Goal: Task Accomplishment & Management: Use online tool/utility

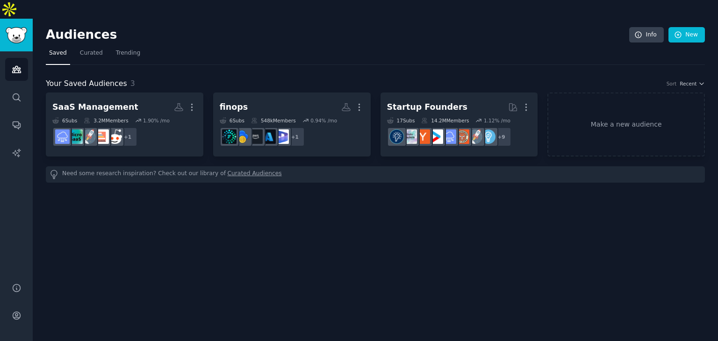
drag, startPoint x: 347, startPoint y: 249, endPoint x: 343, endPoint y: 236, distance: 13.8
click at [346, 247] on div "Audiences Info New Saved Curated Trending Your Saved Audiences 3 Sort Recent Sa…" at bounding box center [375, 189] width 685 height 341
click at [151, 227] on div "Audiences Info New Saved Curated Trending Your Saved Audiences 3 Sort Recent Sa…" at bounding box center [375, 189] width 685 height 341
click at [395, 229] on div "Audiences Info New Saved Curated Trending Your Saved Audiences 3 Sort Recent Sa…" at bounding box center [375, 189] width 685 height 341
click at [180, 222] on div "Audiences Info New Saved Curated Trending Your Saved Audiences 3 Sort Recent Sa…" at bounding box center [375, 189] width 685 height 341
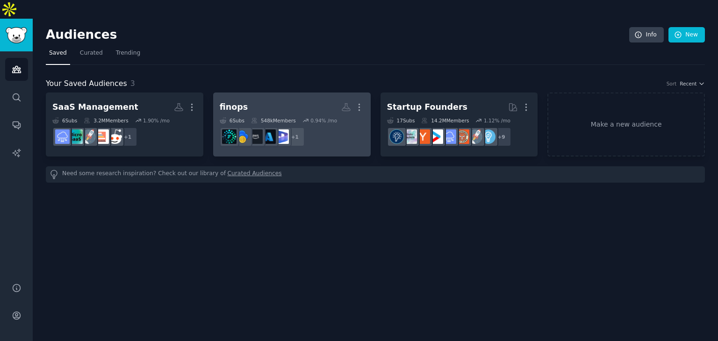
click at [327, 124] on dd "r/FinOpsCommunity + 1" at bounding box center [292, 137] width 144 height 26
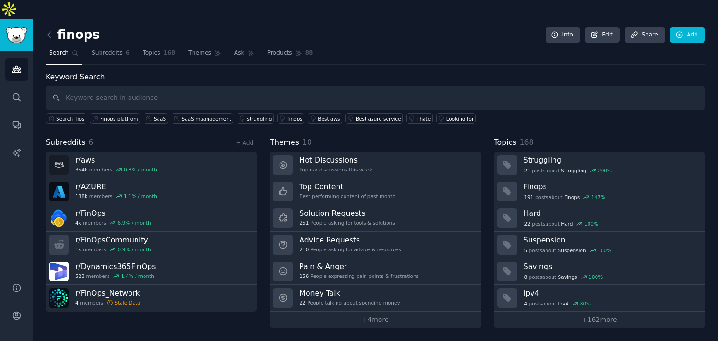
click at [417, 86] on input "text" at bounding box center [375, 98] width 659 height 24
click at [698, 27] on link "Add" at bounding box center [687, 35] width 35 height 16
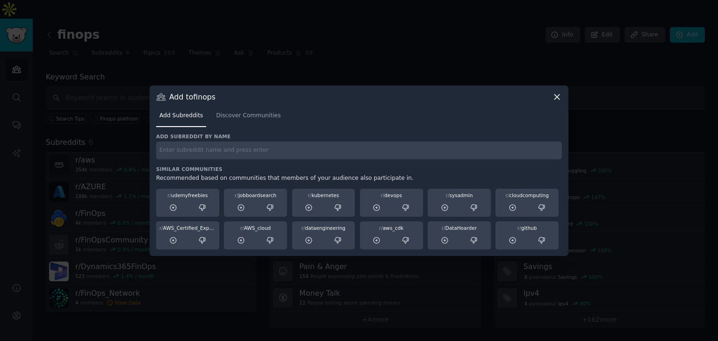
click at [287, 150] on input "text" at bounding box center [359, 151] width 406 height 18
type input "ServiceNow"
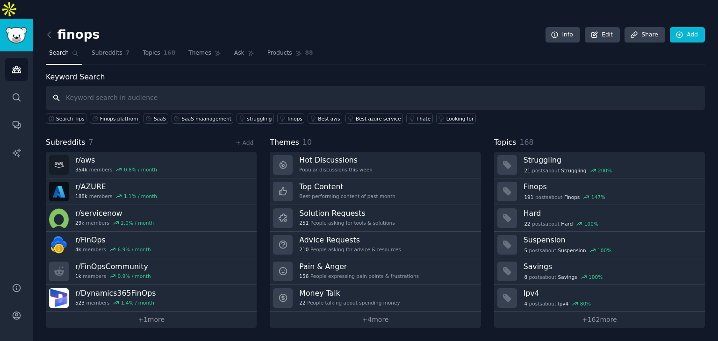
click at [231, 86] on input "text" at bounding box center [375, 98] width 659 height 24
type input "S"
click at [687, 27] on link "Add" at bounding box center [687, 35] width 35 height 16
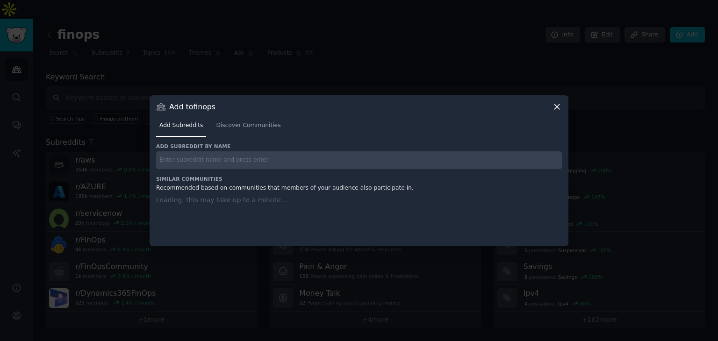
click at [233, 163] on div "Add subreddit by name Similar Communities Recommended based on communities that…" at bounding box center [359, 189] width 406 height 92
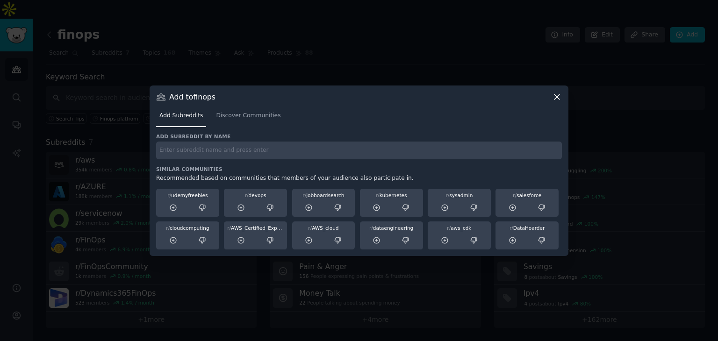
click at [250, 153] on input "text" at bounding box center [359, 151] width 406 height 18
click at [290, 155] on input "ServiceNow" at bounding box center [359, 151] width 406 height 18
click at [284, 159] on input "ServiceNow" at bounding box center [359, 151] width 406 height 18
click at [211, 146] on input "ServiceNow" at bounding box center [359, 151] width 406 height 18
type input "ServiceNow"
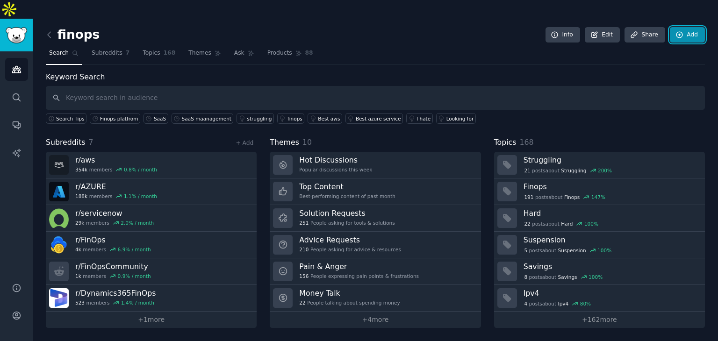
click at [681, 31] on icon at bounding box center [680, 35] width 8 height 8
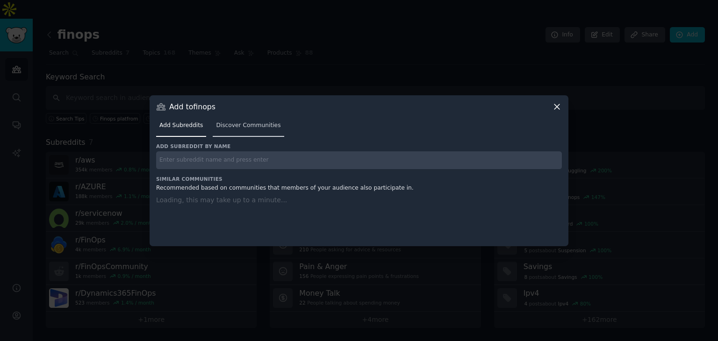
click at [263, 126] on span "Discover Communities" at bounding box center [248, 126] width 65 height 8
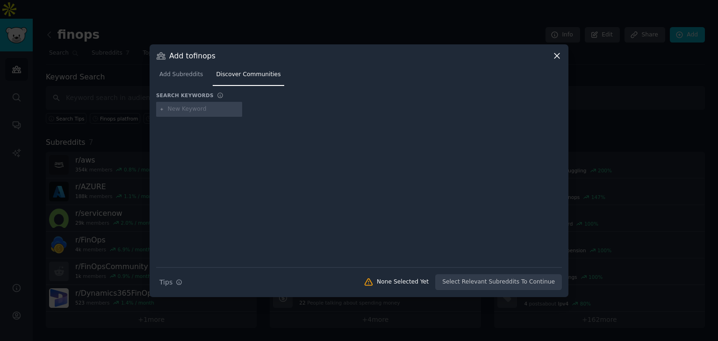
click at [214, 109] on input "text" at bounding box center [203, 109] width 71 height 8
type input "ServiceNow"
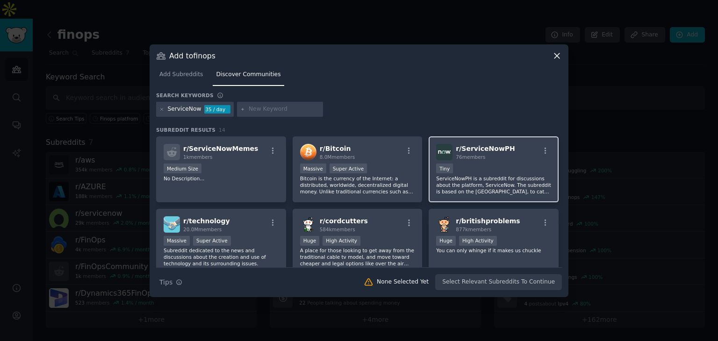
scroll to position [47, 0]
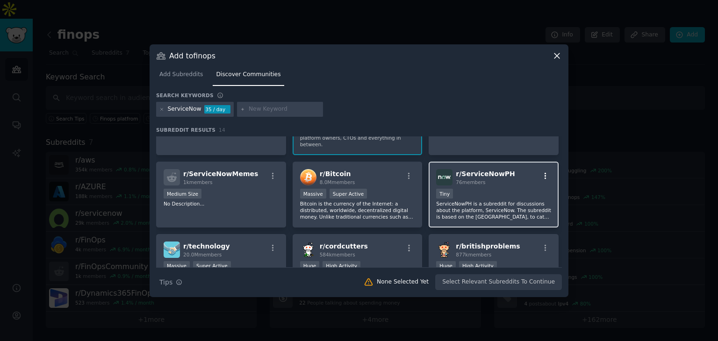
click at [545, 173] on icon "button" at bounding box center [546, 176] width 2 height 7
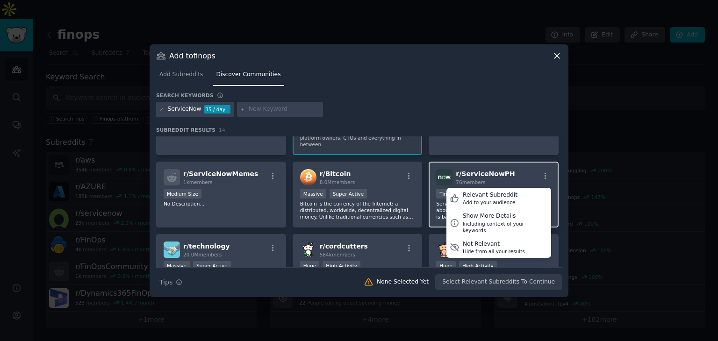
click at [507, 169] on div "r/ ServiceNowPH 76 members Relevant Subreddit Add to your audience Show More De…" at bounding box center [493, 177] width 115 height 16
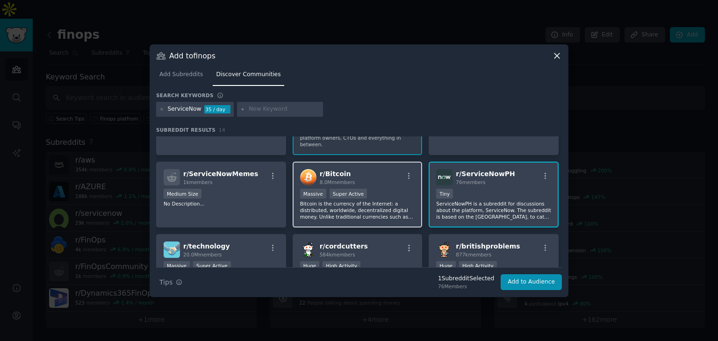
scroll to position [94, 0]
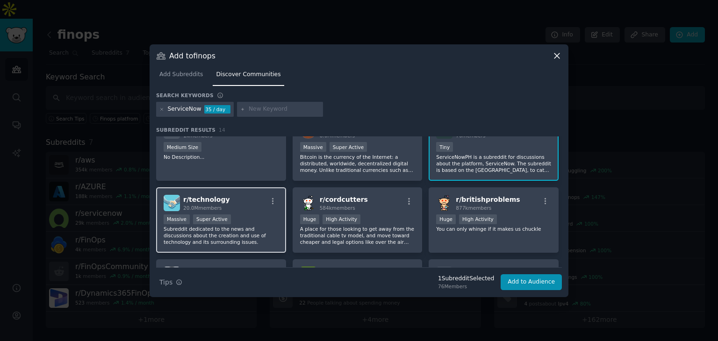
click at [242, 215] on div "Massive Super Active" at bounding box center [221, 221] width 115 height 12
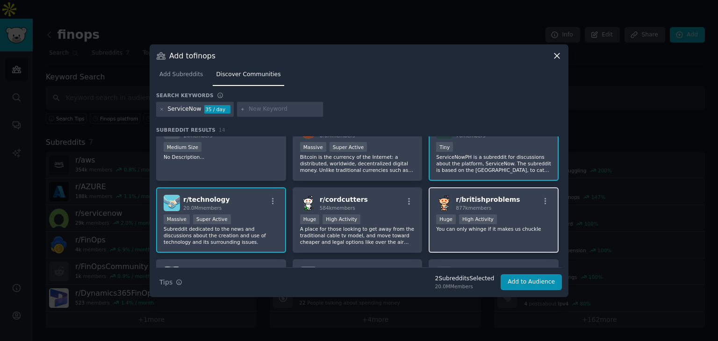
click at [494, 205] on div "877k members" at bounding box center [488, 208] width 64 height 7
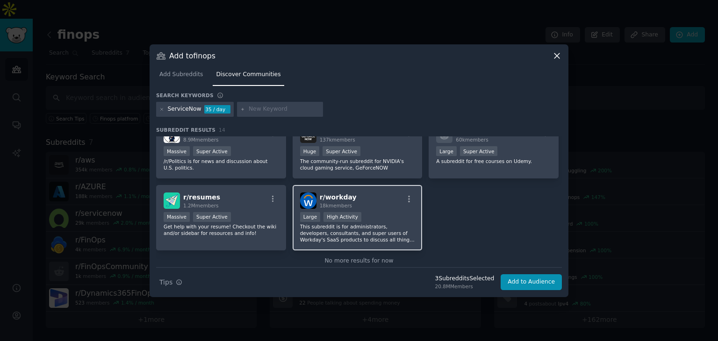
scroll to position [187, 0]
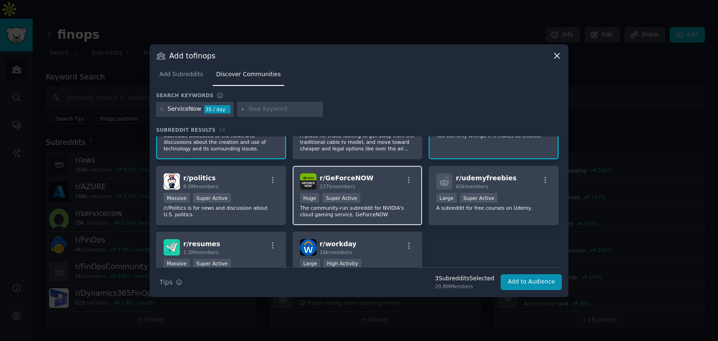
click at [389, 193] on div ">= 95th percentile for submissions / day Huge Super Active" at bounding box center [357, 199] width 115 height 12
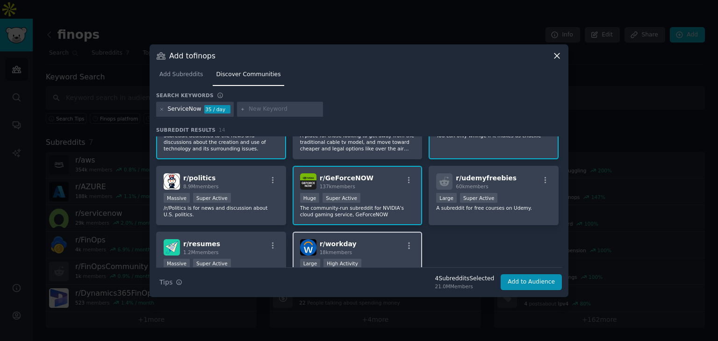
click at [380, 242] on div "r/ workday 18k members" at bounding box center [357, 247] width 115 height 16
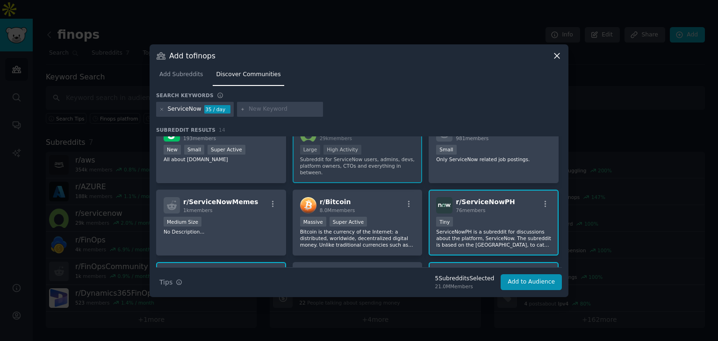
scroll to position [0, 0]
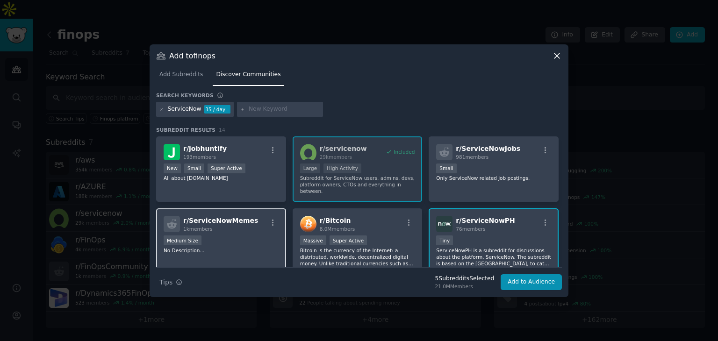
click at [251, 236] on div "Medium Size" at bounding box center [221, 242] width 115 height 12
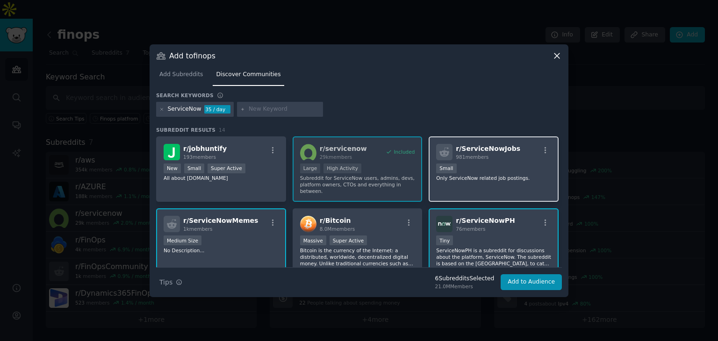
click at [477, 164] on div "100 - 1000 members Small" at bounding box center [493, 170] width 115 height 12
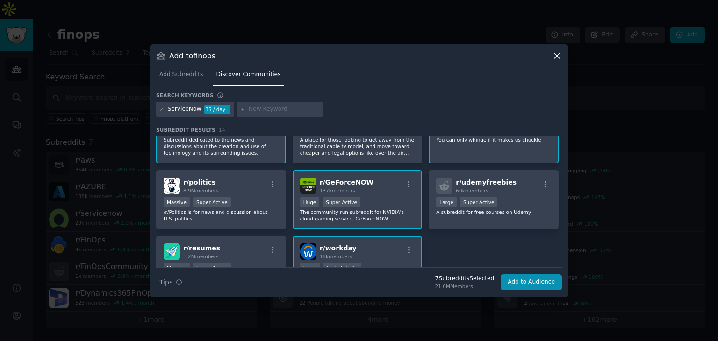
scroll to position [187, 0]
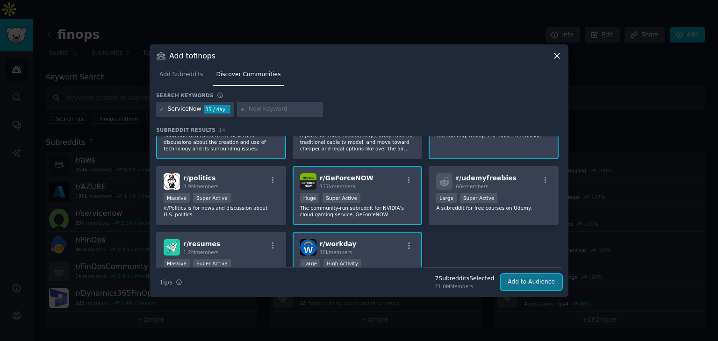
click at [534, 283] on button "Add to Audience" at bounding box center [531, 282] width 61 height 16
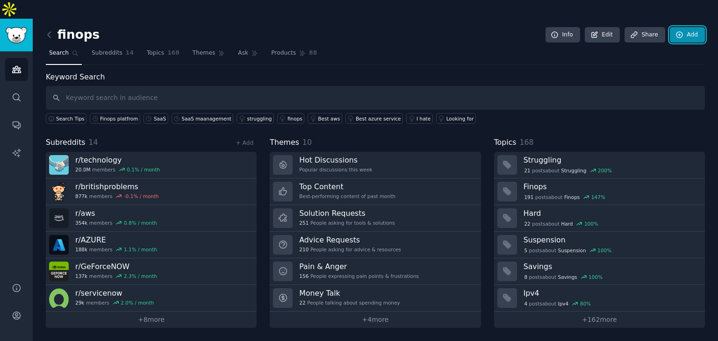
click at [689, 27] on link "Add" at bounding box center [687, 35] width 35 height 16
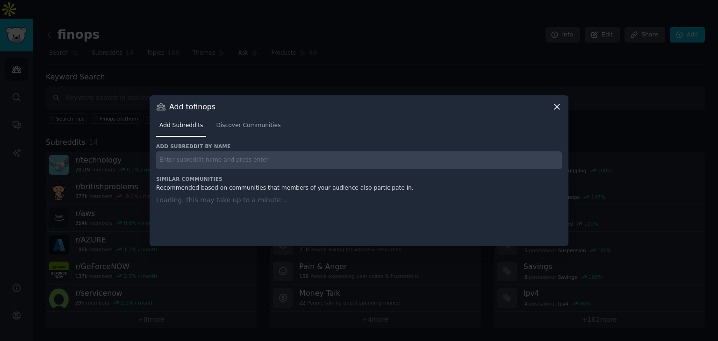
click at [218, 163] on input "text" at bounding box center [359, 161] width 406 height 18
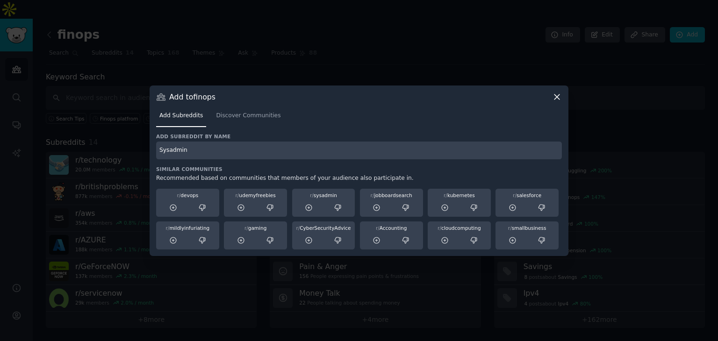
click at [218, 150] on input "Sysadmin" at bounding box center [359, 151] width 406 height 18
type input "Sysadmin"
click at [235, 108] on div "Add Subreddits Discover Communities" at bounding box center [359, 118] width 406 height 32
click at [230, 112] on span "Discover Communities" at bounding box center [248, 116] width 65 height 8
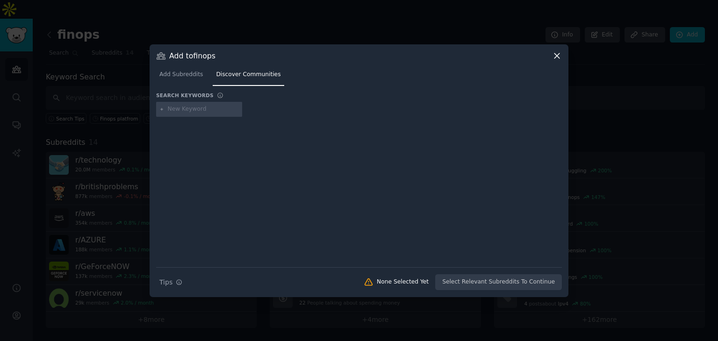
type input "Sysadmin"
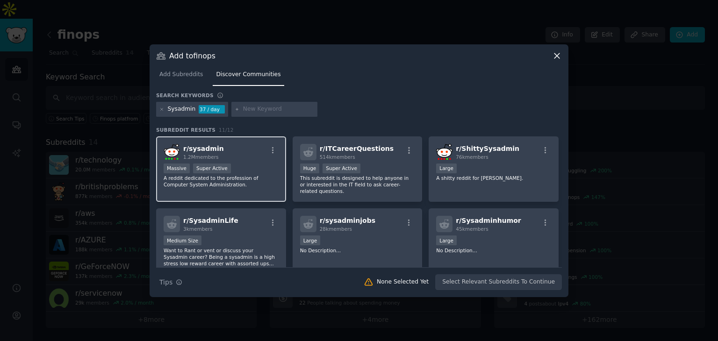
click at [245, 168] on div ">= 95th percentile for submissions / day Massive Super Active" at bounding box center [221, 170] width 115 height 12
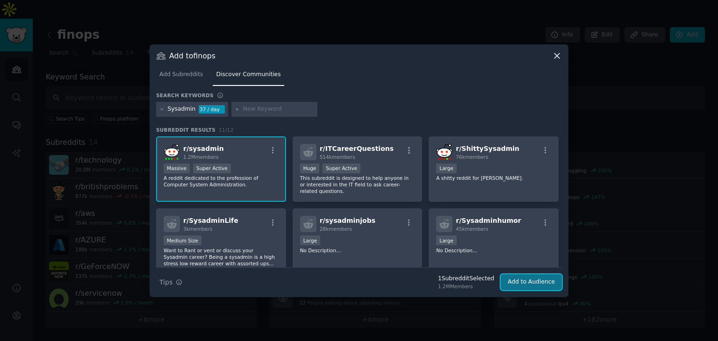
click at [535, 282] on button "Add to Audience" at bounding box center [531, 282] width 61 height 16
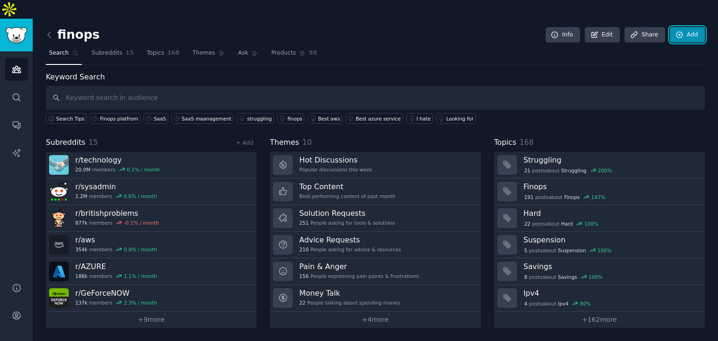
click at [685, 27] on link "Add" at bounding box center [687, 35] width 35 height 16
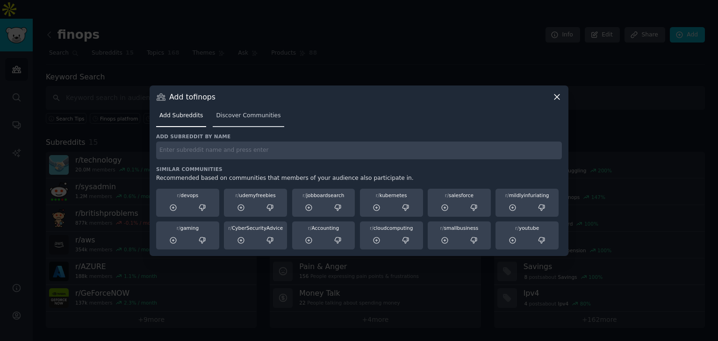
click at [262, 114] on span "Discover Communities" at bounding box center [248, 116] width 65 height 8
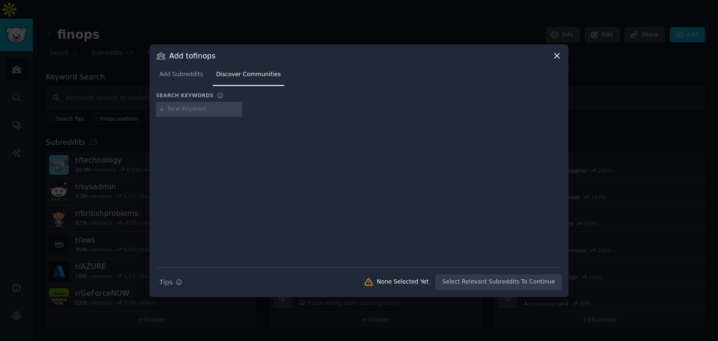
click at [200, 109] on input "text" at bounding box center [203, 109] width 71 height 8
type input "ITCareerQuestions"
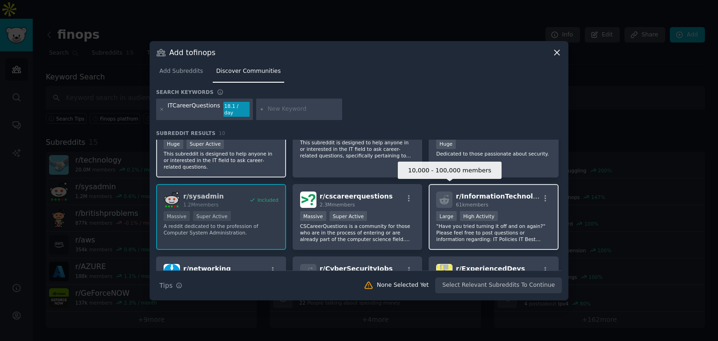
scroll to position [47, 0]
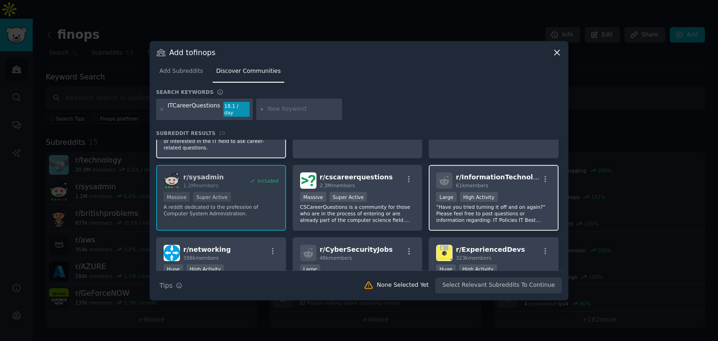
click at [509, 204] on p ""Have you tried turning it off and on again?" Please feel free to post question…" at bounding box center [493, 214] width 115 height 20
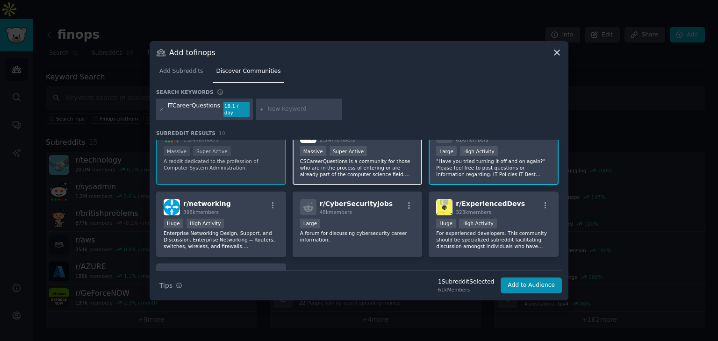
scroll to position [94, 0]
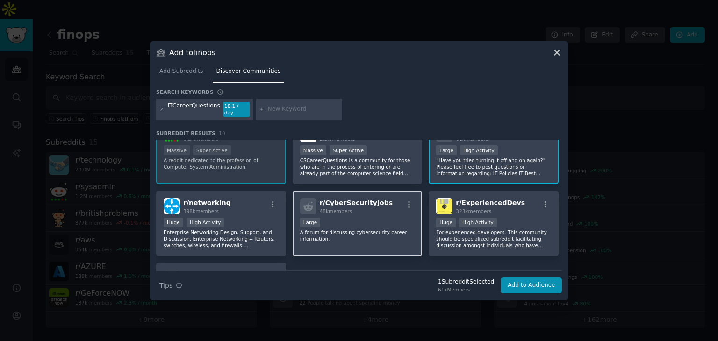
click at [373, 219] on div "Large" at bounding box center [357, 224] width 115 height 12
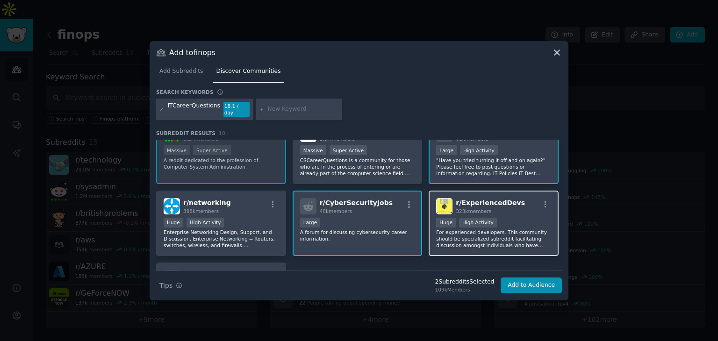
click at [512, 218] on div "100,000 - 1,000,000 members Huge High Activity" at bounding box center [493, 224] width 115 height 12
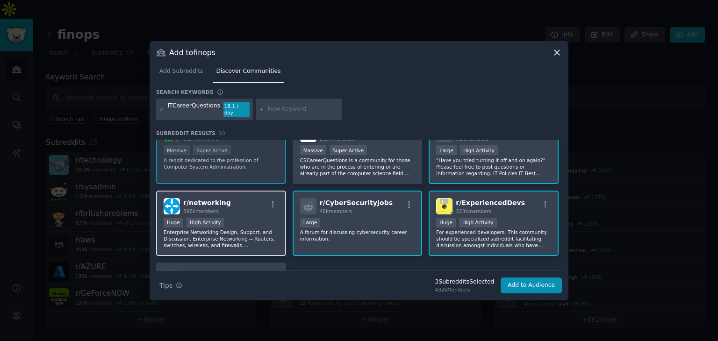
click at [248, 213] on div "r/ networking 398k members Huge High Activity Enterprise Networking Design, Sup…" at bounding box center [221, 224] width 130 height 66
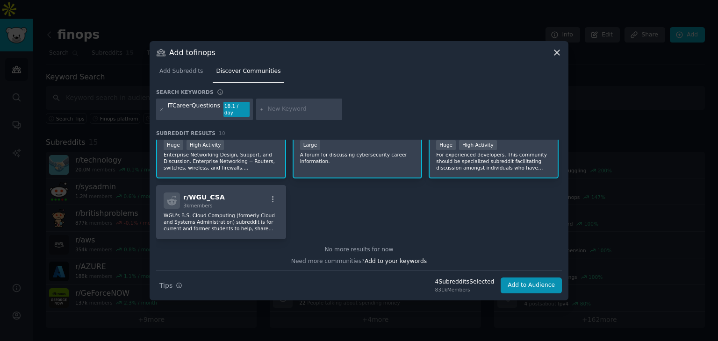
click at [298, 102] on div at bounding box center [299, 110] width 86 height 22
click at [294, 106] on input "text" at bounding box center [303, 109] width 71 height 8
type input "Salesforce"
click at [526, 282] on button "Add to Audience" at bounding box center [531, 286] width 61 height 16
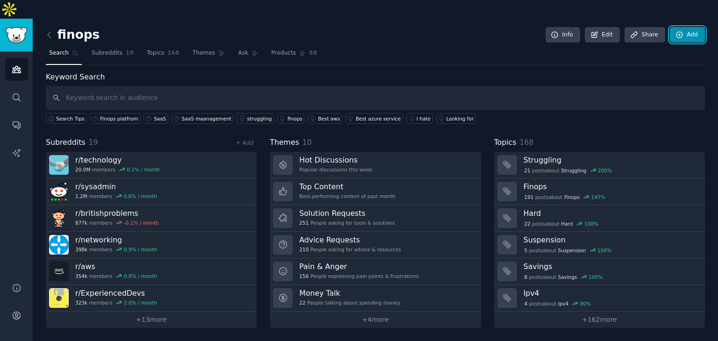
click at [685, 27] on link "Add" at bounding box center [687, 35] width 35 height 16
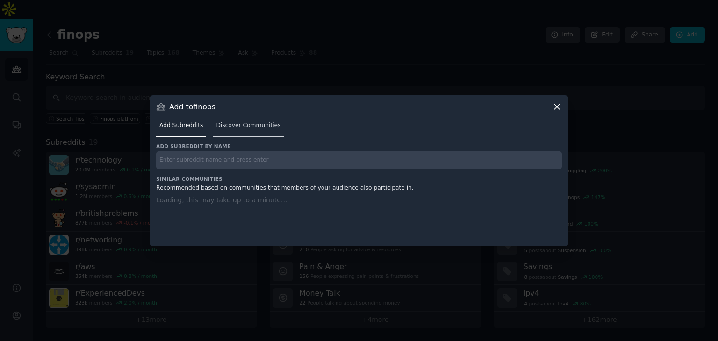
click at [264, 122] on span "Discover Communities" at bounding box center [248, 126] width 65 height 8
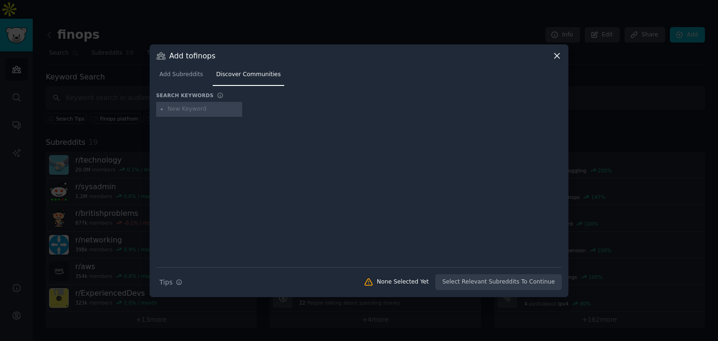
click at [202, 109] on input "text" at bounding box center [203, 109] width 71 height 8
type input "Salesforce"
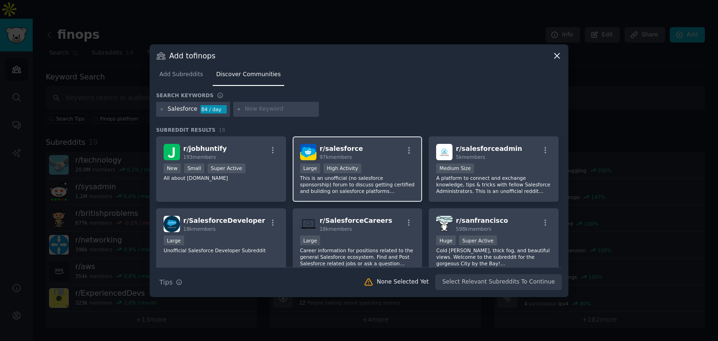
click at [363, 148] on div "r/ salesforce 97k members" at bounding box center [357, 152] width 115 height 16
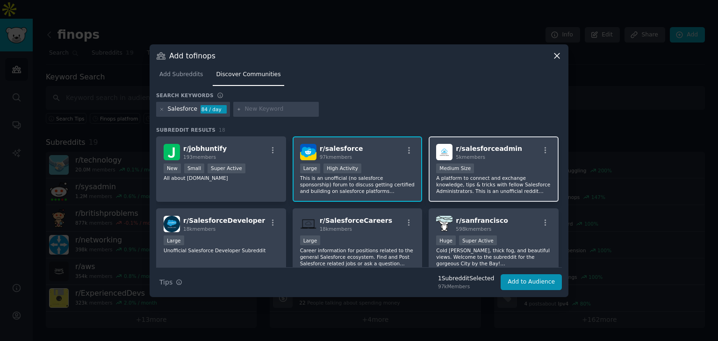
click at [482, 164] on div "1000 - 10,000 members Medium Size" at bounding box center [493, 170] width 115 height 12
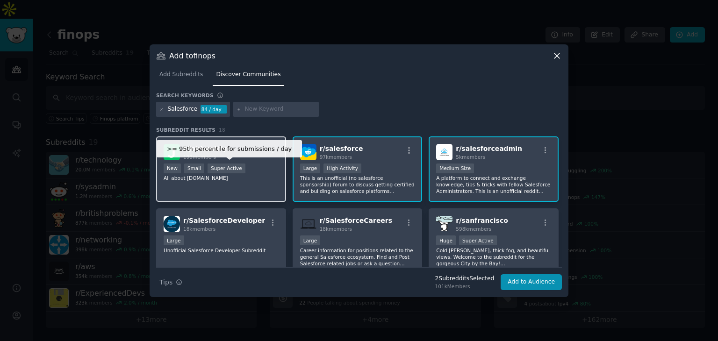
click at [228, 172] on div "Super Active" at bounding box center [227, 169] width 38 height 10
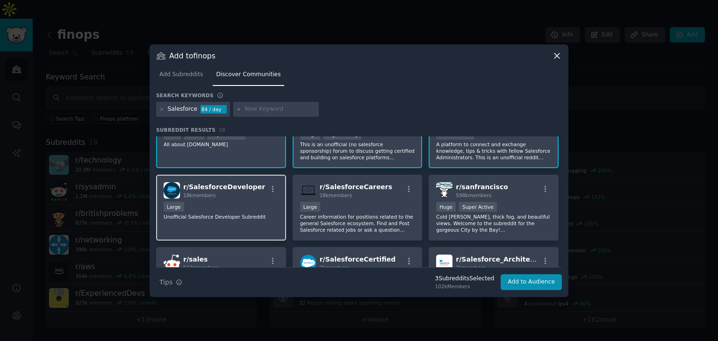
scroll to position [47, 0]
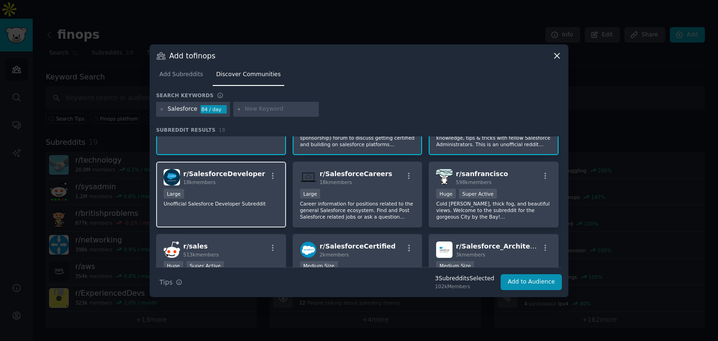
click at [237, 206] on div "r/ SalesforceDeveloper 18k members Large Unofficial Salesforce Developer Subred…" at bounding box center [221, 195] width 130 height 66
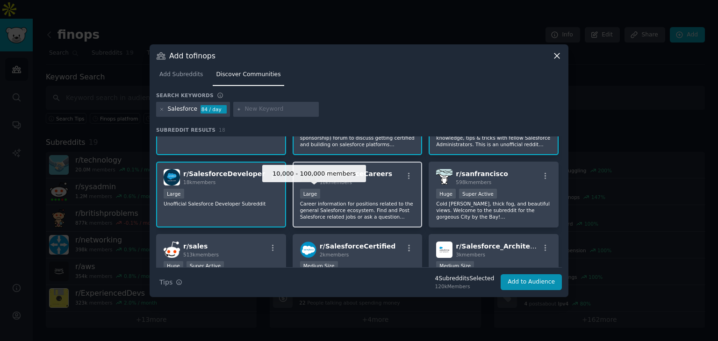
click at [313, 191] on div "Large" at bounding box center [310, 194] width 21 height 10
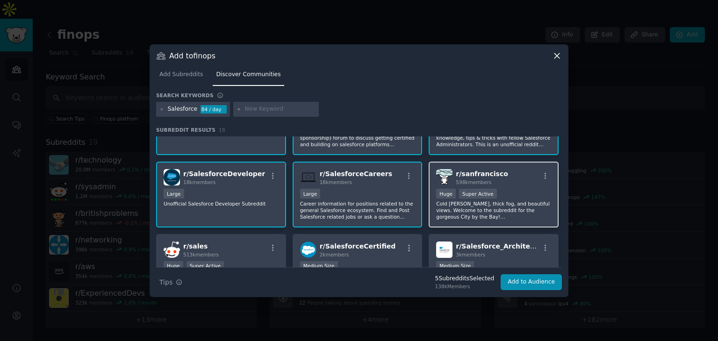
click at [488, 197] on div "Super Active" at bounding box center [478, 194] width 38 height 10
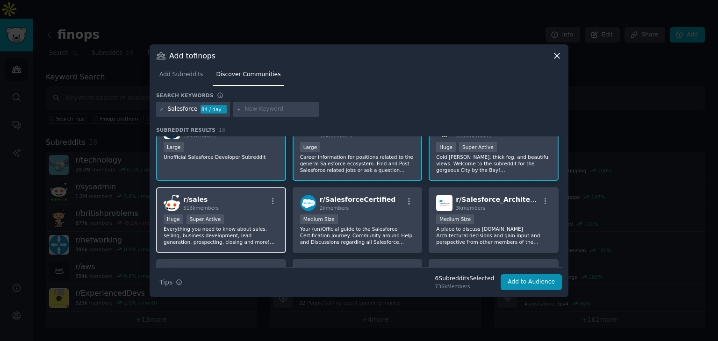
drag, startPoint x: 242, startPoint y: 207, endPoint x: 306, endPoint y: 209, distance: 63.6
click at [244, 207] on div "r/ sales 513k members" at bounding box center [221, 203] width 115 height 16
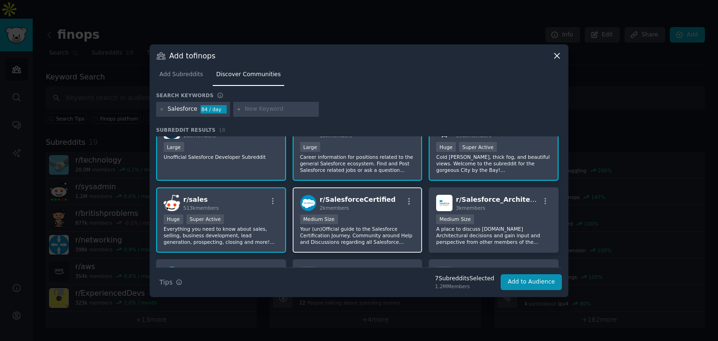
click at [361, 208] on div "2k members" at bounding box center [358, 208] width 76 height 7
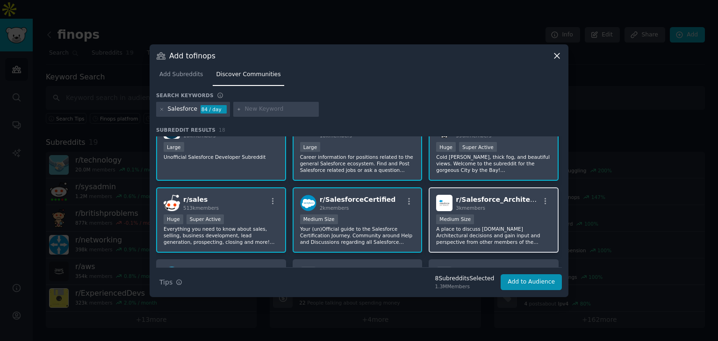
click at [479, 209] on span "3k members" at bounding box center [470, 208] width 29 height 6
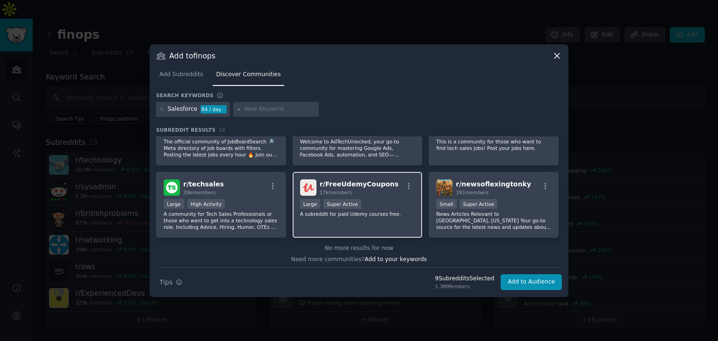
scroll to position [326, 0]
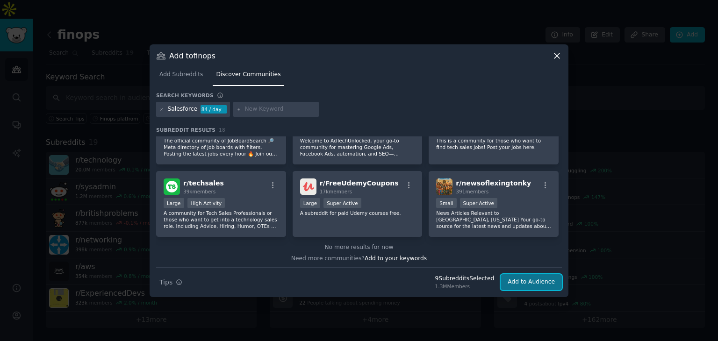
click at [524, 280] on button "Add to Audience" at bounding box center [531, 282] width 61 height 16
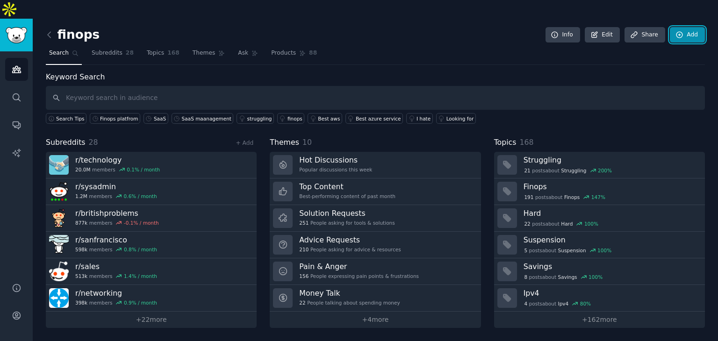
click at [682, 32] on icon at bounding box center [680, 35] width 6 height 6
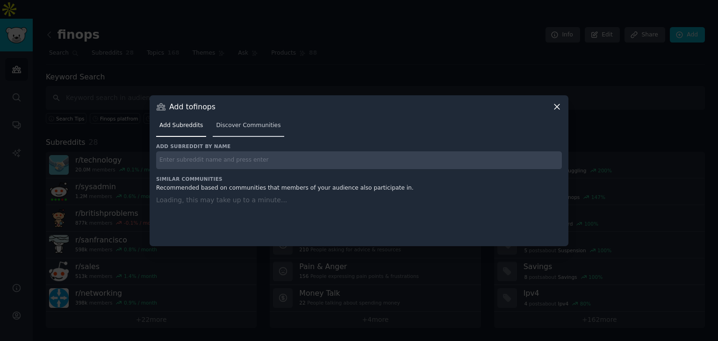
click at [245, 120] on link "Discover Communities" at bounding box center [248, 127] width 71 height 19
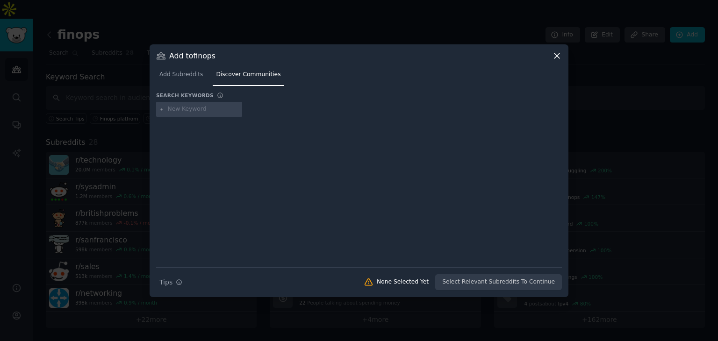
click at [206, 109] on input "text" at bounding box center [203, 109] width 71 height 8
type input "Smartsheet"
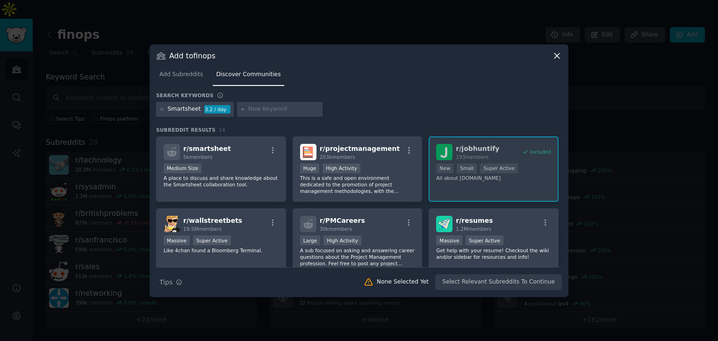
click at [239, 167] on div "Medium Size" at bounding box center [221, 170] width 115 height 12
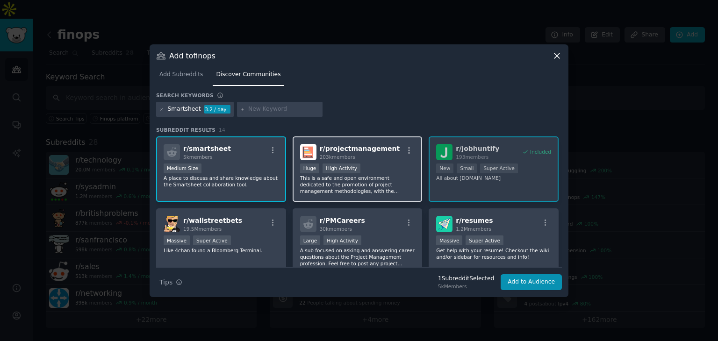
click at [375, 164] on div "Huge High Activity" at bounding box center [357, 170] width 115 height 12
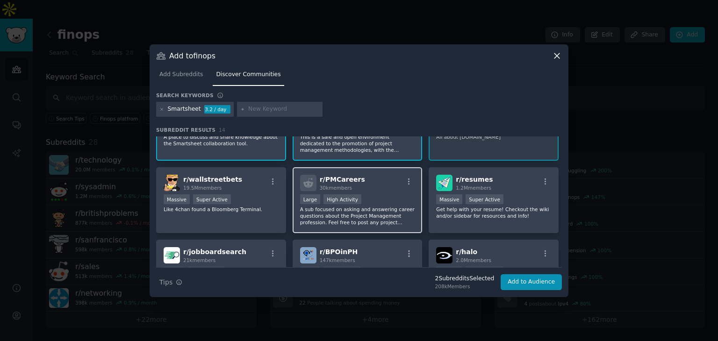
scroll to position [94, 0]
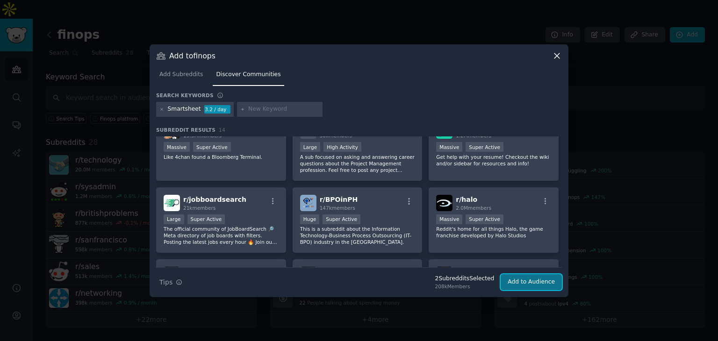
click at [554, 281] on button "Add to Audience" at bounding box center [531, 282] width 61 height 16
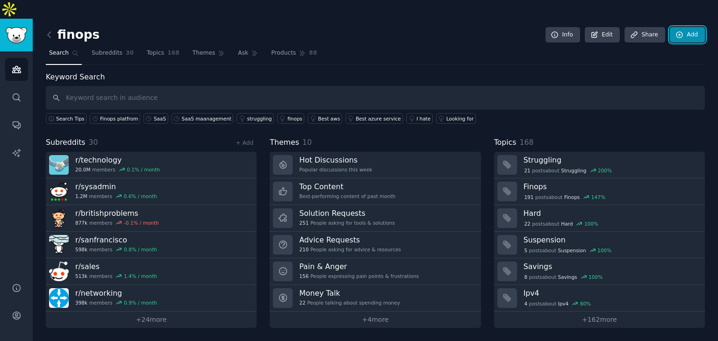
click at [696, 27] on link "Add" at bounding box center [687, 35] width 35 height 16
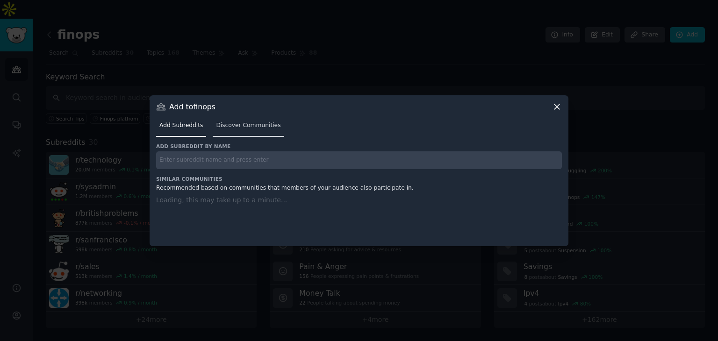
click at [236, 122] on span "Discover Communities" at bounding box center [248, 126] width 65 height 8
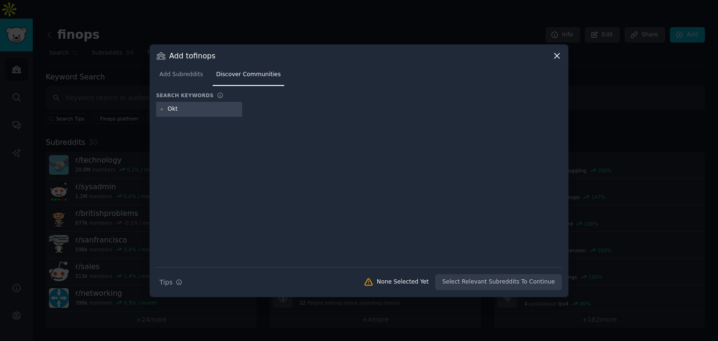
type input "Okta"
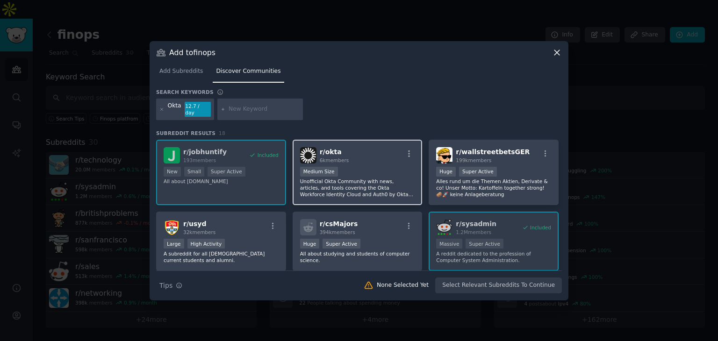
click at [376, 160] on div "r/ okta 6k members Medium Size Unofficial Okta Community with news, articles, a…" at bounding box center [358, 173] width 130 height 66
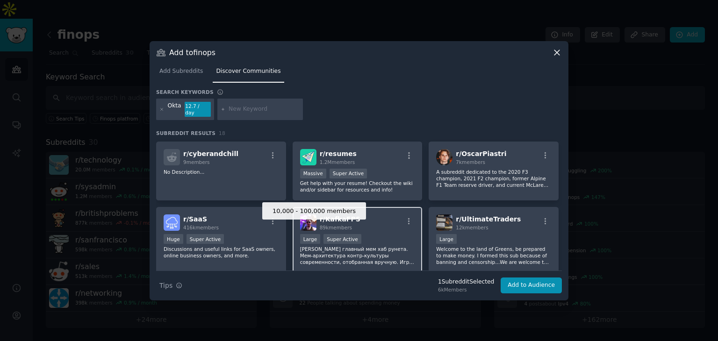
scroll to position [313, 0]
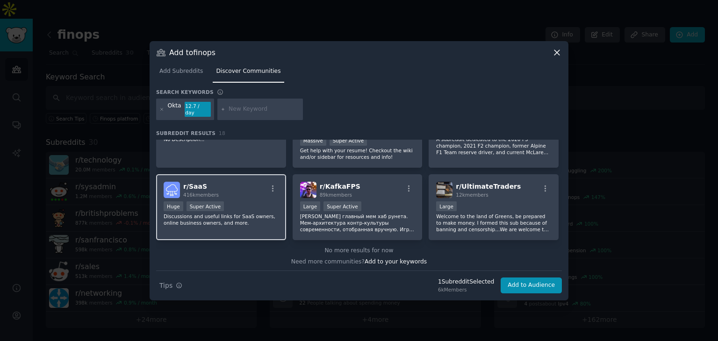
click at [244, 193] on div "r/ SaaS 416k members Huge Super Active Discussions and useful links for SaaS ow…" at bounding box center [221, 207] width 130 height 66
click at [535, 287] on button "Add to Audience" at bounding box center [531, 286] width 61 height 16
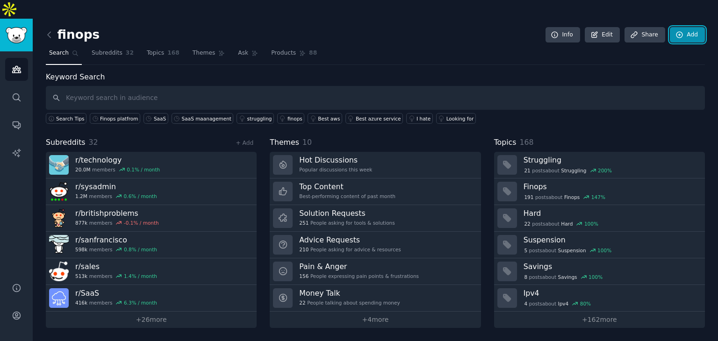
click at [697, 27] on link "Add" at bounding box center [687, 35] width 35 height 16
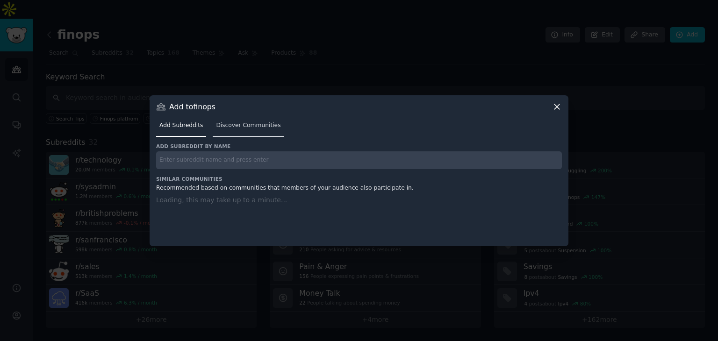
click at [258, 130] on link "Discover Communities" at bounding box center [248, 127] width 71 height 19
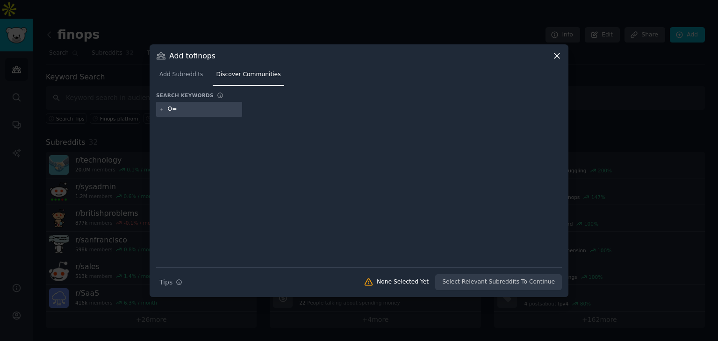
type input "O"
type input "office365"
type input "O365"
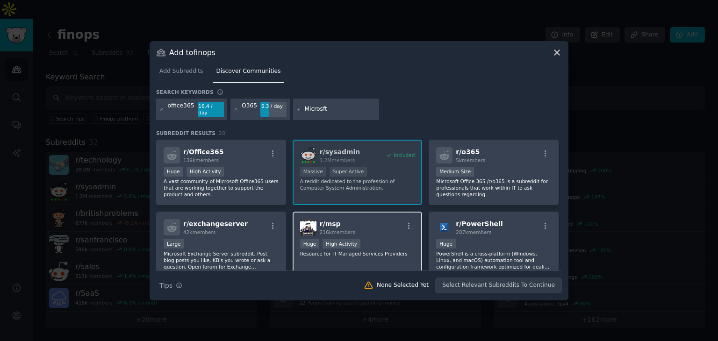
type input "Microsoft"
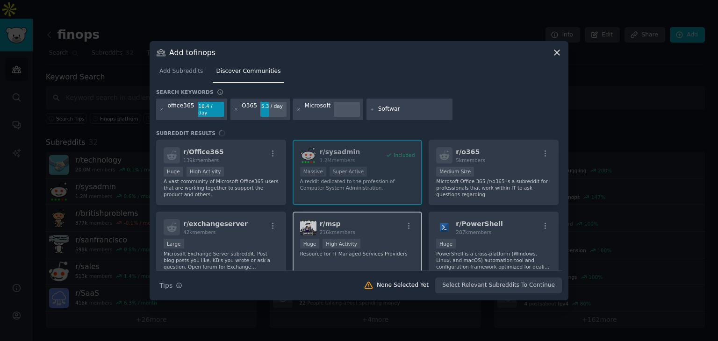
type input "Software"
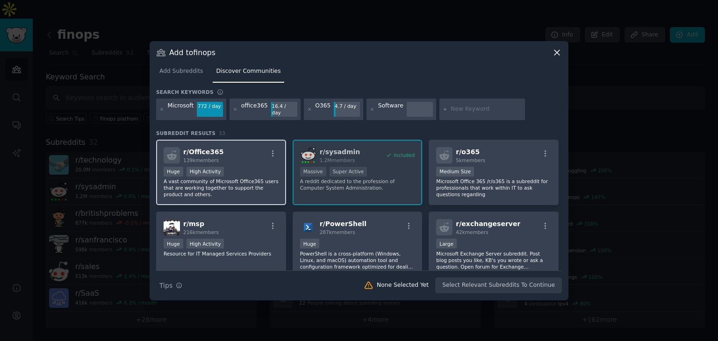
click at [252, 167] on div "Huge High Activity" at bounding box center [221, 173] width 115 height 12
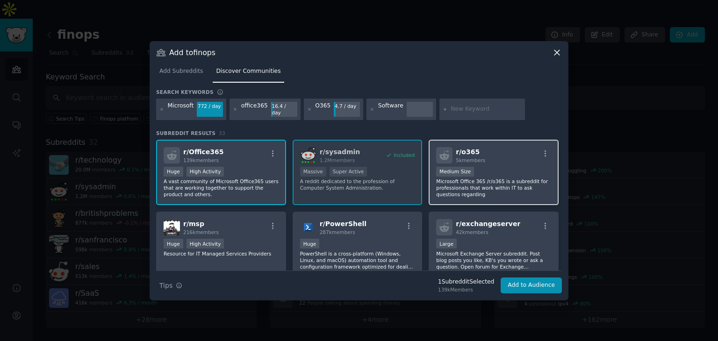
click at [487, 178] on p "Microsoft Office 365 /r/o365 is a subreddit for professionals that work within …" at bounding box center [493, 188] width 115 height 20
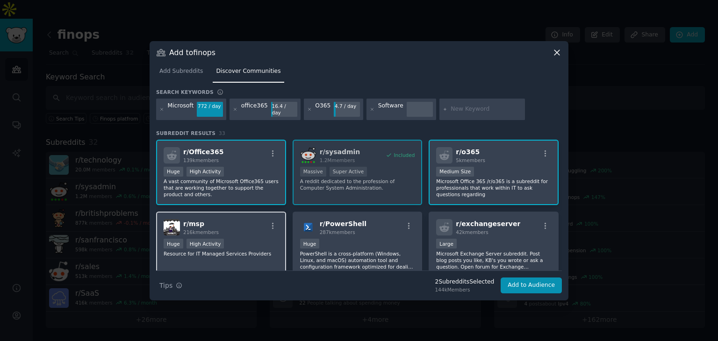
click at [245, 226] on div "r/ msp 216k members" at bounding box center [221, 227] width 115 height 16
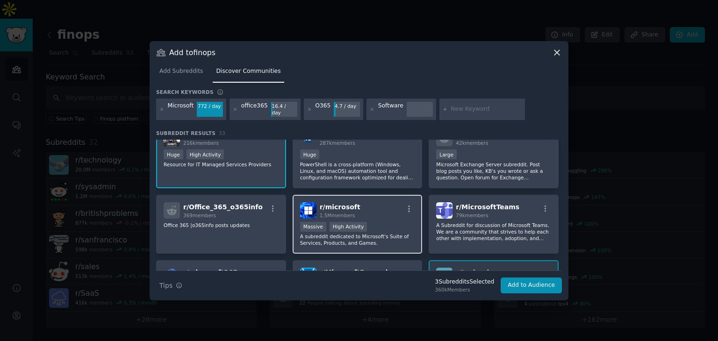
scroll to position [94, 0]
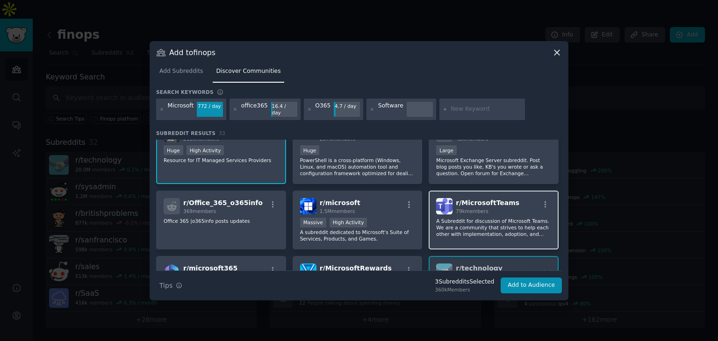
click at [485, 211] on div "r/ MicrosoftTeams 79k members A Subreddit for discussion of Microsoft Teams. We…" at bounding box center [494, 220] width 130 height 59
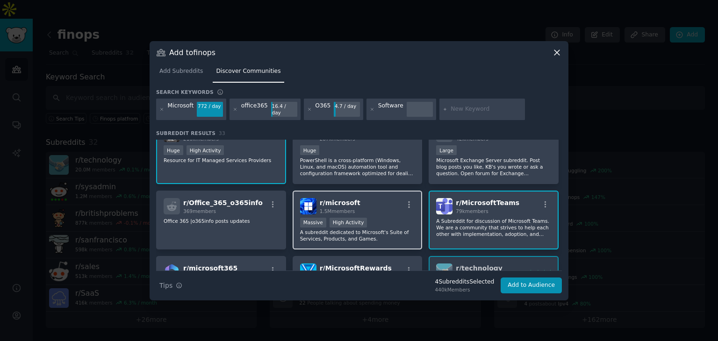
click at [368, 218] on div "Massive High Activity" at bounding box center [357, 224] width 115 height 12
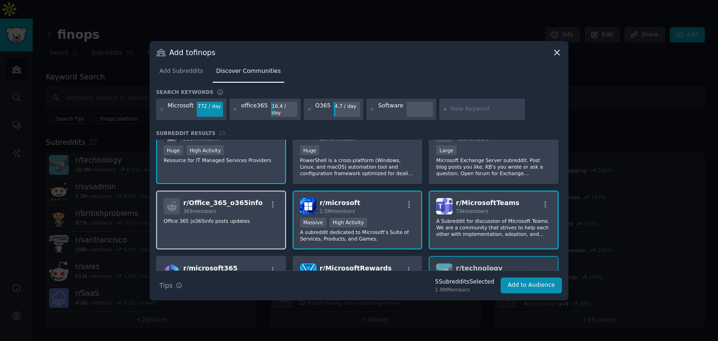
click at [240, 212] on div "r/ Office_365_o365info 369 members Office 365 |o365info posts updates" at bounding box center [221, 220] width 130 height 59
click at [249, 218] on p "Office 365 |o365info posts updates" at bounding box center [221, 221] width 115 height 7
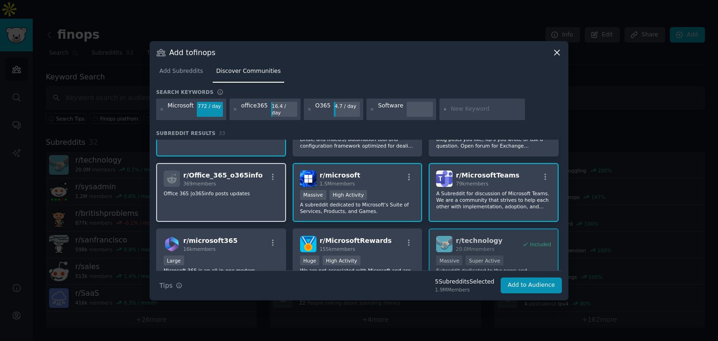
scroll to position [140, 0]
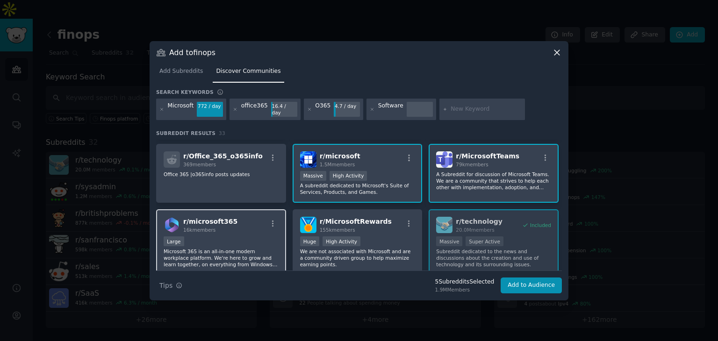
click at [260, 229] on div "r/ microsoft365 16k members Large Microsoft 365 is an all-in-one modern workpla…" at bounding box center [221, 242] width 130 height 66
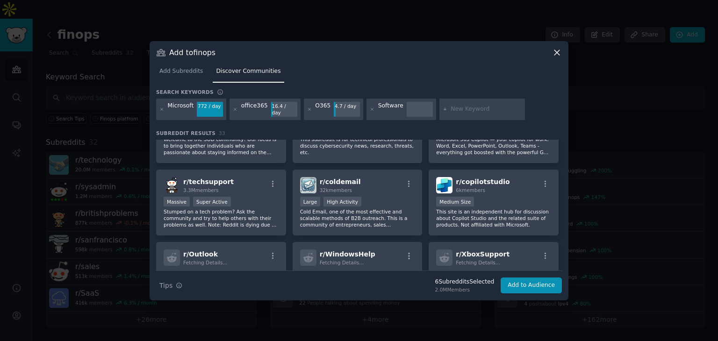
scroll to position [554, 0]
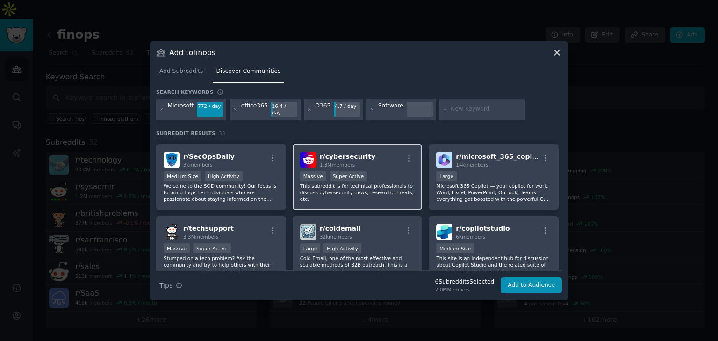
click at [382, 172] on div "Massive Super Active" at bounding box center [357, 178] width 115 height 12
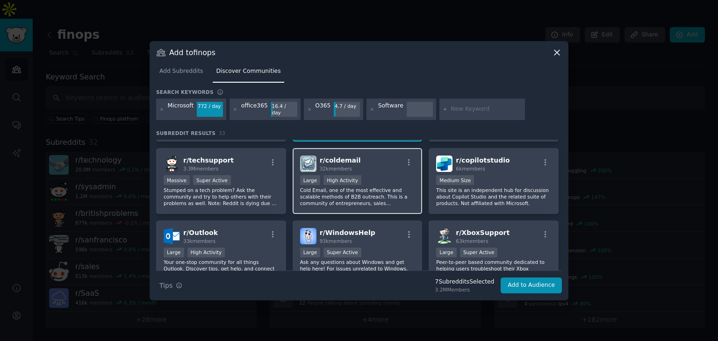
scroll to position [666, 0]
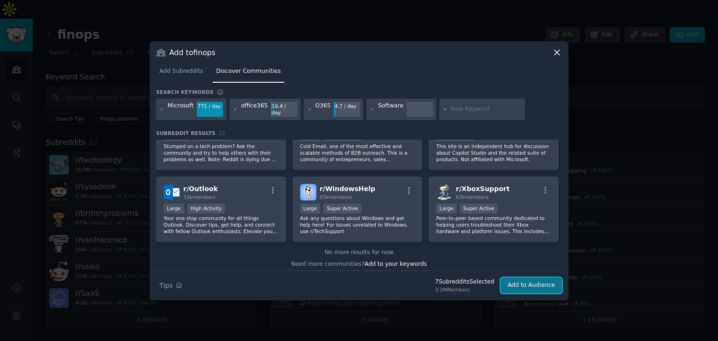
click at [538, 281] on button "Add to Audience" at bounding box center [531, 286] width 61 height 16
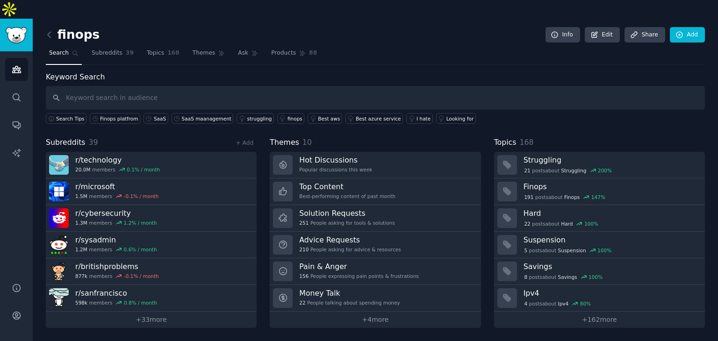
click at [691, 19] on div "finops Info Edit Share Add Search Subreddits 39 Topics 168 Themes Ask Products …" at bounding box center [375, 189] width 685 height 341
click at [688, 27] on link "Add" at bounding box center [687, 35] width 35 height 16
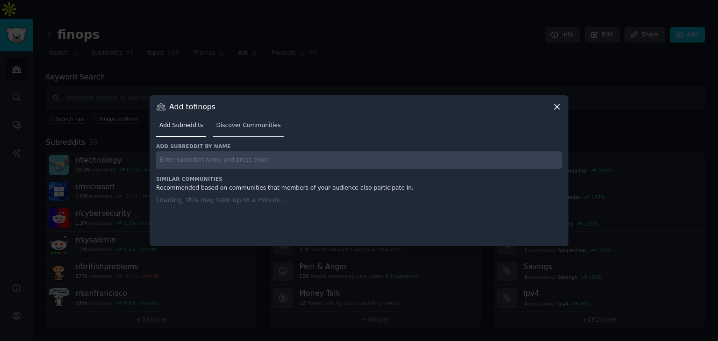
click at [252, 133] on link "Discover Communities" at bounding box center [248, 127] width 71 height 19
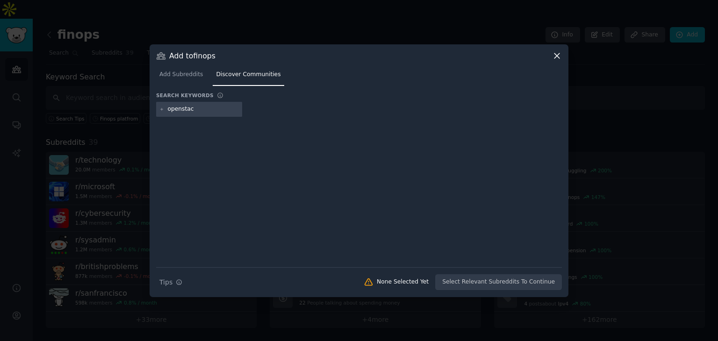
type input "openstack"
type input "Azure"
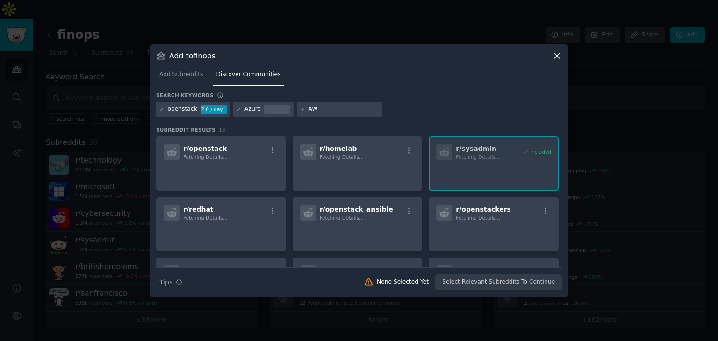
type input "AWS"
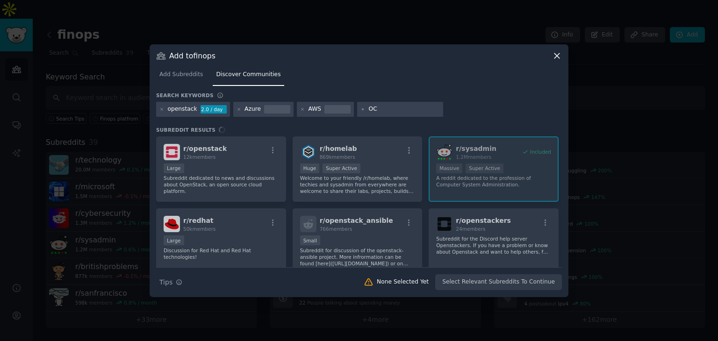
type input "OCI"
type input "GCP"
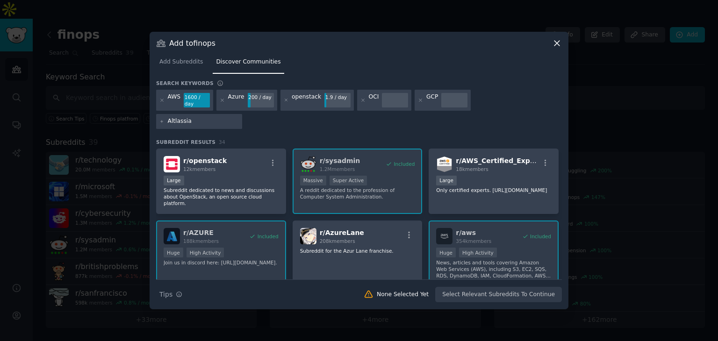
type input "Altlassian"
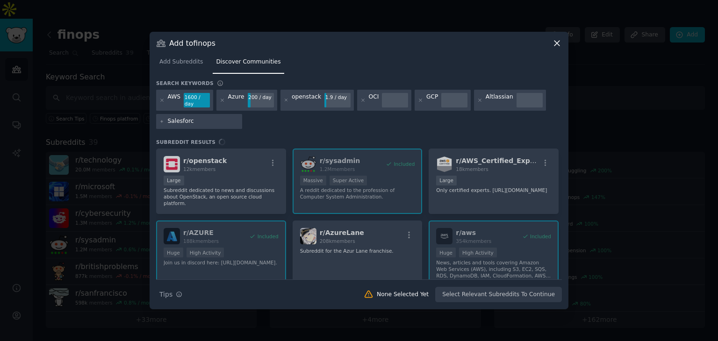
type input "Salesforce"
type input "ServiceNow"
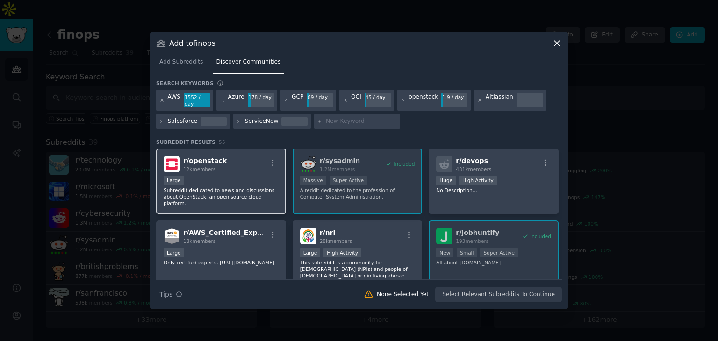
click at [260, 180] on div "Large" at bounding box center [221, 182] width 115 height 12
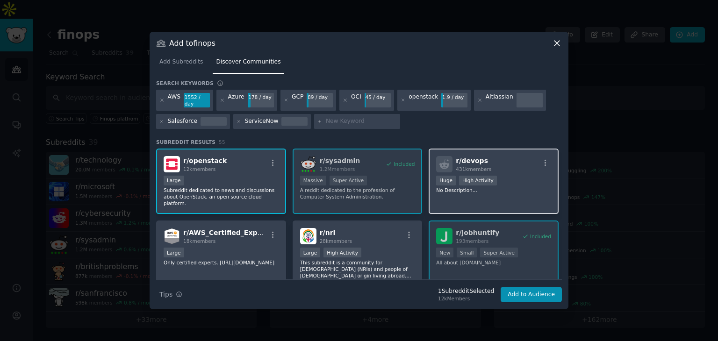
click at [523, 176] on div ">= 80th percentile for submissions / day Huge High Activity" at bounding box center [493, 182] width 115 height 12
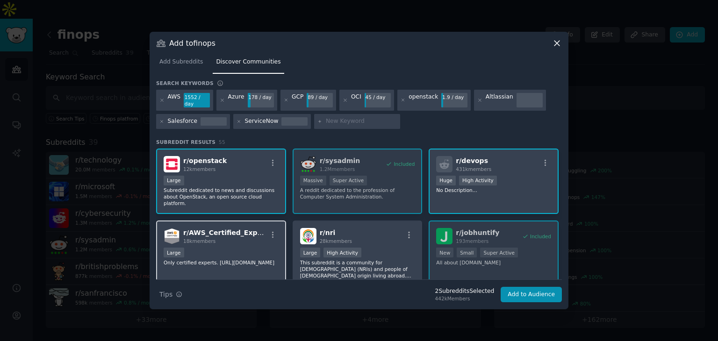
drag, startPoint x: 260, startPoint y: 235, endPoint x: 352, endPoint y: 236, distance: 92.1
click at [260, 236] on div "r/ AWS_Certified_Experts 18k members Large Only certified experts. [URL][DOMAIN…" at bounding box center [221, 254] width 130 height 66
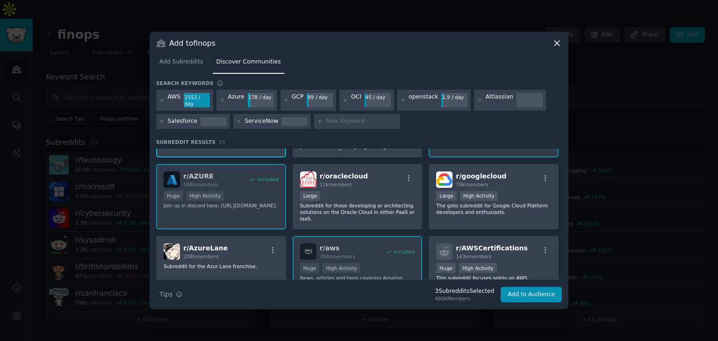
scroll to position [140, 0]
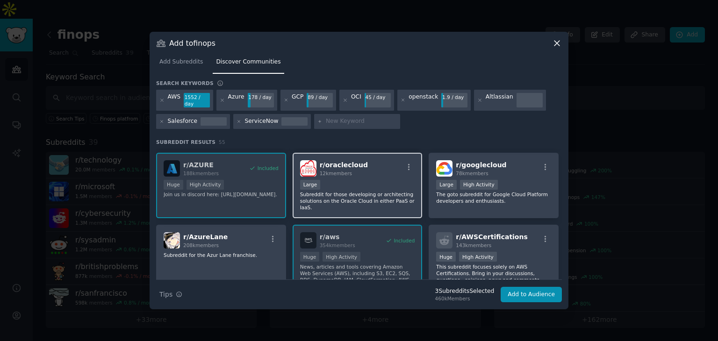
click at [374, 180] on div "Large" at bounding box center [357, 186] width 115 height 12
click at [221, 164] on div "r/ openstack 12k members Large Subreddit dedicated to news and discussions abou…" at bounding box center [359, 221] width 406 height 427
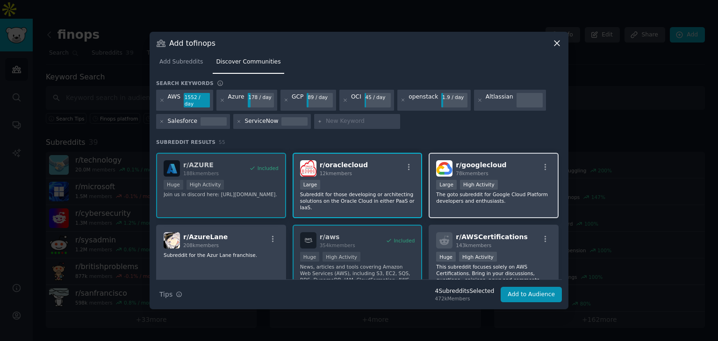
click at [491, 170] on div "78k members" at bounding box center [481, 173] width 51 height 7
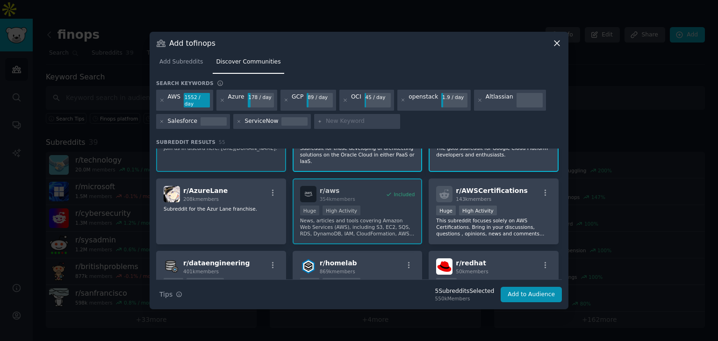
scroll to position [187, 0]
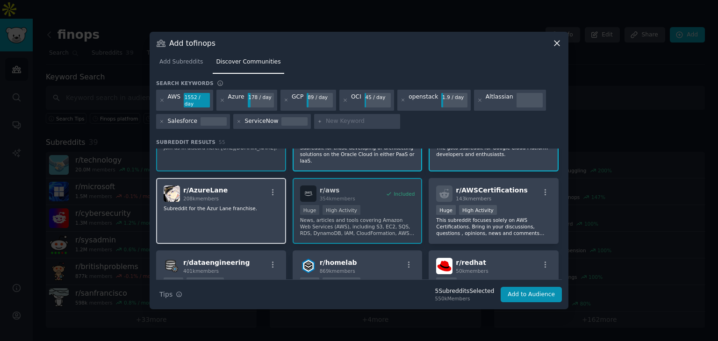
click at [236, 206] on div "r/ AzureLane 208k members Subreddit for the Azur Lane franchise." at bounding box center [221, 211] width 130 height 66
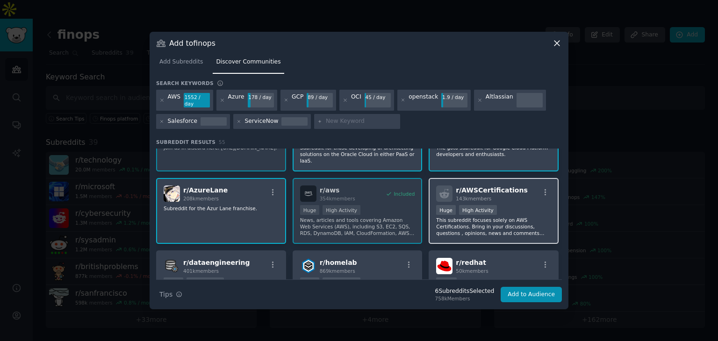
click at [512, 205] on div "100,000 - 1,000,000 members Huge High Activity" at bounding box center [493, 211] width 115 height 12
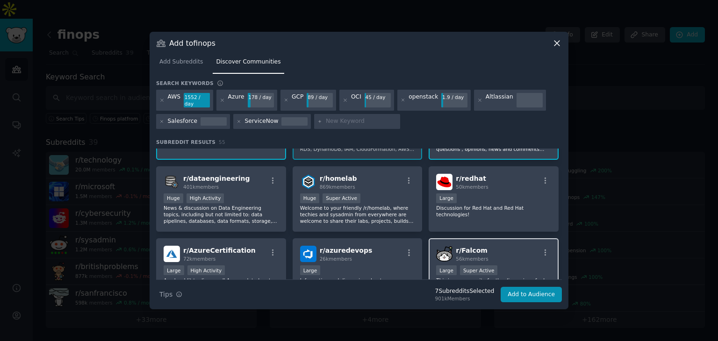
scroll to position [281, 0]
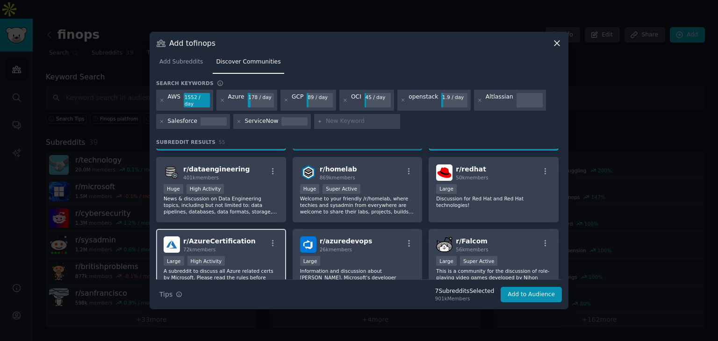
click at [246, 237] on div "r/ AzureCertification 72k members" at bounding box center [221, 245] width 115 height 16
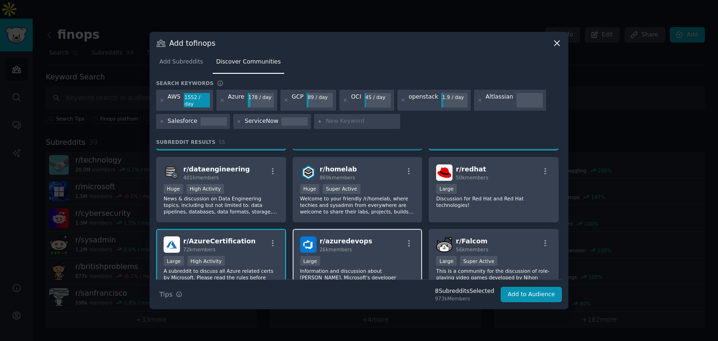
click at [355, 238] on span "r/ azuredevops" at bounding box center [346, 241] width 53 height 7
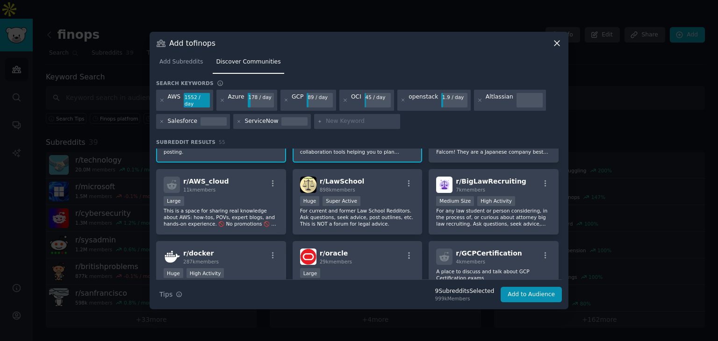
scroll to position [421, 0]
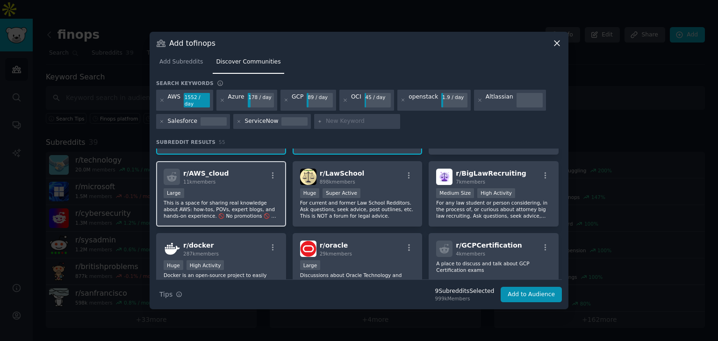
click at [254, 200] on p "This is a space for sharing real knowledge about AWS: how-tos, POVs, expert blo…" at bounding box center [221, 210] width 115 height 20
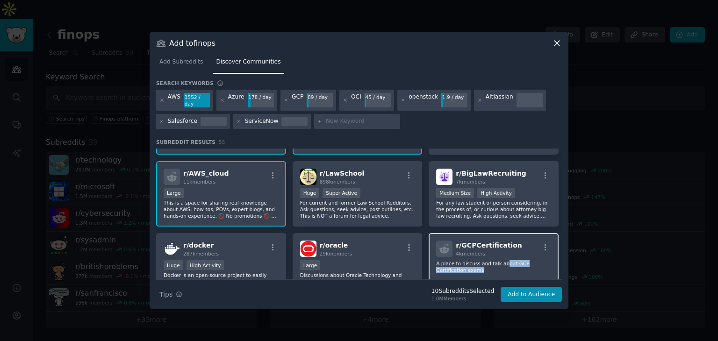
click at [499, 260] on p "A place to discuss and talk about GCP Certification exams" at bounding box center [493, 266] width 115 height 13
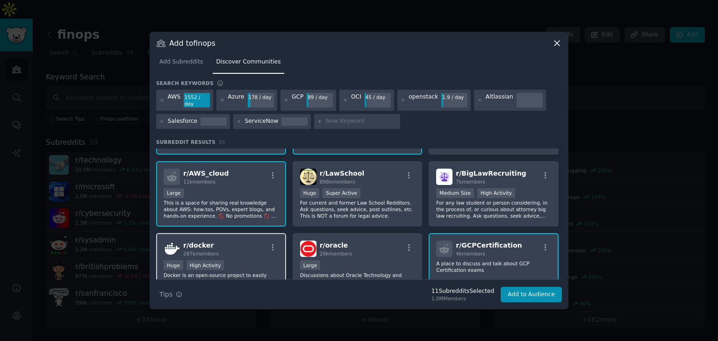
click at [241, 241] on div "r/ docker 287k members" at bounding box center [221, 249] width 115 height 16
click at [333, 251] on span "29k members" at bounding box center [336, 254] width 32 height 6
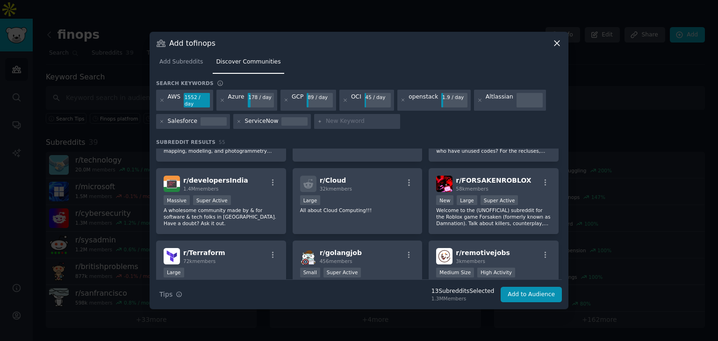
scroll to position [1110, 0]
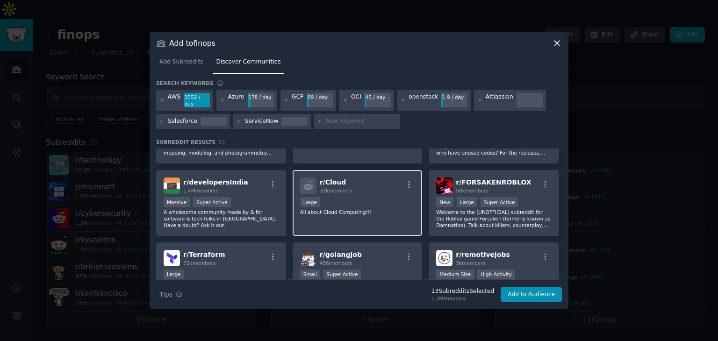
click at [371, 197] on div "Large" at bounding box center [357, 203] width 115 height 12
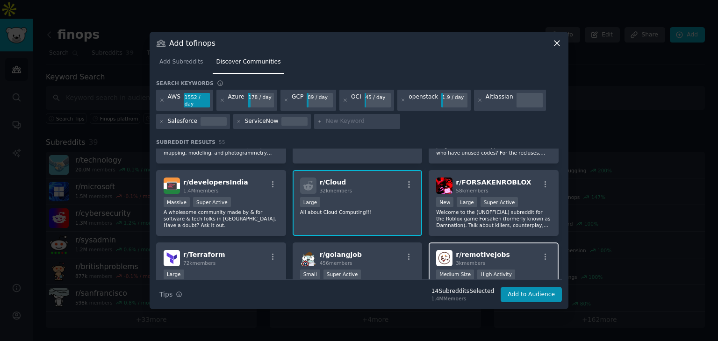
scroll to position [1016, 0]
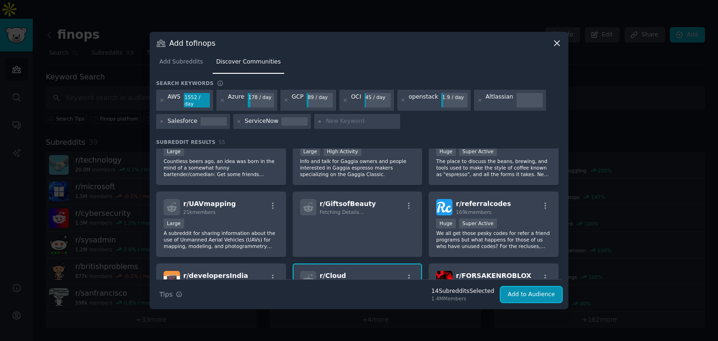
click at [539, 292] on button "Add to Audience" at bounding box center [531, 295] width 61 height 16
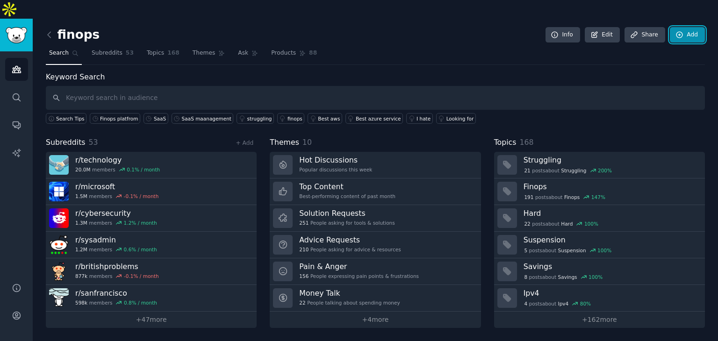
click at [688, 27] on link "Add" at bounding box center [687, 35] width 35 height 16
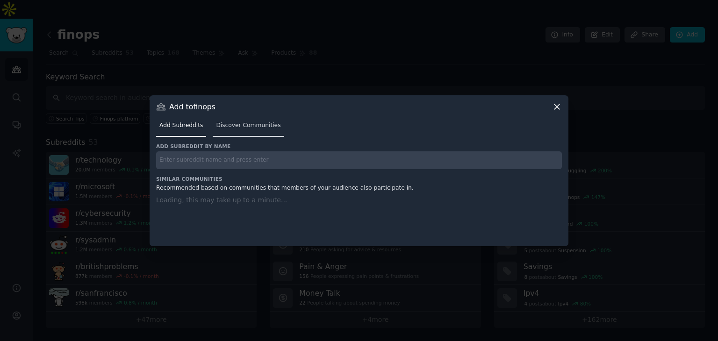
click at [267, 128] on span "Discover Communities" at bounding box center [248, 126] width 65 height 8
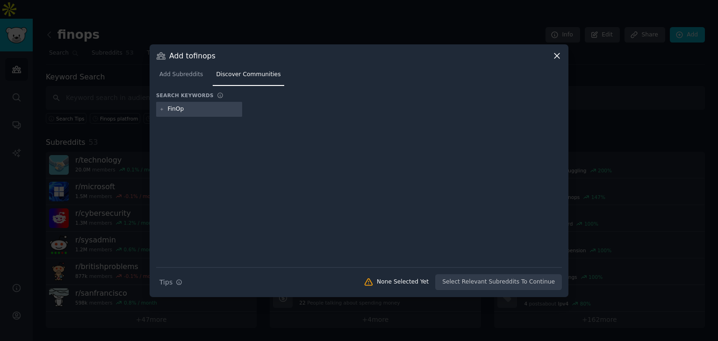
type input "FinOps"
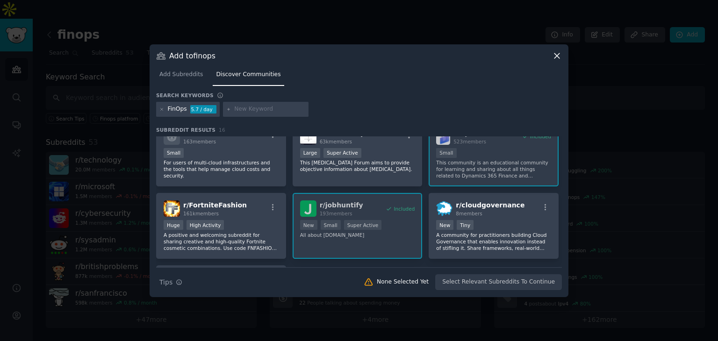
scroll to position [234, 0]
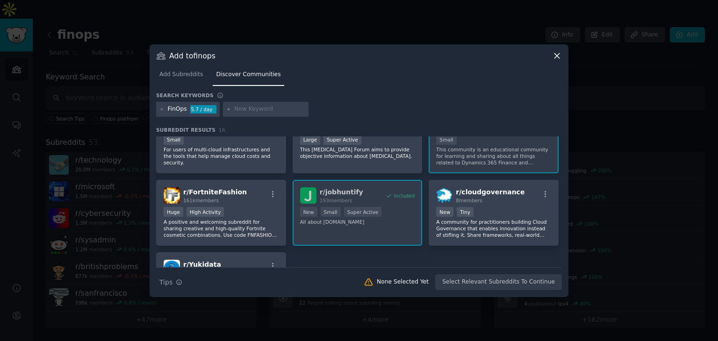
click at [557, 58] on icon at bounding box center [557, 56] width 10 height 10
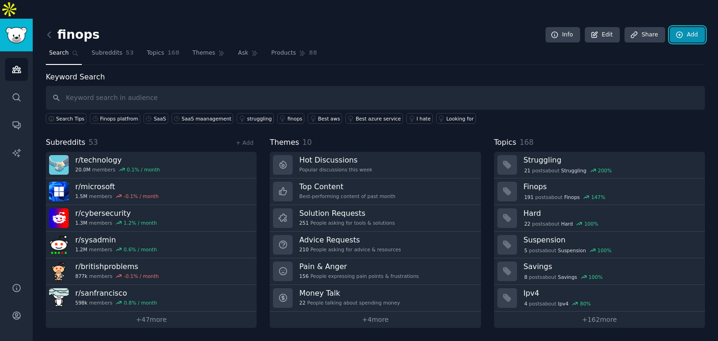
click at [693, 27] on link "Add" at bounding box center [687, 35] width 35 height 16
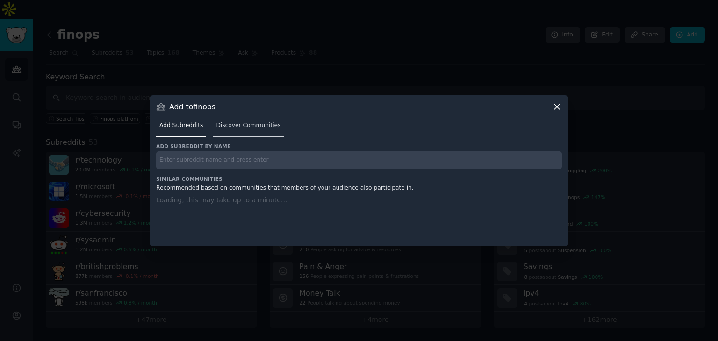
click at [228, 119] on link "Discover Communities" at bounding box center [248, 127] width 71 height 19
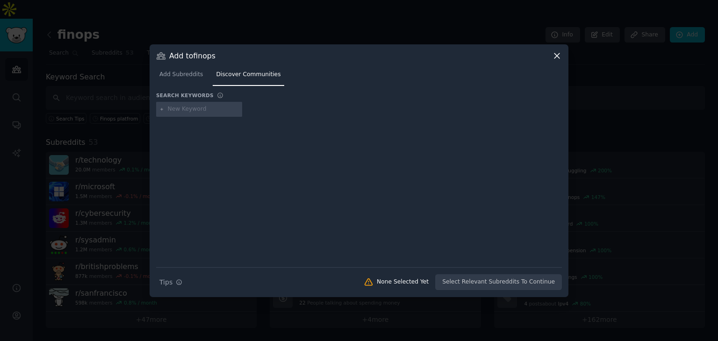
click at [211, 109] on input "text" at bounding box center [203, 109] width 71 height 8
type input "CIO"
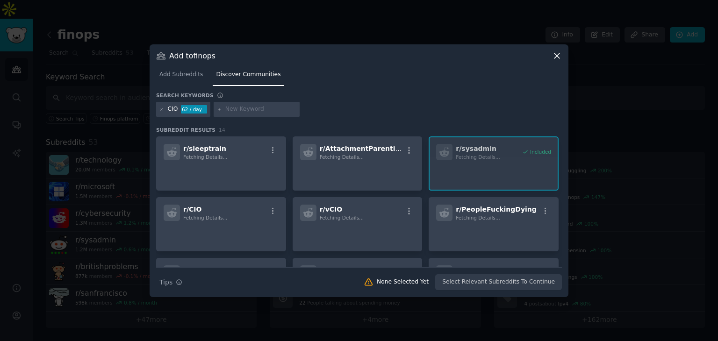
type input "b"
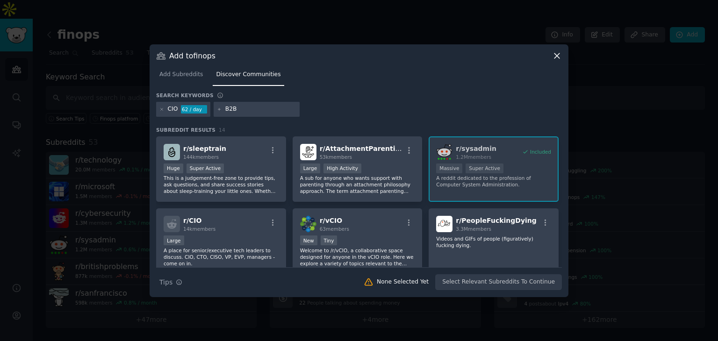
type input "B2B"
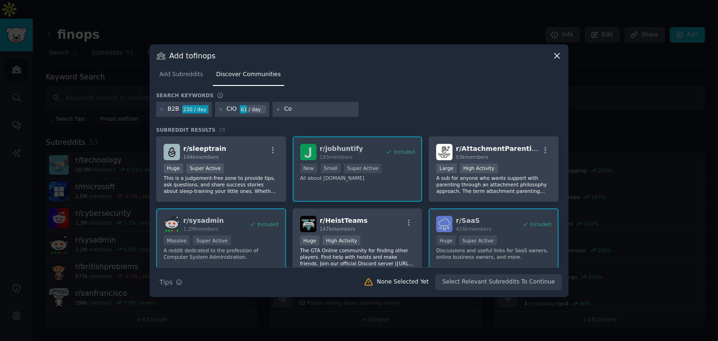
type input "C"
click at [218, 108] on icon at bounding box center [220, 109] width 5 height 5
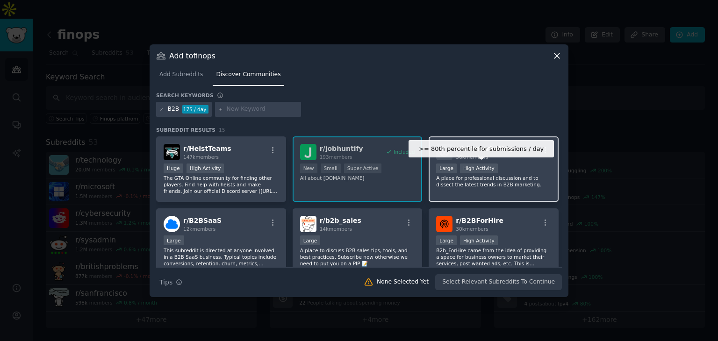
click at [483, 164] on div "High Activity" at bounding box center [479, 169] width 38 height 10
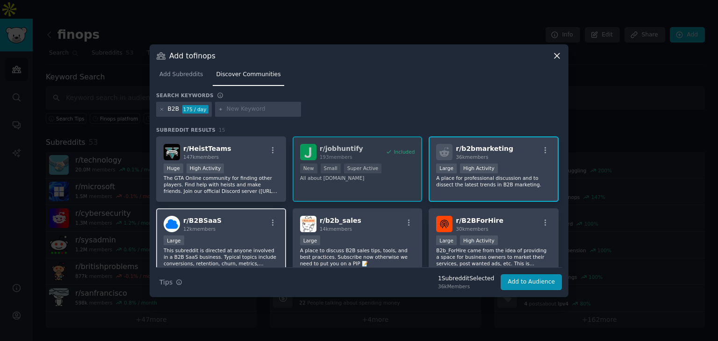
click at [233, 230] on div "r/ B2BSaaS 12k members" at bounding box center [221, 224] width 115 height 16
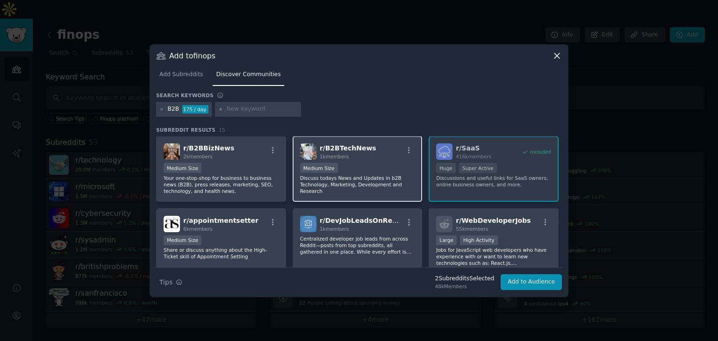
scroll to position [234, 0]
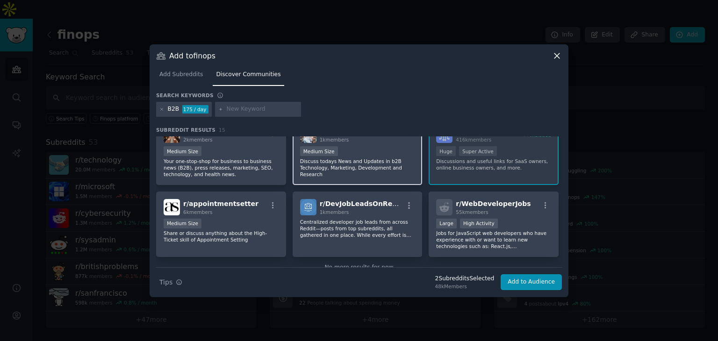
click at [365, 163] on p "Discuss todays News and Updates in b2B Technology, Marketing, Development and R…" at bounding box center [357, 168] width 115 height 20
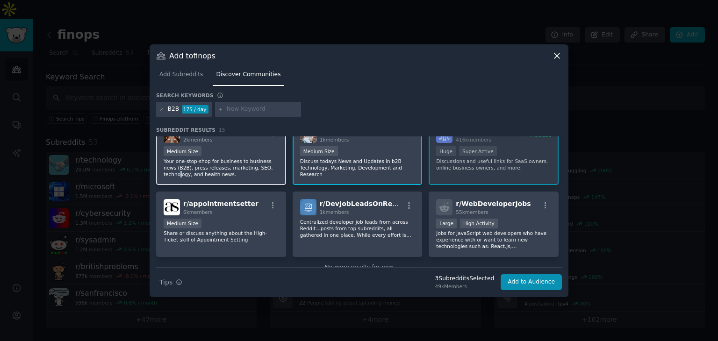
click at [260, 166] on p "Your one-stop-shop for business to business news (B2B), press releases, marketi…" at bounding box center [221, 168] width 115 height 20
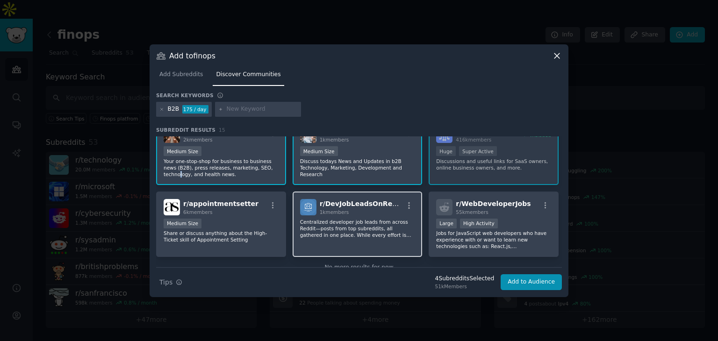
scroll to position [254, 0]
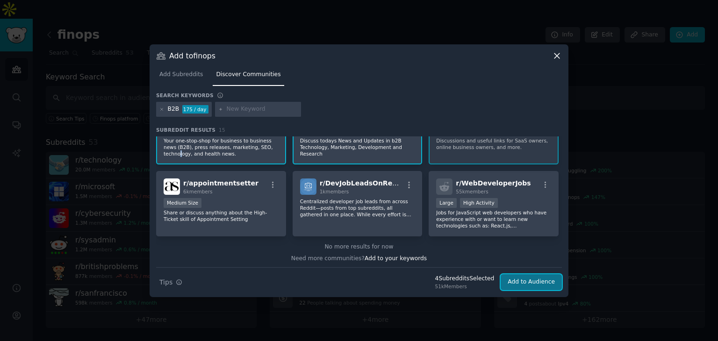
click at [519, 281] on button "Add to Audience" at bounding box center [531, 282] width 61 height 16
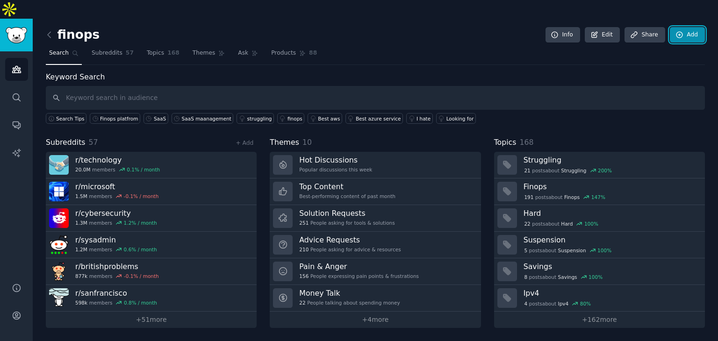
click at [693, 27] on link "Add" at bounding box center [687, 35] width 35 height 16
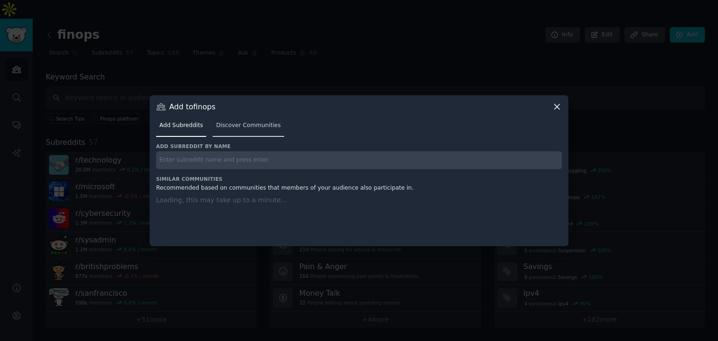
click at [261, 129] on span "Discover Communities" at bounding box center [248, 126] width 65 height 8
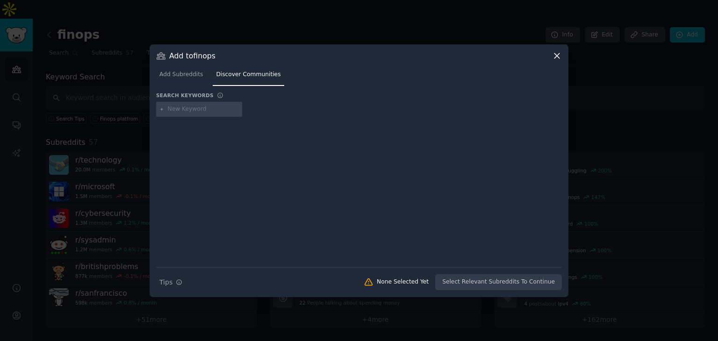
click at [222, 107] on input "text" at bounding box center [203, 109] width 71 height 8
type input "Cost optimization"
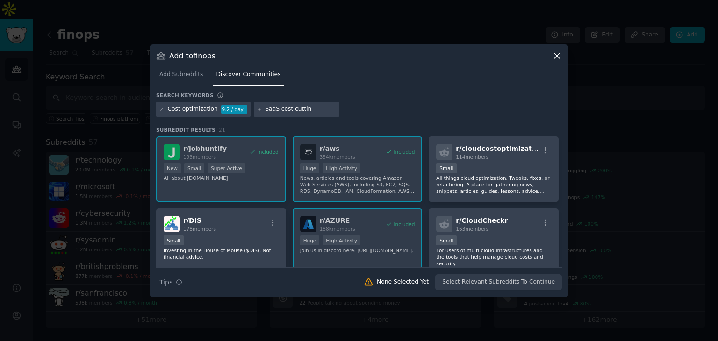
type input "SaaS cost cutting"
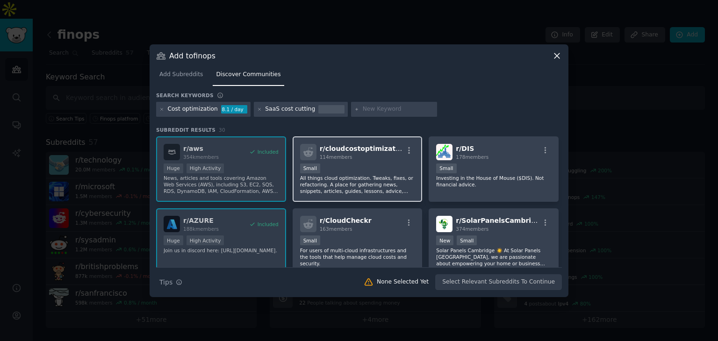
click at [378, 169] on div "Small" at bounding box center [357, 170] width 115 height 12
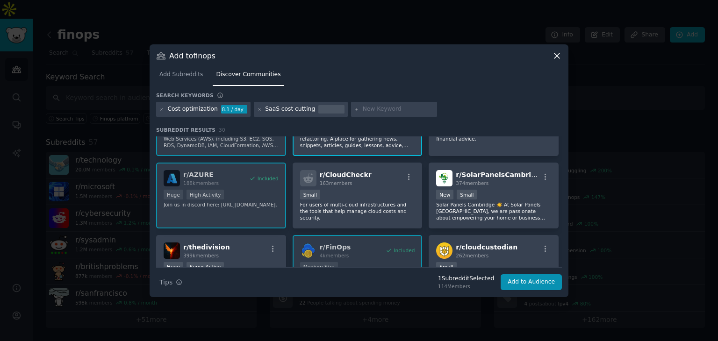
scroll to position [47, 0]
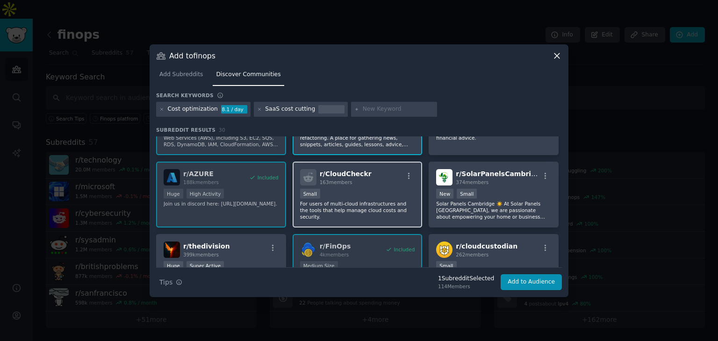
click at [381, 178] on div "r/ CloudCheckr 163 members" at bounding box center [357, 177] width 115 height 16
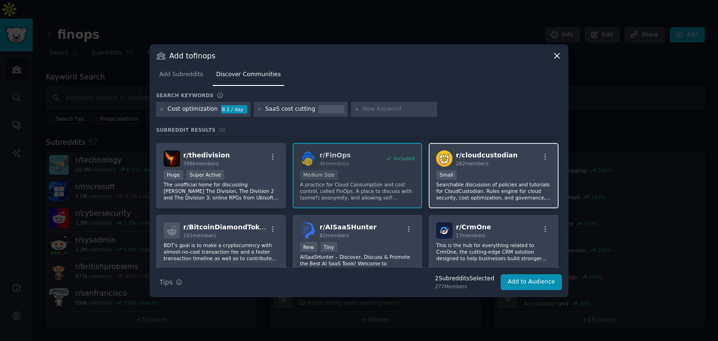
scroll to position [140, 0]
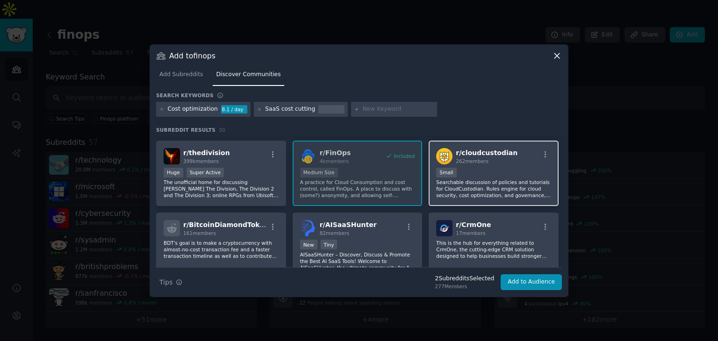
click at [486, 169] on div "Small" at bounding box center [493, 174] width 115 height 12
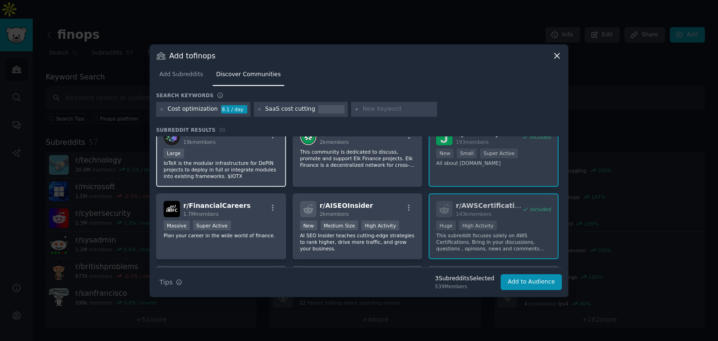
scroll to position [450, 0]
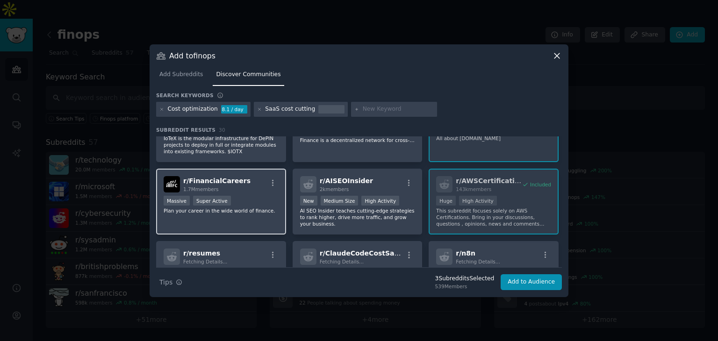
click at [247, 196] on div "Massive Super Active" at bounding box center [221, 202] width 115 height 12
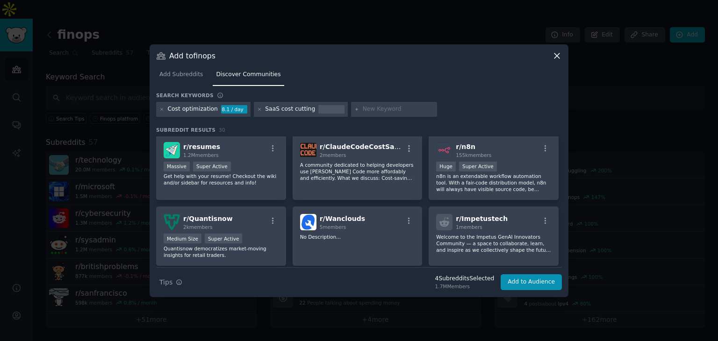
scroll to position [538, 0]
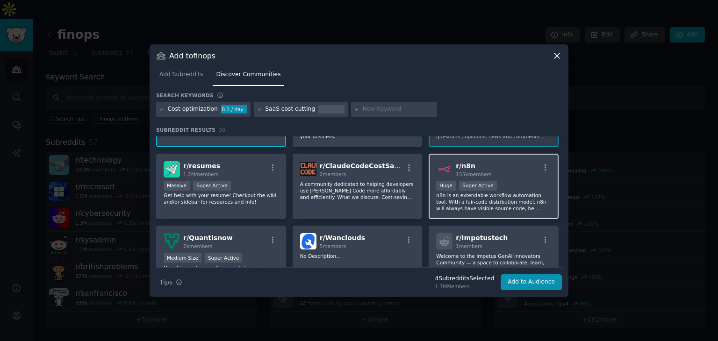
click at [527, 181] on div "100,000 - 1,000,000 members Huge Super Active" at bounding box center [493, 187] width 115 height 12
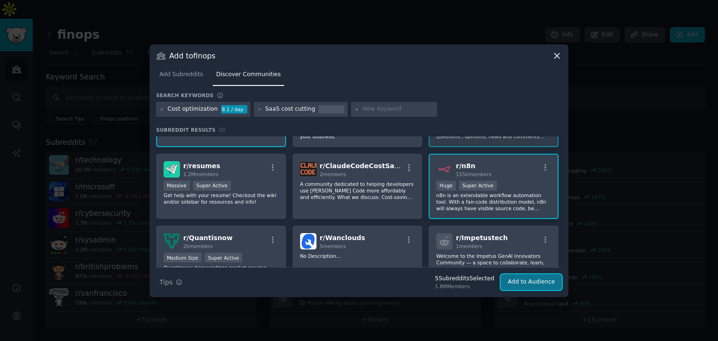
click at [523, 283] on button "Add to Audience" at bounding box center [531, 282] width 61 height 16
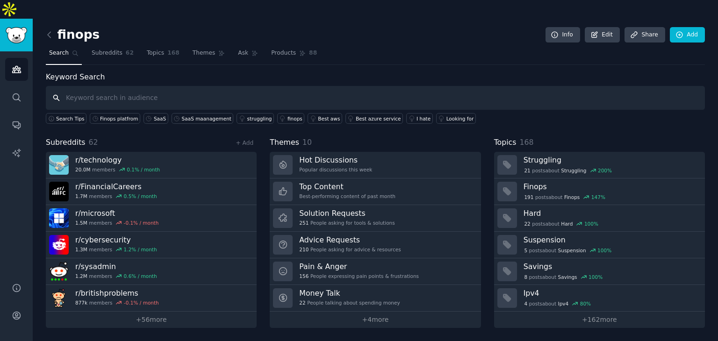
click at [264, 86] on input "text" at bounding box center [375, 98] width 659 height 24
type input "finOps"
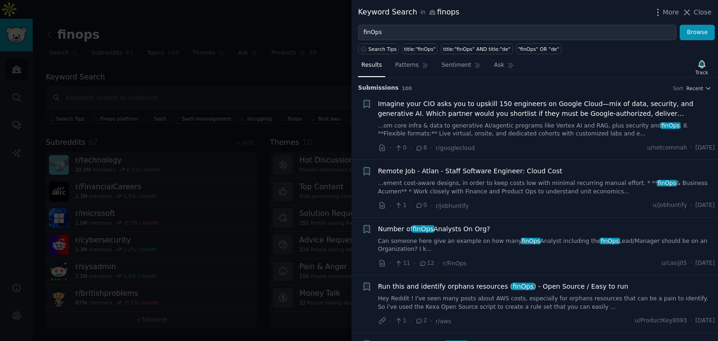
click at [578, 115] on span "Imagine your CIO asks you to upskill 150 engineers on Google Cloud—mix of data,…" at bounding box center [546, 109] width 337 height 20
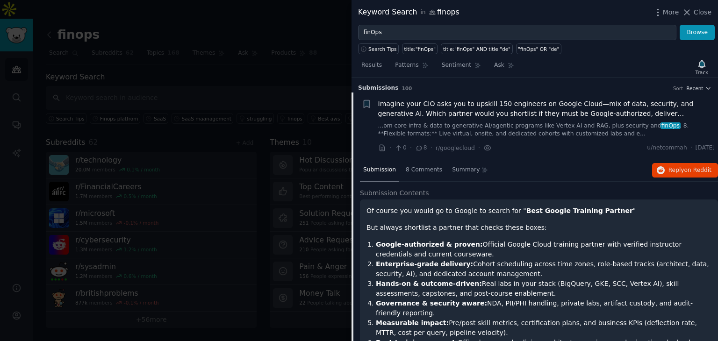
scroll to position [14, 0]
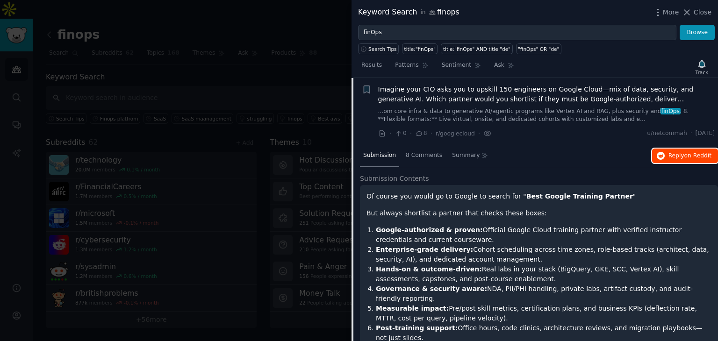
click at [693, 156] on span "on Reddit" at bounding box center [698, 155] width 27 height 7
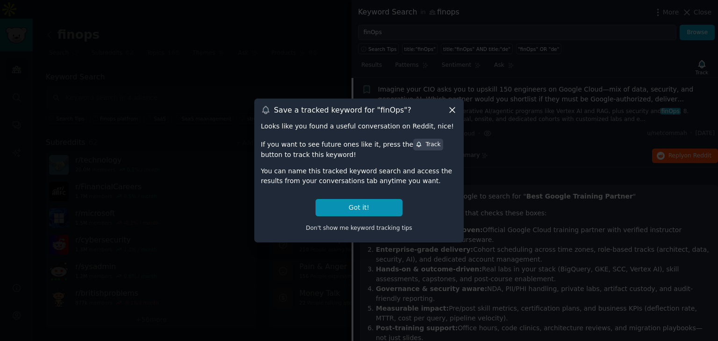
click at [452, 112] on icon at bounding box center [452, 110] width 10 height 10
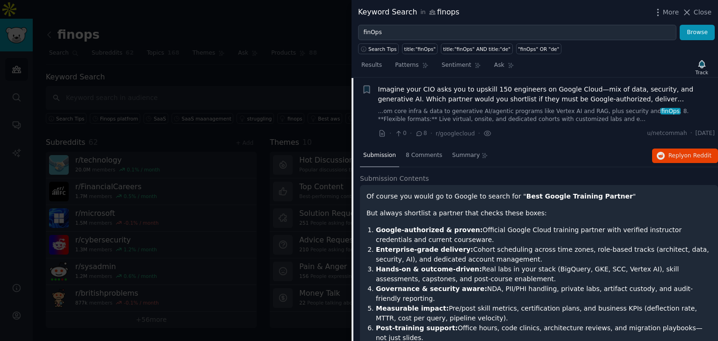
click at [460, 93] on span "Imagine your CIO asks you to upskill 150 engineers on Google Cloud—mix of data,…" at bounding box center [546, 95] width 337 height 20
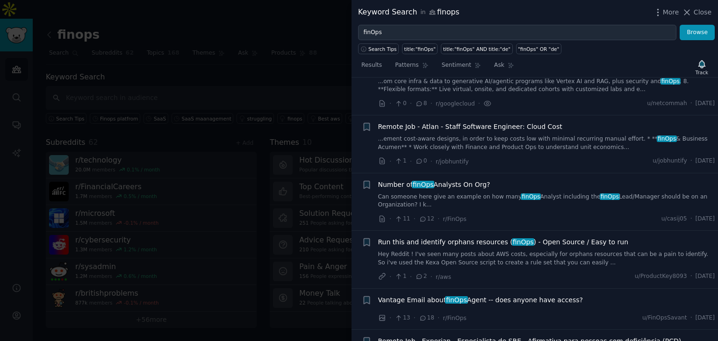
scroll to position [61, 0]
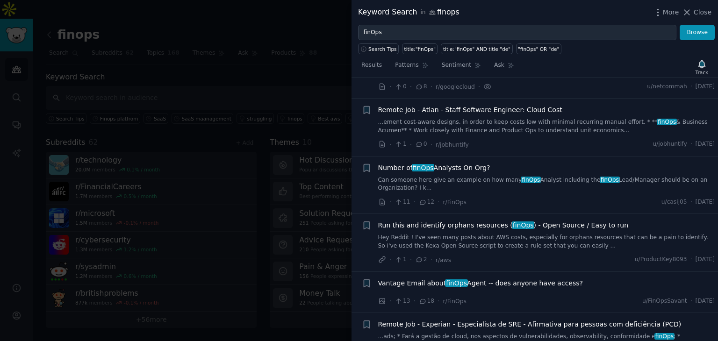
click at [486, 225] on span "Run this and identify orphans resources ( finOps ) - Open Source / Easy to run" at bounding box center [503, 226] width 251 height 10
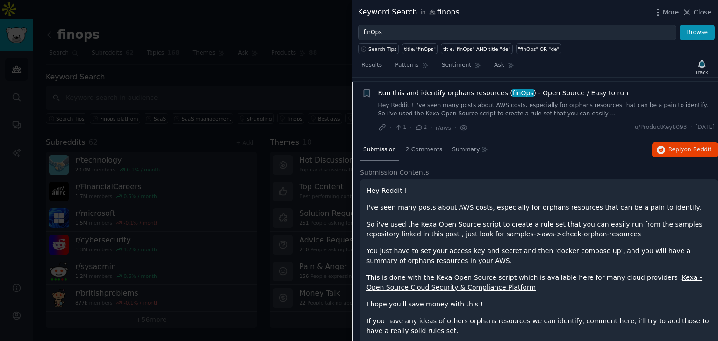
scroll to position [197, 0]
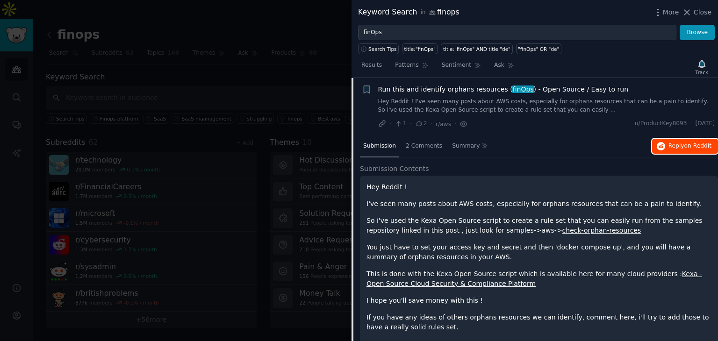
click at [676, 146] on span "Reply on Reddit" at bounding box center [690, 146] width 43 height 8
click at [458, 83] on li "+ Run this and identify orphans resources ( finOps ) - Open Source / Easy to ru…" at bounding box center [535, 107] width 367 height 58
click at [456, 87] on span "Run this and identify orphans resources ( finOps ) - Open Source / Easy to run" at bounding box center [503, 90] width 251 height 10
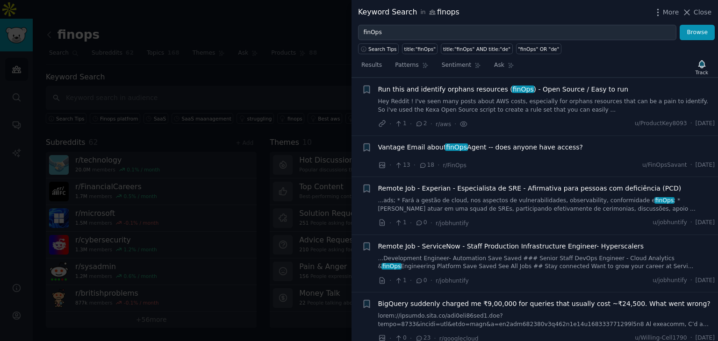
drag, startPoint x: 208, startPoint y: 44, endPoint x: 492, endPoint y: 1, distance: 287.5
click at [208, 43] on div at bounding box center [359, 170] width 718 height 341
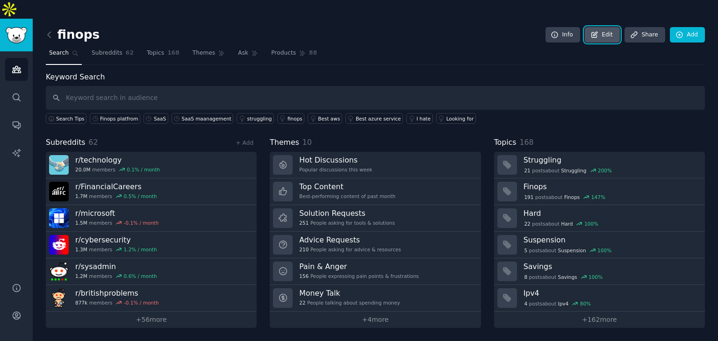
click at [599, 31] on icon at bounding box center [595, 35] width 8 height 8
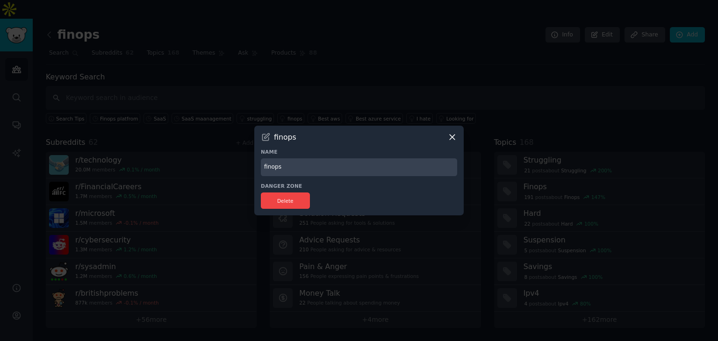
click at [456, 136] on icon at bounding box center [452, 137] width 10 height 10
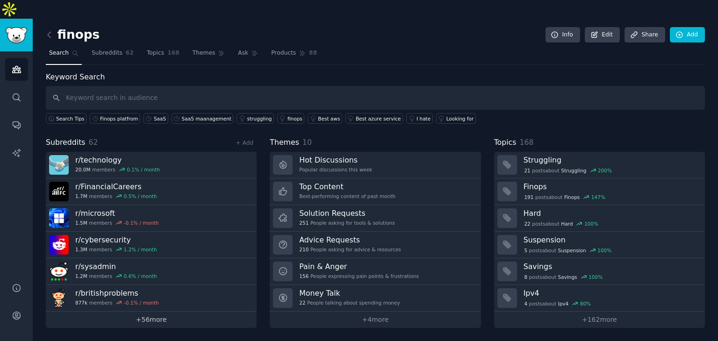
click at [143, 312] on link "+ 56 more" at bounding box center [151, 320] width 211 height 16
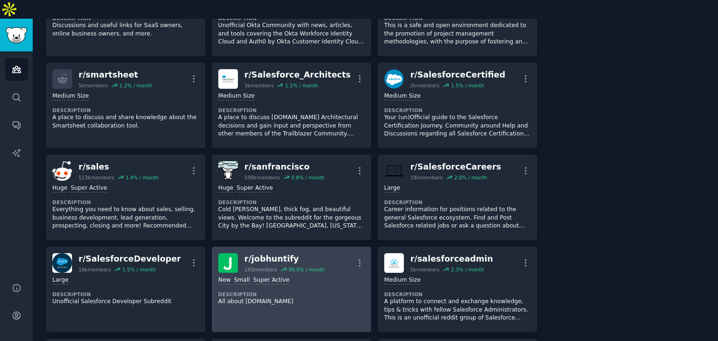
scroll to position [1075, 0]
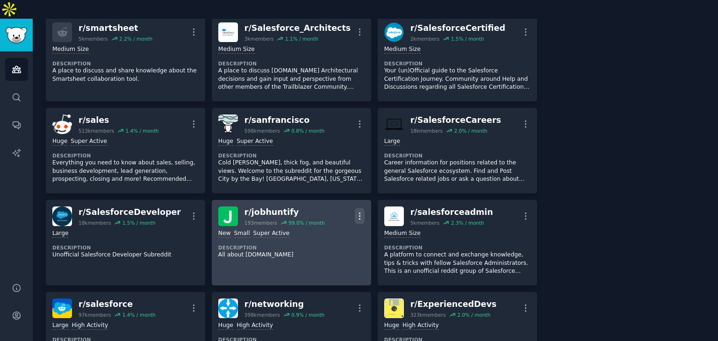
click at [359, 211] on icon "button" at bounding box center [360, 216] width 10 height 10
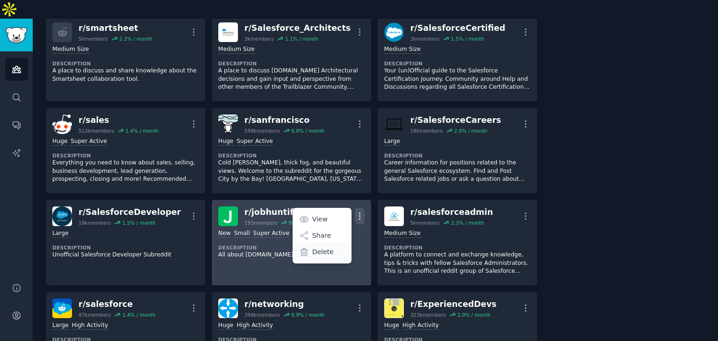
click at [319, 247] on p "Delete" at bounding box center [323, 252] width 22 height 10
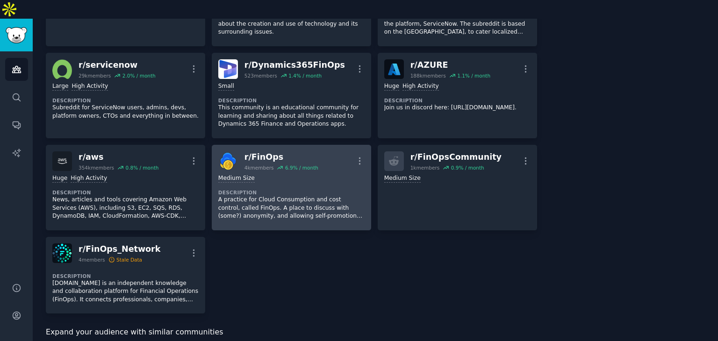
scroll to position [1777, 0]
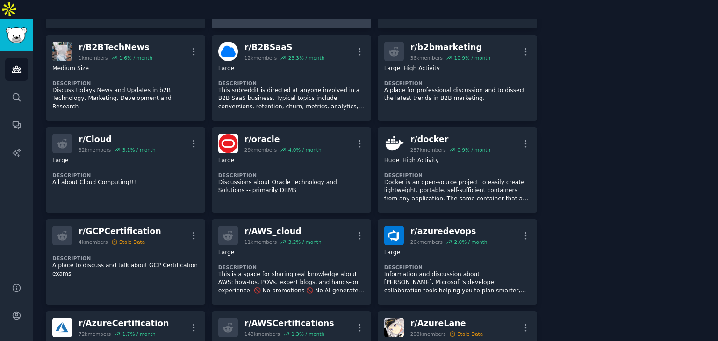
scroll to position [0, 0]
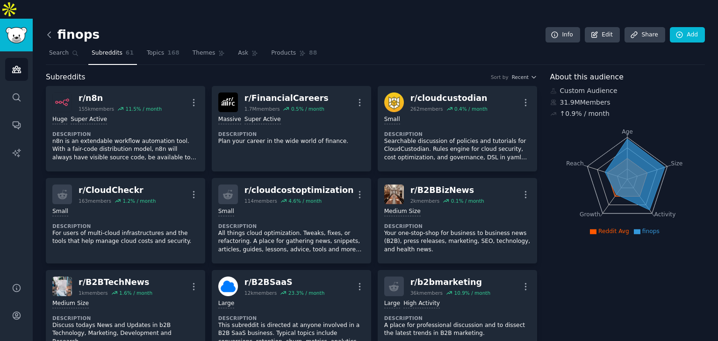
click at [47, 30] on icon at bounding box center [49, 35] width 10 height 10
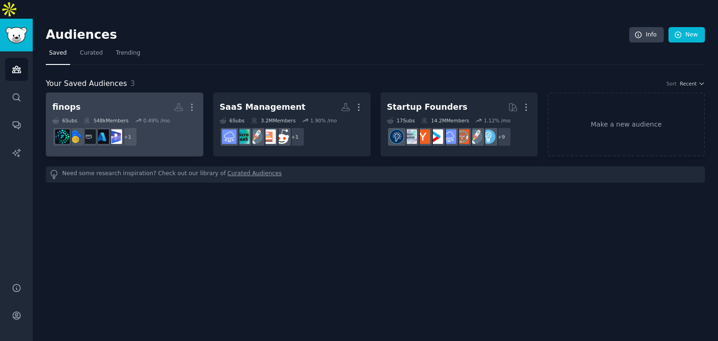
click at [141, 99] on h2 "finops More" at bounding box center [124, 107] width 144 height 16
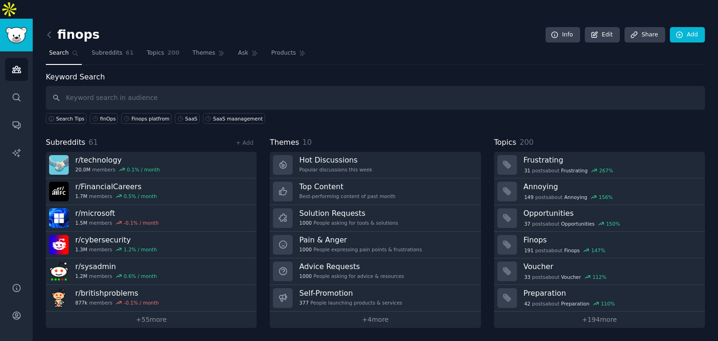
click at [112, 86] on input "text" at bounding box center [375, 98] width 659 height 24
click at [268, 86] on input "text" at bounding box center [375, 98] width 659 height 24
type input "SmartSheet Licensing"
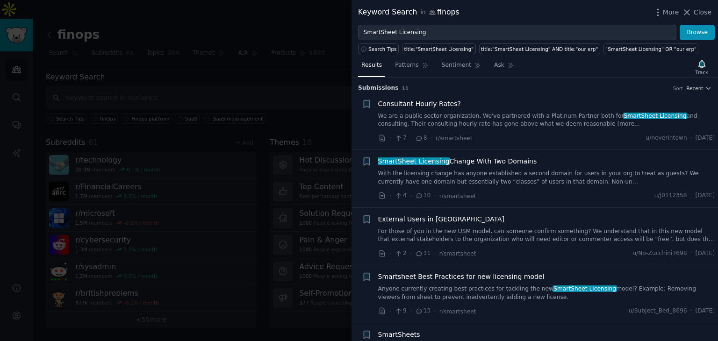
click at [437, 103] on span "Consultant Hourly Rates?" at bounding box center [419, 104] width 83 height 10
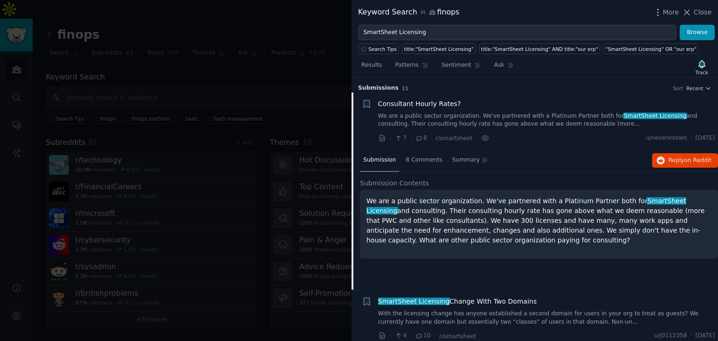
scroll to position [14, 0]
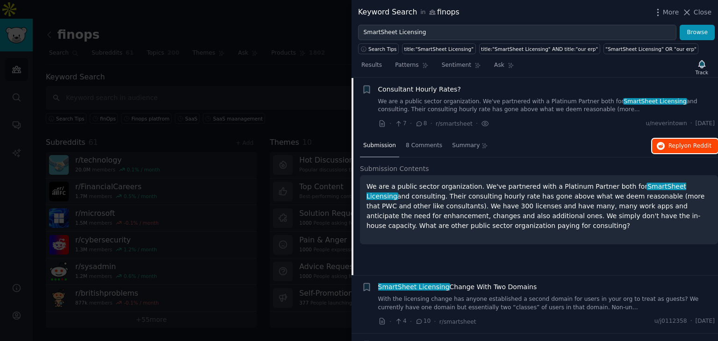
click at [662, 146] on icon "button" at bounding box center [661, 146] width 8 height 8
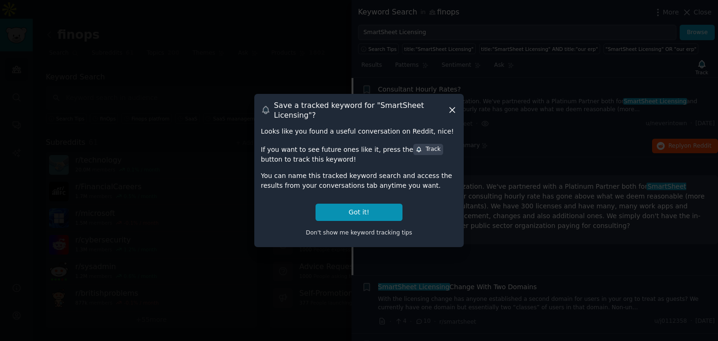
click at [453, 112] on icon at bounding box center [452, 110] width 10 height 10
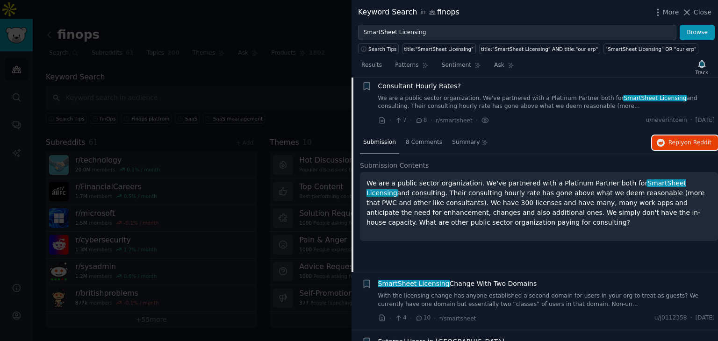
scroll to position [0, 0]
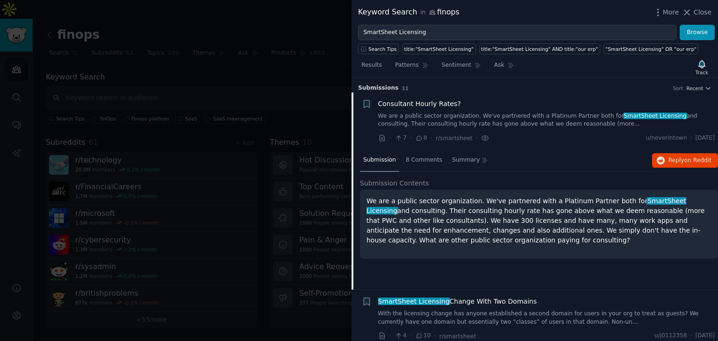
click at [446, 103] on span "Consultant Hourly Rates?" at bounding box center [419, 104] width 83 height 10
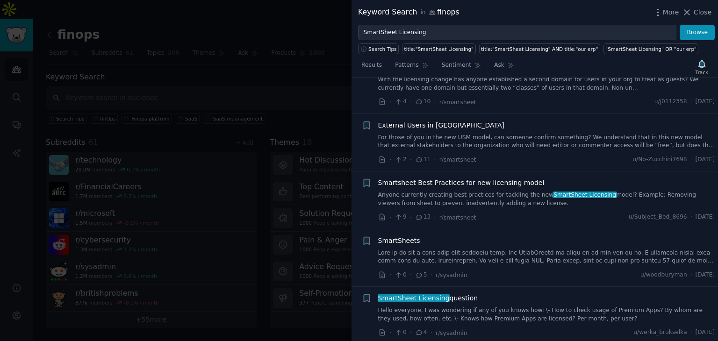
scroll to position [108, 0]
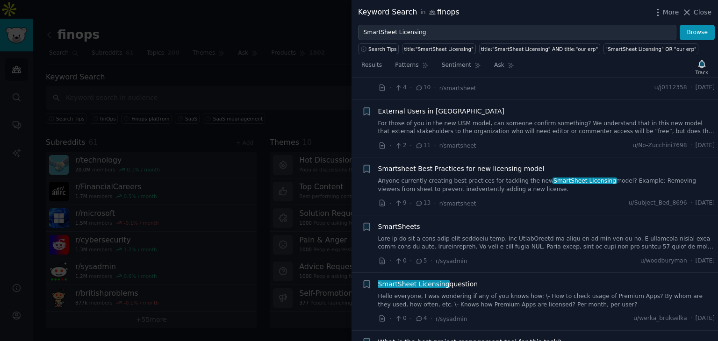
click at [497, 172] on span "Smartsheet Best Practices for new licensing model" at bounding box center [461, 169] width 166 height 10
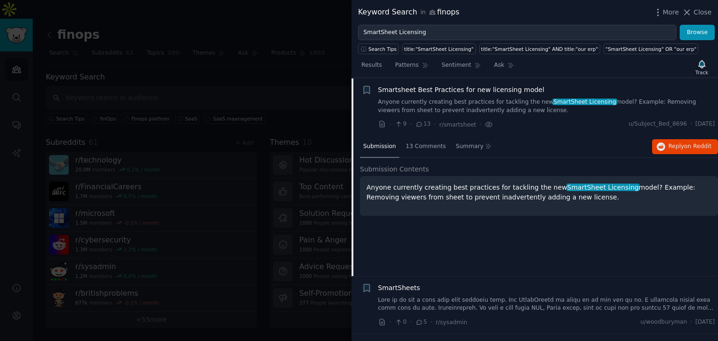
scroll to position [188, 0]
click at [690, 147] on span "on Reddit" at bounding box center [698, 146] width 27 height 7
click at [700, 8] on span "Close" at bounding box center [703, 12] width 18 height 10
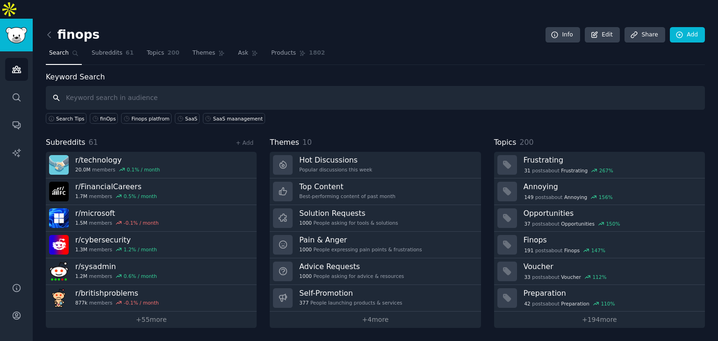
click at [224, 86] on input "text" at bounding box center [375, 98] width 659 height 24
type input "Muticloud Licensing"
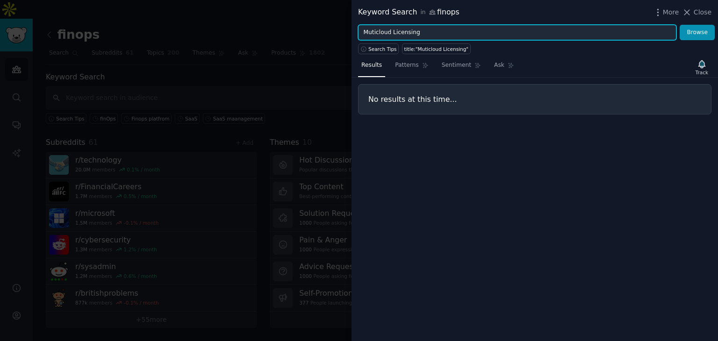
click at [393, 34] on input "Muticloud Licensing" at bounding box center [517, 33] width 318 height 16
click at [680, 25] on button "Browse" at bounding box center [697, 33] width 35 height 16
click at [458, 32] on input "Multicloud Licensing" at bounding box center [517, 33] width 318 height 16
click at [680, 25] on button "Browse" at bounding box center [697, 33] width 35 height 16
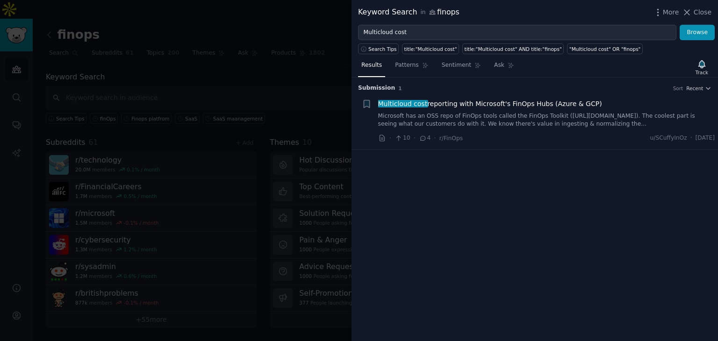
click at [477, 105] on span "Multicloud cost reporting with Microsoft's FinOps Hubs (Azure & GCP)" at bounding box center [490, 104] width 224 height 10
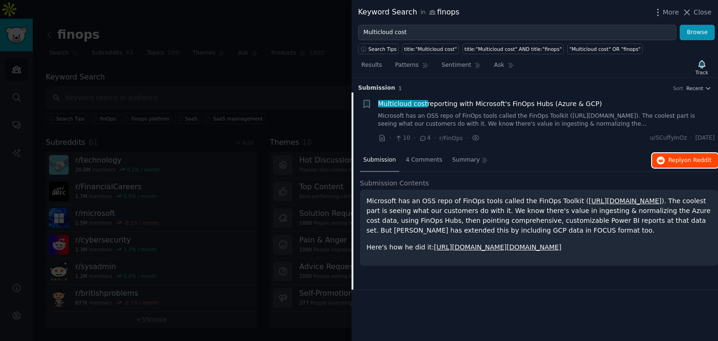
click at [707, 157] on span "on Reddit" at bounding box center [698, 160] width 27 height 7
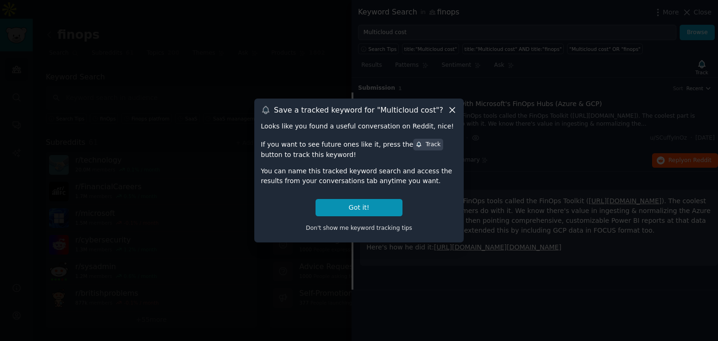
click at [454, 110] on icon at bounding box center [452, 110] width 10 height 10
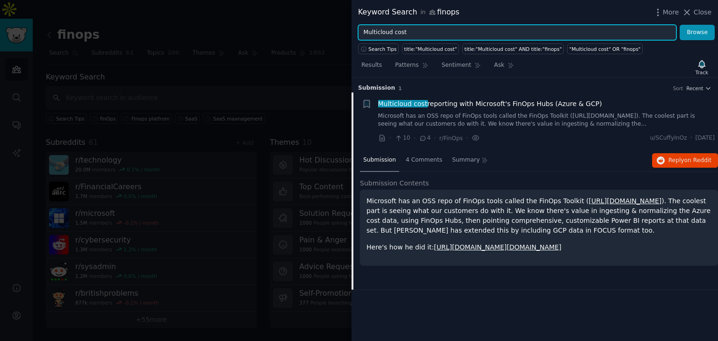
click at [514, 38] on input "Multicloud cost" at bounding box center [517, 33] width 318 height 16
type input "M"
click at [680, 25] on button "Browse" at bounding box center [697, 33] width 35 height 16
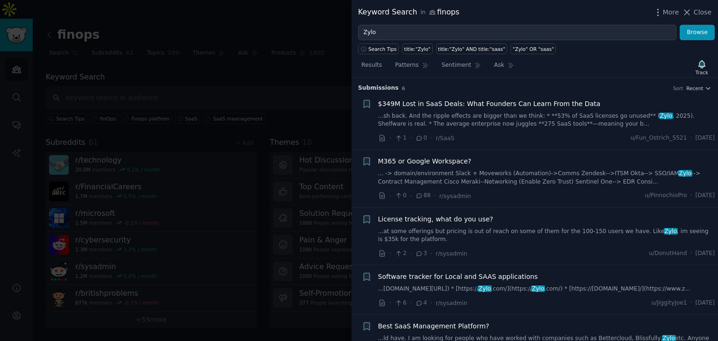
click at [482, 105] on span "$349M Lost in SaaS Deals: What Founders Can Learn From the Data" at bounding box center [489, 104] width 223 height 10
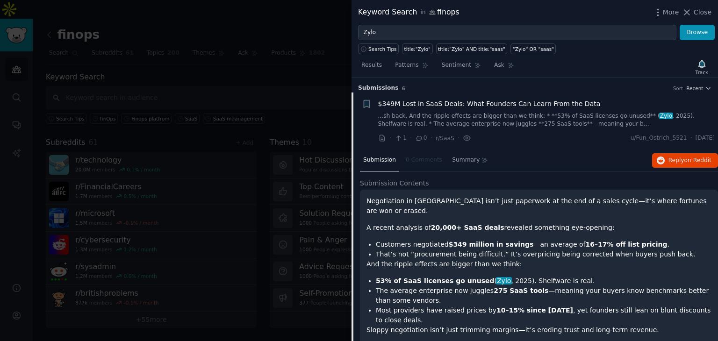
scroll to position [14, 0]
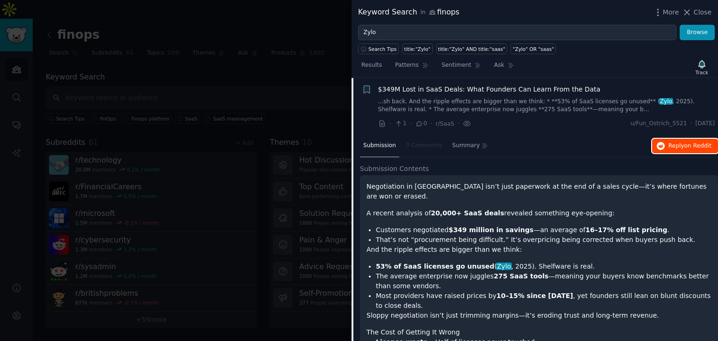
click at [660, 143] on icon "button" at bounding box center [661, 146] width 8 height 8
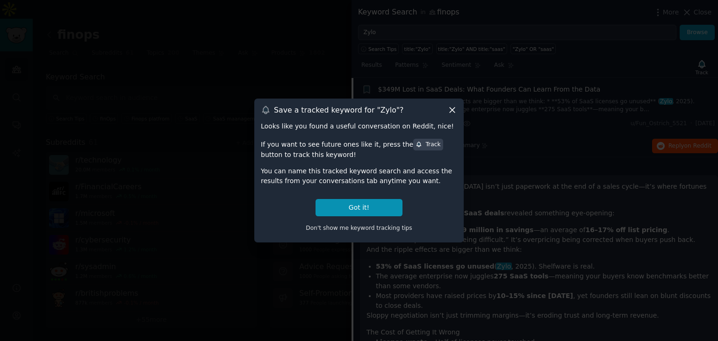
click at [449, 109] on icon at bounding box center [452, 110] width 10 height 10
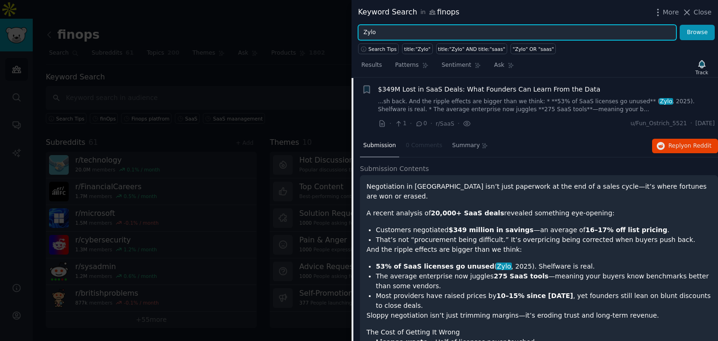
click at [426, 29] on input "Zylo" at bounding box center [517, 33] width 318 height 16
click at [680, 25] on button "Browse" at bounding box center [697, 33] width 35 height 16
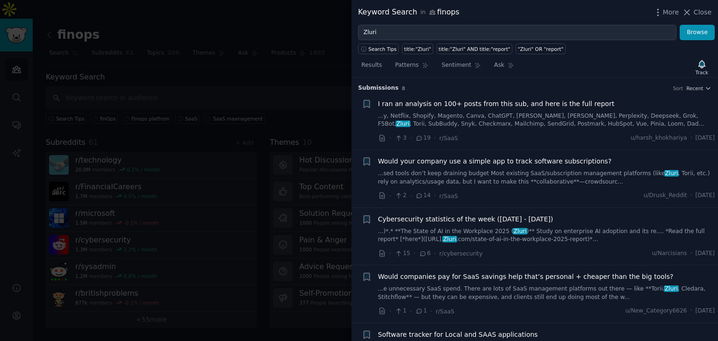
click at [498, 105] on span "I ran an analysis on 100+ posts from this sub, and here is the full report" at bounding box center [496, 104] width 237 height 10
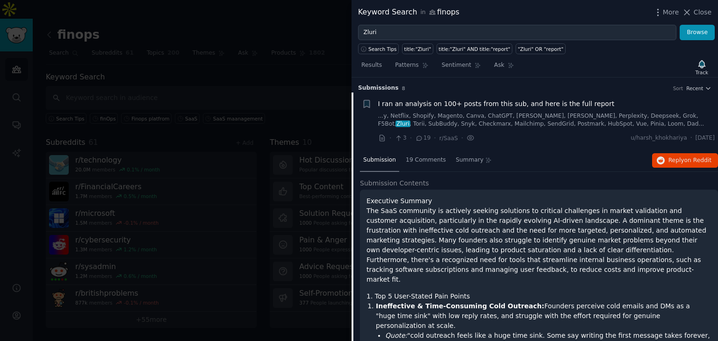
scroll to position [14, 0]
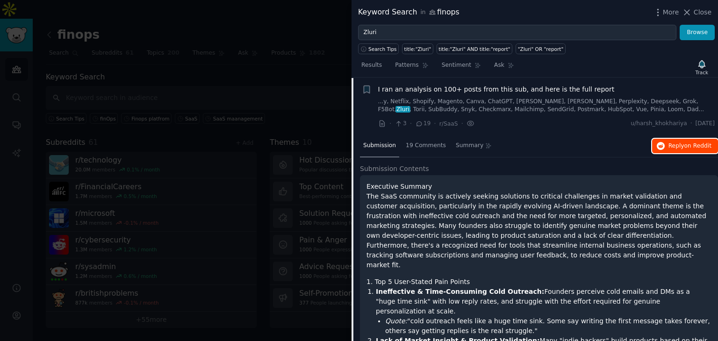
click at [664, 143] on icon "button" at bounding box center [661, 146] width 8 height 8
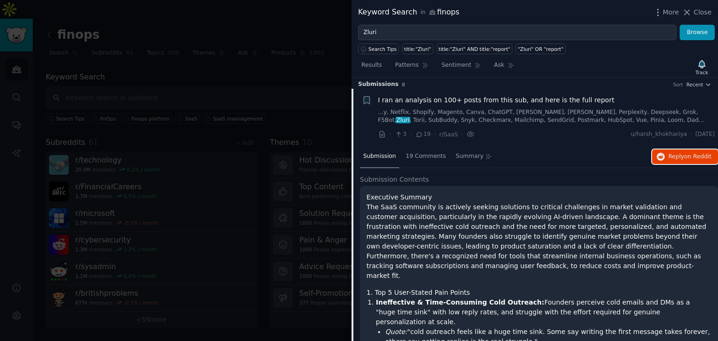
scroll to position [0, 0]
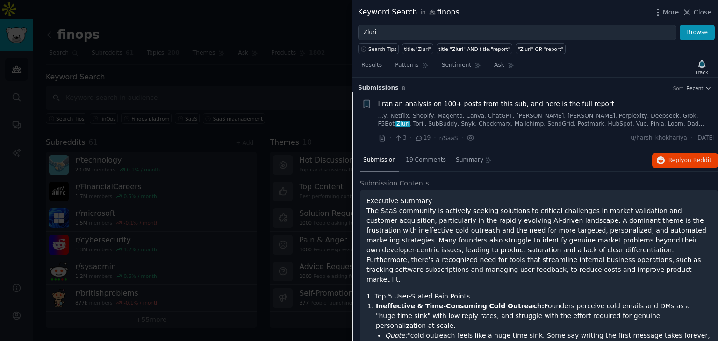
click at [528, 100] on span "I ran an analysis on 100+ posts from this sub, and here is the full report" at bounding box center [496, 104] width 237 height 10
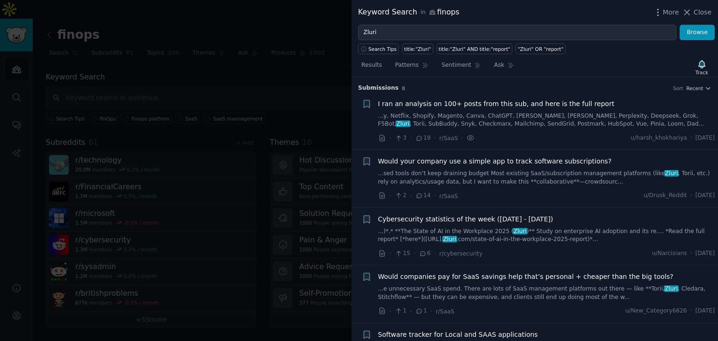
scroll to position [14, 0]
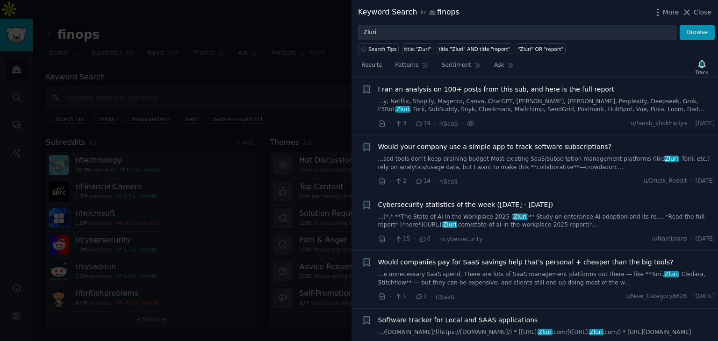
click at [558, 147] on span "Would your company use a simple app to track software subscriptions?" at bounding box center [495, 147] width 234 height 10
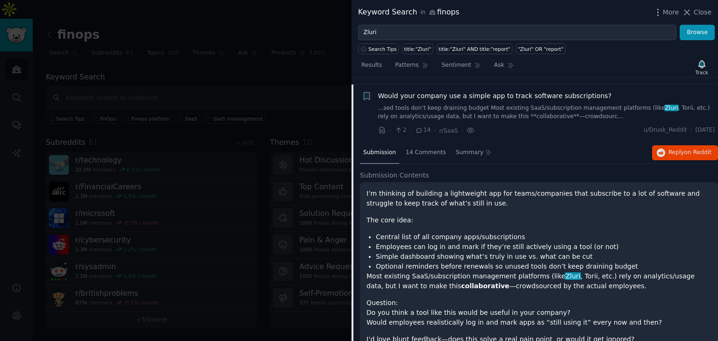
scroll to position [72, 0]
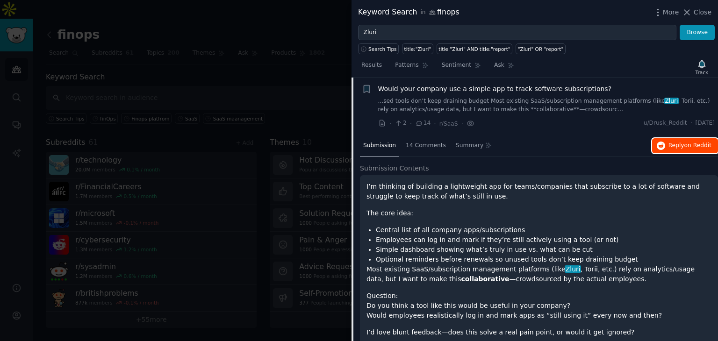
click at [690, 147] on span "on Reddit" at bounding box center [698, 145] width 27 height 7
click at [516, 89] on span "Would your company use a simple app to track software subscriptions?" at bounding box center [495, 89] width 234 height 10
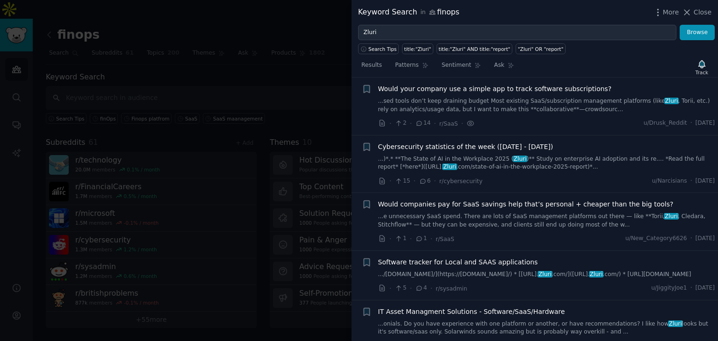
click at [514, 204] on span "Would companies pay for SaaS savings help that’s personal + cheaper than the bi…" at bounding box center [526, 205] width 296 height 10
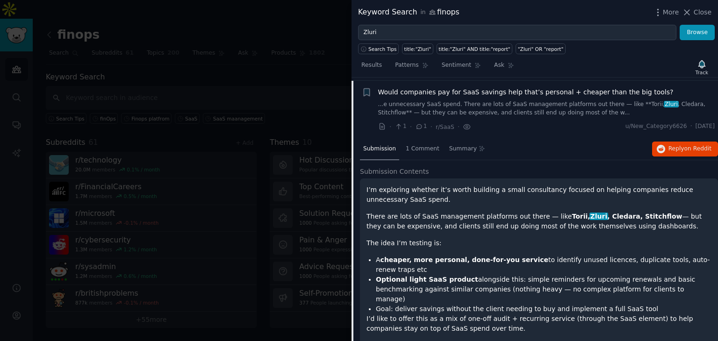
scroll to position [188, 0]
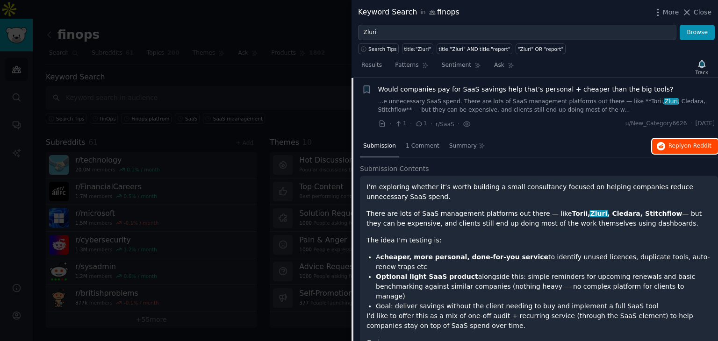
click at [681, 148] on span "Reply on Reddit" at bounding box center [690, 146] width 43 height 8
click at [570, 91] on span "Would companies pay for SaaS savings help that’s personal + cheaper than the bi…" at bounding box center [526, 90] width 296 height 10
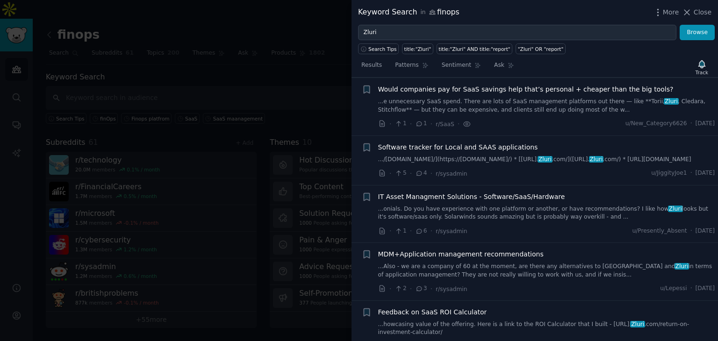
click at [435, 146] on span "Software tracker for Local and SAAS applications" at bounding box center [458, 148] width 160 height 10
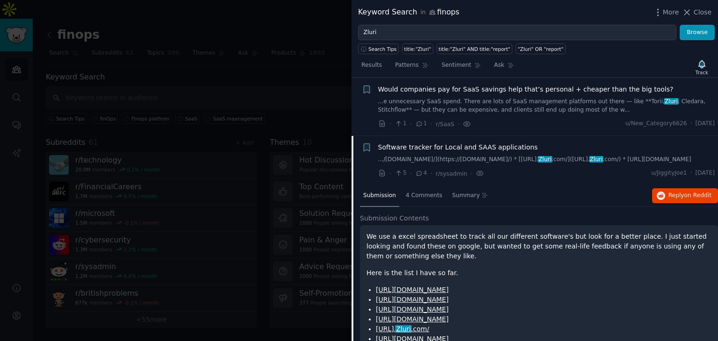
scroll to position [245, 0]
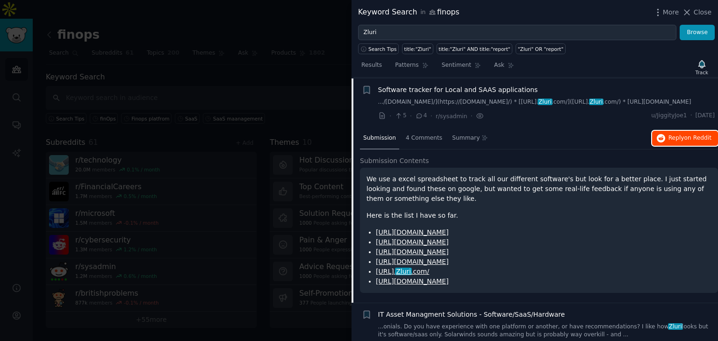
click at [689, 138] on span "on Reddit" at bounding box center [698, 138] width 27 height 7
click at [458, 91] on span "Software tracker for Local and SAAS applications" at bounding box center [458, 90] width 160 height 10
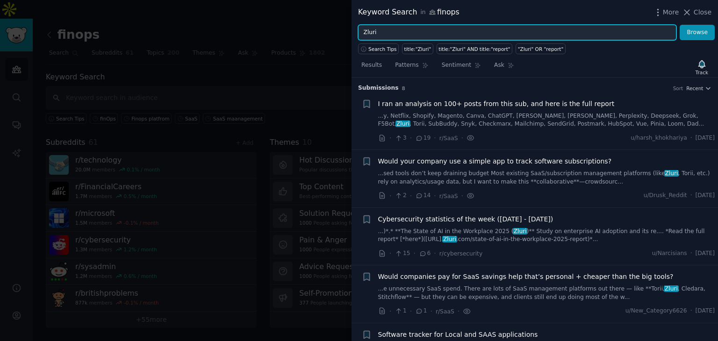
click at [472, 29] on input "Zluri" at bounding box center [517, 33] width 318 height 16
type input "Z"
click at [680, 25] on button "Browse" at bounding box center [697, 33] width 35 height 16
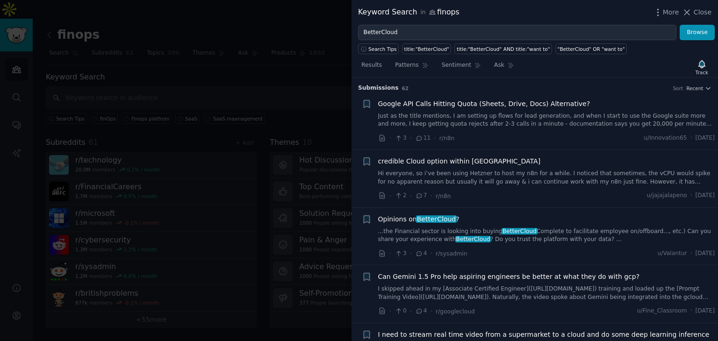
drag, startPoint x: 399, startPoint y: 222, endPoint x: 401, endPoint y: 218, distance: 4.8
click at [399, 222] on span "Opinions on BetterCloud ?" at bounding box center [418, 220] width 81 height 10
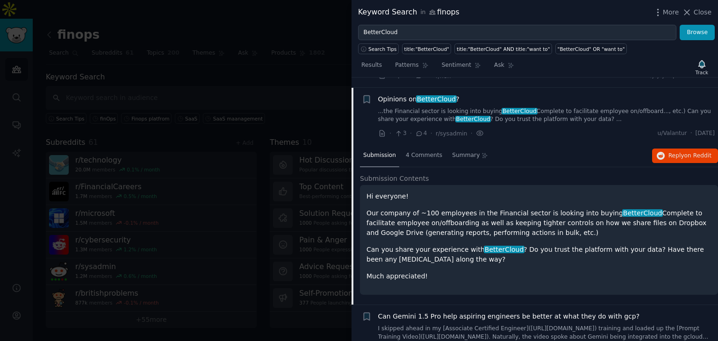
scroll to position [130, 0]
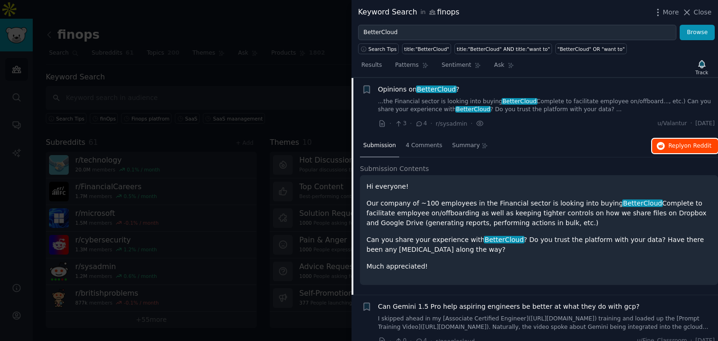
click at [690, 143] on span "on Reddit" at bounding box center [698, 146] width 27 height 7
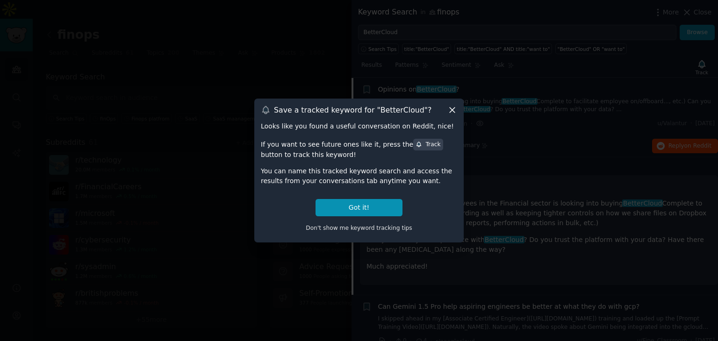
click at [449, 107] on icon at bounding box center [452, 110] width 10 height 10
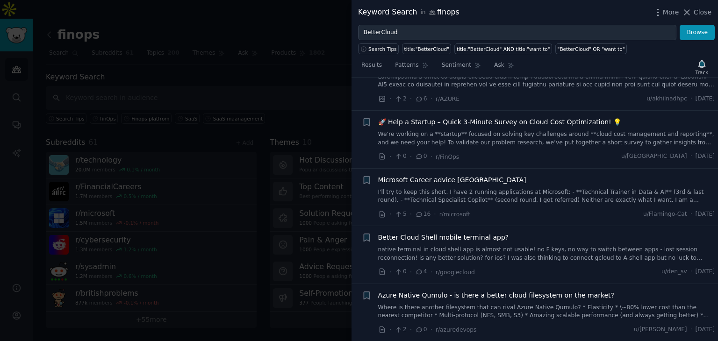
scroll to position [457, 0]
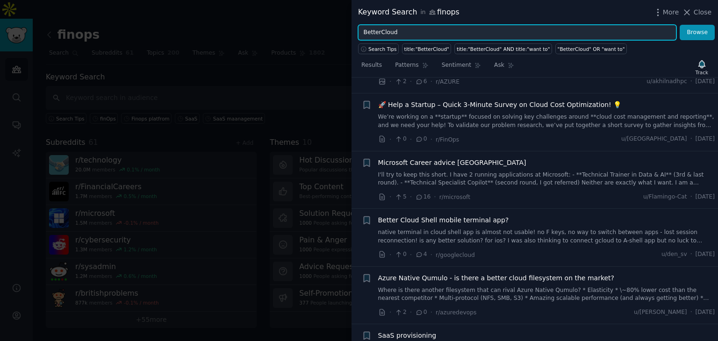
click at [423, 33] on input "BetterCloud" at bounding box center [517, 33] width 318 height 16
type input "B"
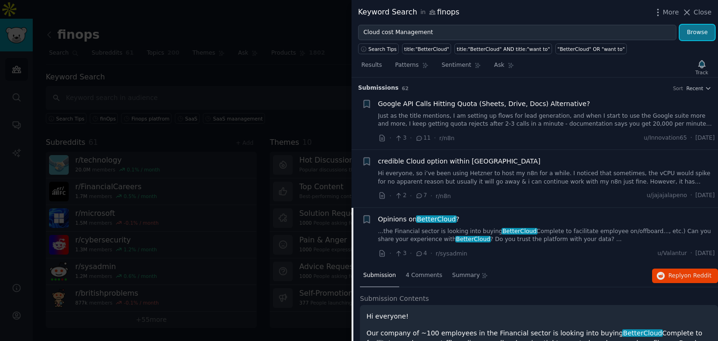
click at [699, 36] on button "Browse" at bounding box center [697, 33] width 35 height 16
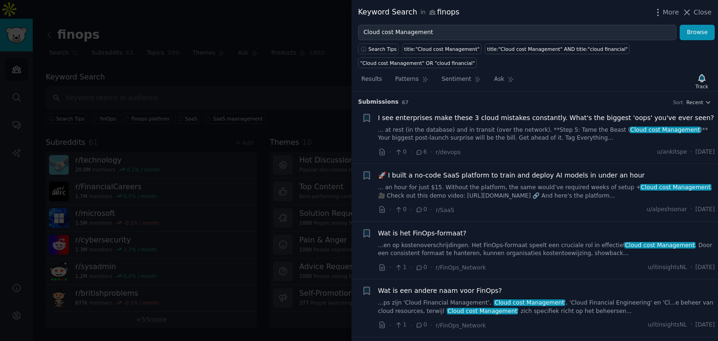
click at [482, 116] on span "I see enterprises make these 3 cloud mistakes constantly. What's the biggest 'o…" at bounding box center [546, 118] width 336 height 10
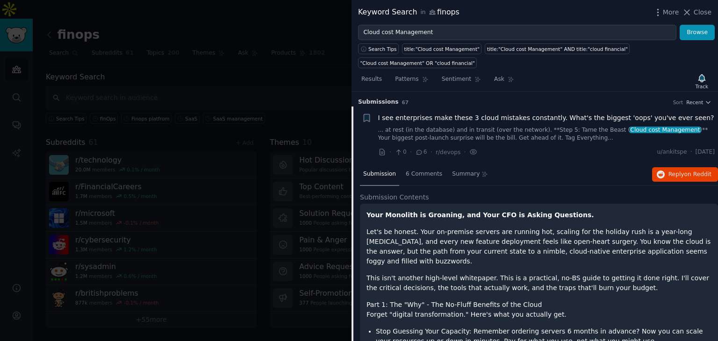
scroll to position [14, 0]
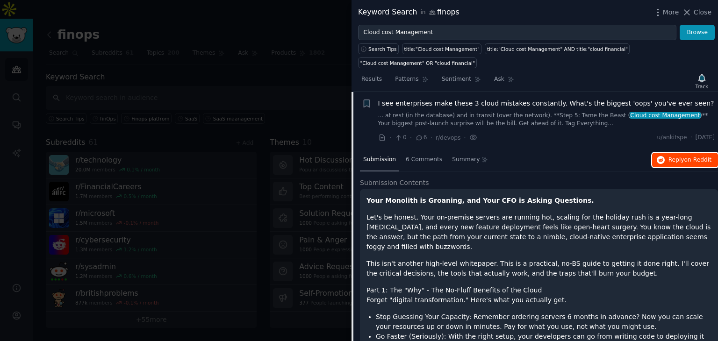
click at [675, 154] on button "Reply on Reddit" at bounding box center [685, 160] width 66 height 15
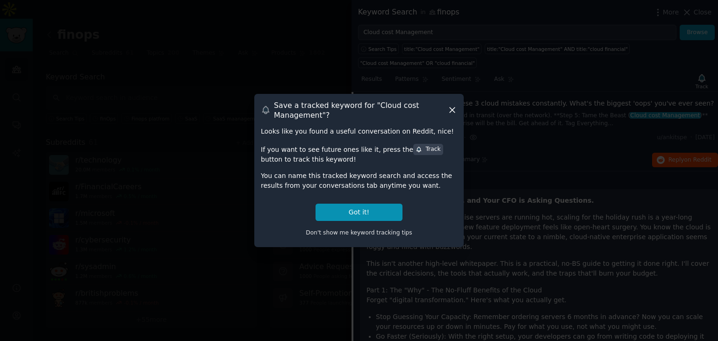
click at [452, 110] on icon at bounding box center [452, 110] width 5 height 5
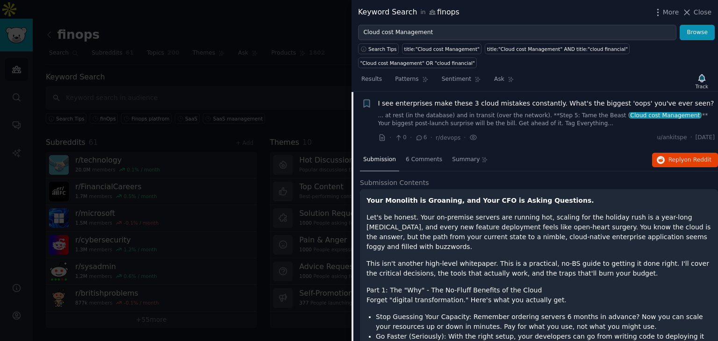
click at [538, 100] on span "I see enterprises make these 3 cloud mistakes constantly. What's the biggest 'o…" at bounding box center [546, 104] width 336 height 10
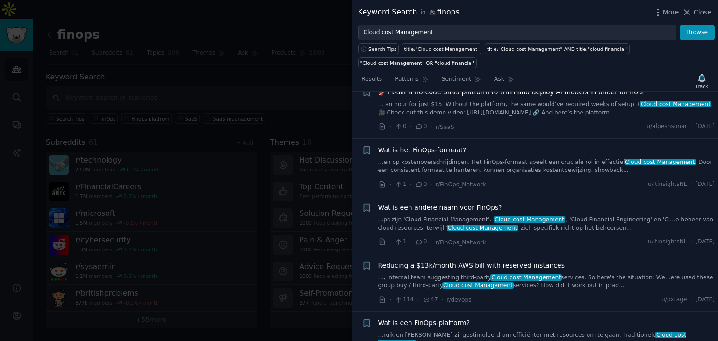
scroll to position [108, 0]
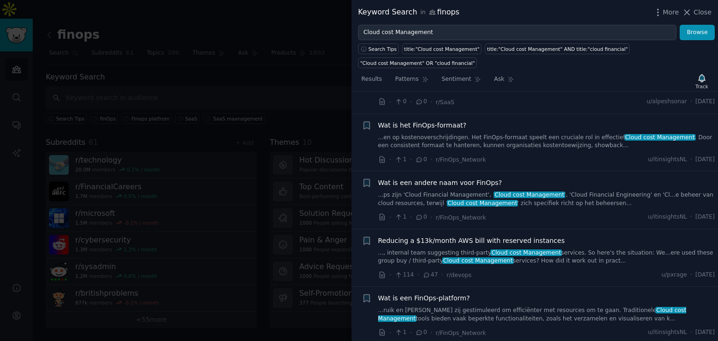
click at [500, 239] on span "Reducing a $13k/month AWS bill with reserved instances" at bounding box center [471, 241] width 187 height 10
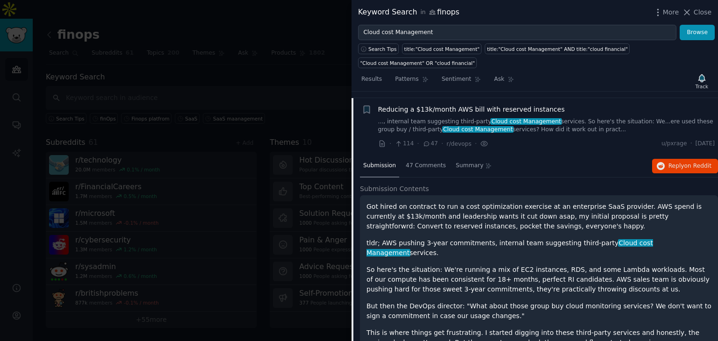
scroll to position [245, 0]
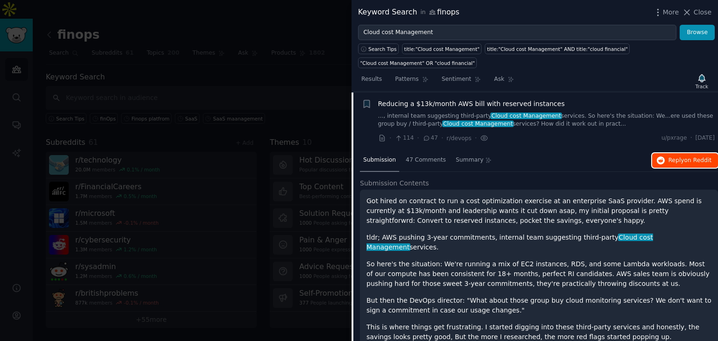
click at [682, 157] on span "Reply on Reddit" at bounding box center [690, 161] width 43 height 8
click at [525, 101] on span "Reducing a $13k/month AWS bill with reserved instances" at bounding box center [471, 104] width 187 height 10
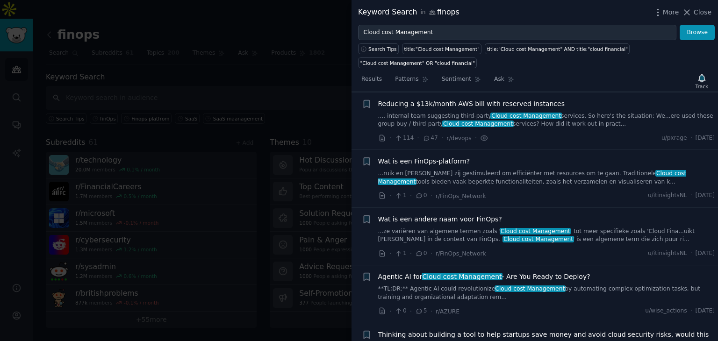
click at [438, 158] on span "Wat is een FinOps-platform?" at bounding box center [424, 162] width 92 height 10
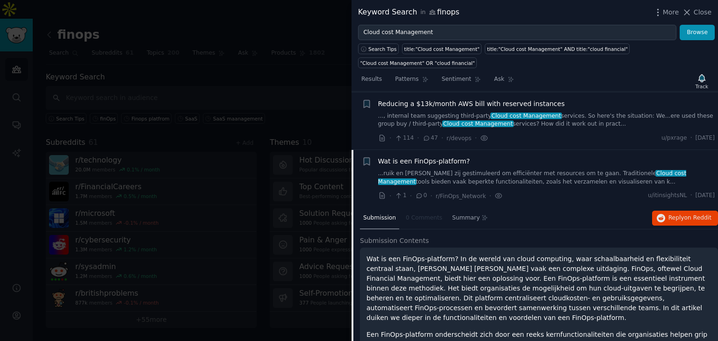
scroll to position [303, 0]
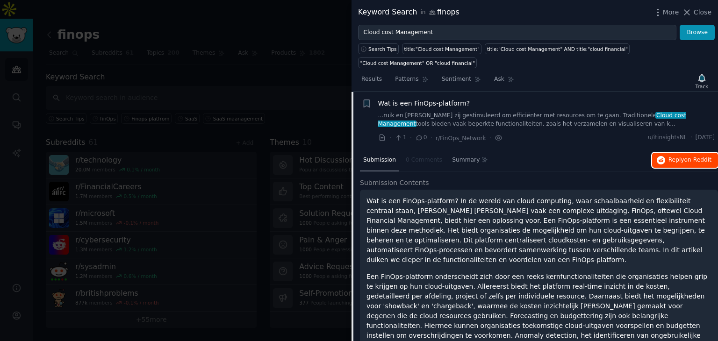
click at [685, 160] on span "on Reddit" at bounding box center [698, 160] width 27 height 7
click at [462, 113] on link "...ruik en [PERSON_NAME] zij gestimuleerd om efficiënter met resources om te ga…" at bounding box center [546, 120] width 337 height 16
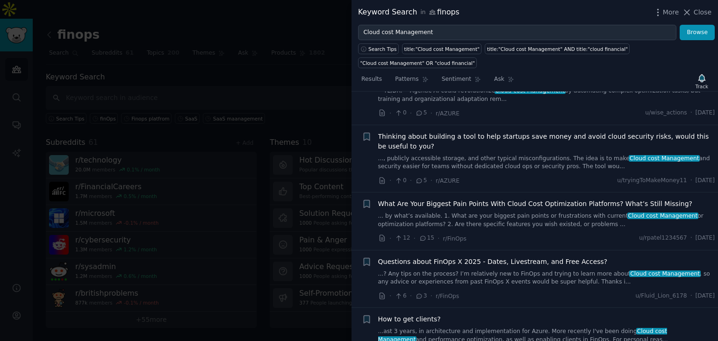
scroll to position [397, 0]
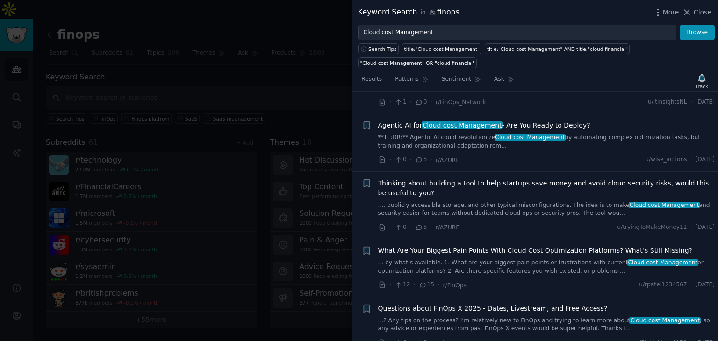
click at [587, 249] on span "What Are Your Biggest Pain Points With Cloud Cost Optimization Platforms? What’…" at bounding box center [535, 251] width 314 height 10
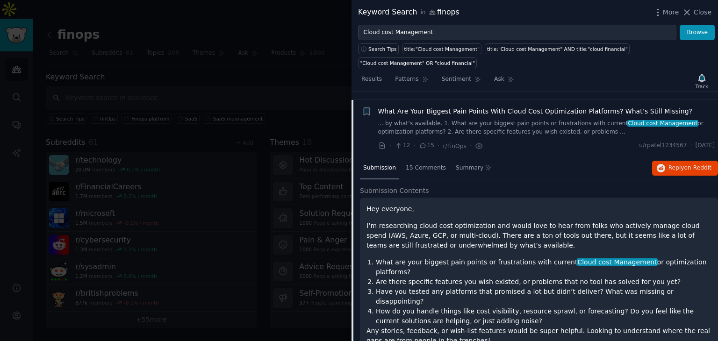
scroll to position [543, 0]
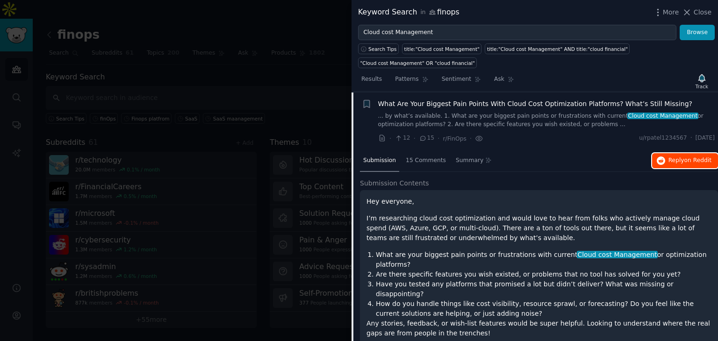
click at [686, 157] on span "on Reddit" at bounding box center [698, 160] width 27 height 7
click at [443, 103] on span "What Are Your Biggest Pain Points With Cloud Cost Optimization Platforms? What’…" at bounding box center [535, 104] width 314 height 10
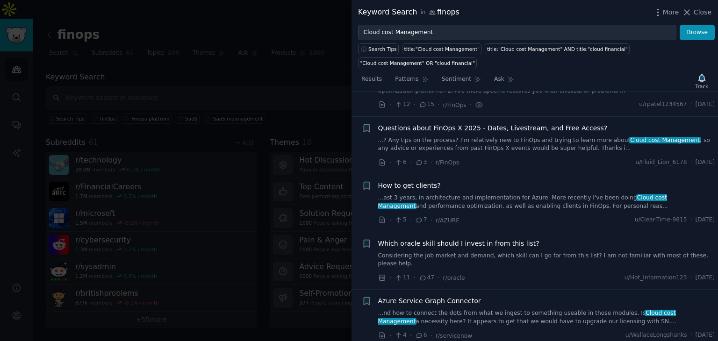
scroll to position [590, 0]
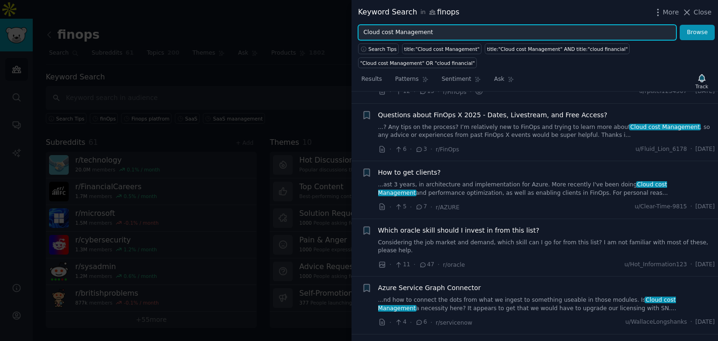
click at [438, 34] on input "Cloud cost Management" at bounding box center [517, 33] width 318 height 16
type input "C"
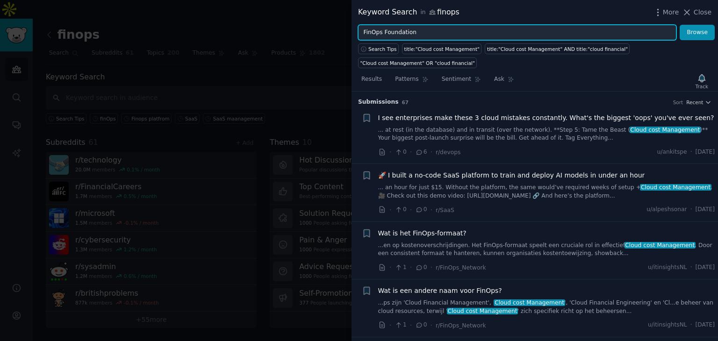
click at [680, 25] on button "Browse" at bounding box center [697, 33] width 35 height 16
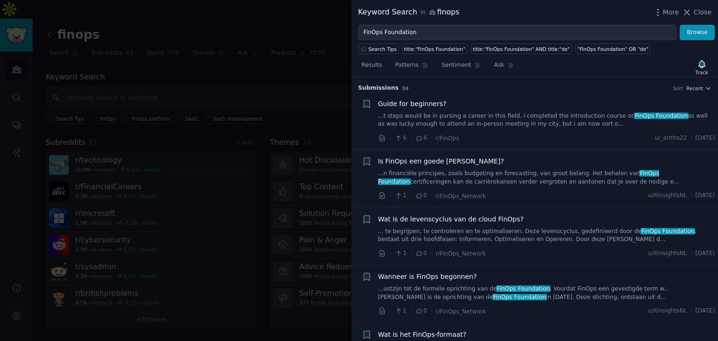
click at [429, 105] on span "Guide for beginners?" at bounding box center [412, 104] width 68 height 10
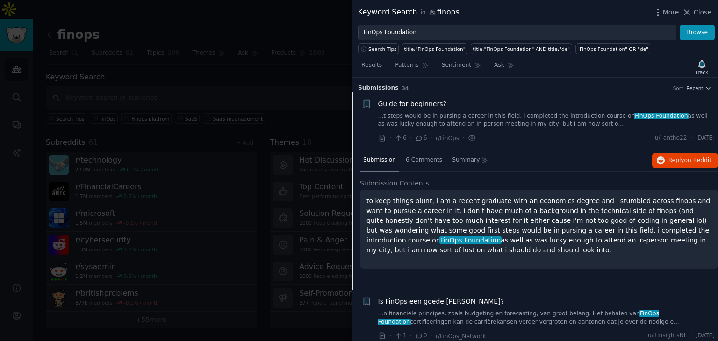
scroll to position [14, 0]
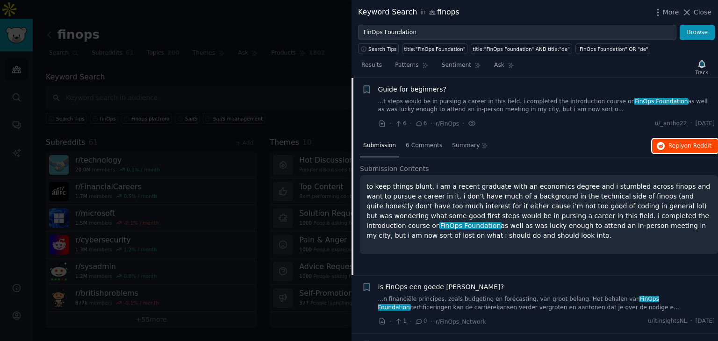
click at [685, 143] on span "on Reddit" at bounding box center [698, 146] width 27 height 7
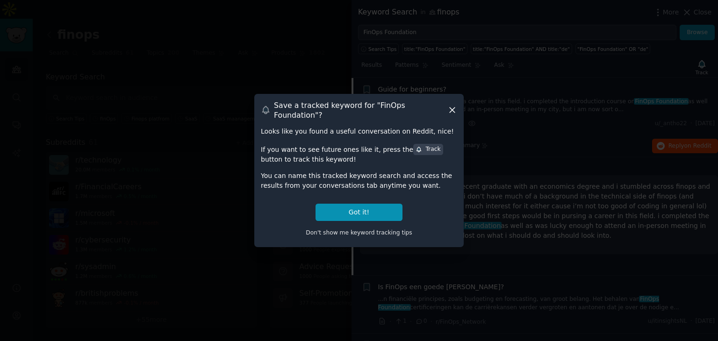
click at [457, 107] on div "Save a tracked keyword for " FinOps Foundation "? Looks like you found a useful…" at bounding box center [358, 170] width 209 height 153
click at [454, 110] on icon at bounding box center [452, 110] width 10 height 10
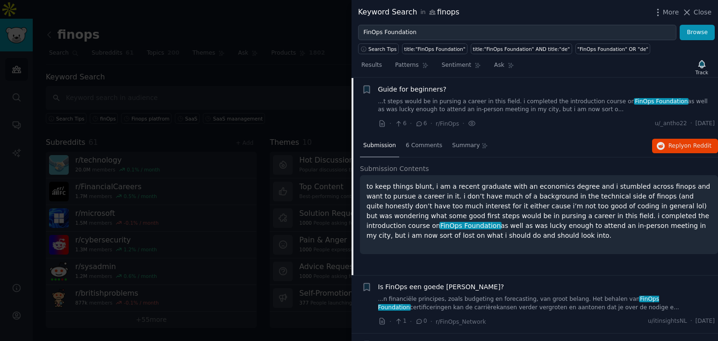
click at [415, 83] on li "+ Guide for beginners? ...t steps would be in pursing a career in this field. i…" at bounding box center [535, 107] width 367 height 58
click at [419, 90] on span "Guide for beginners?" at bounding box center [412, 90] width 68 height 10
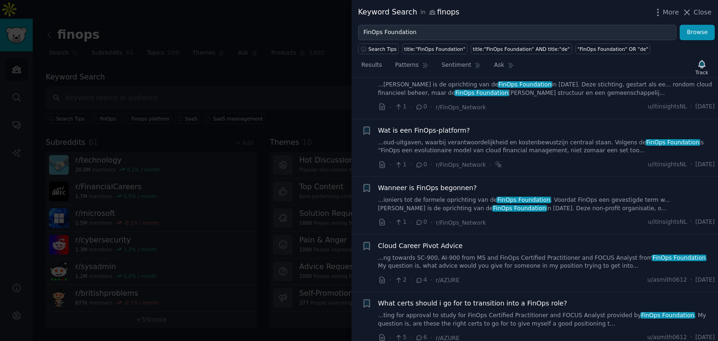
scroll to position [342, 0]
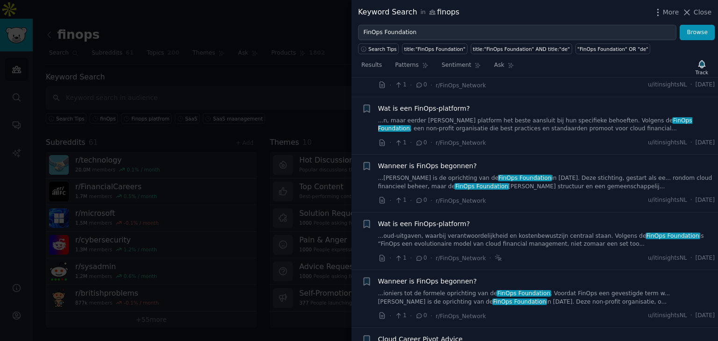
click at [443, 107] on span "Wat is een FinOps-platform?" at bounding box center [424, 109] width 92 height 10
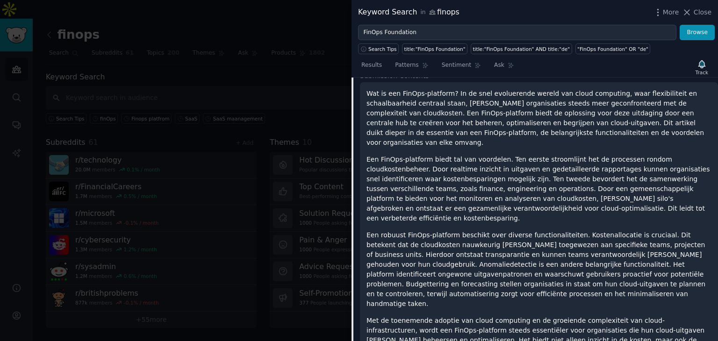
scroll to position [361, 0]
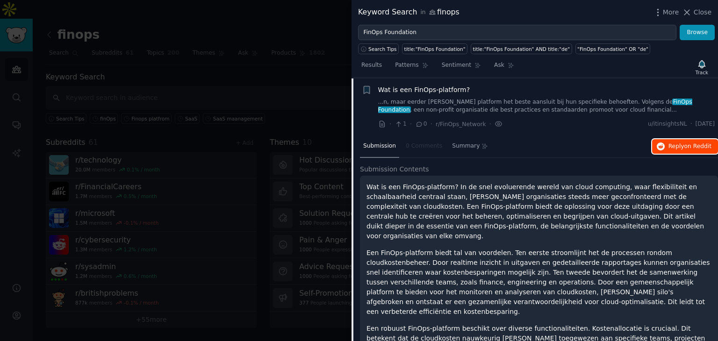
click at [688, 146] on span "on Reddit" at bounding box center [698, 146] width 27 height 7
click at [420, 88] on span "Wat is een FinOps-platform?" at bounding box center [424, 90] width 92 height 10
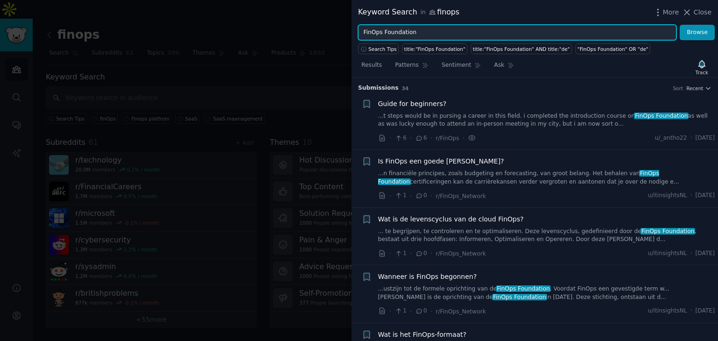
click at [478, 33] on input "FinOps Foundation" at bounding box center [517, 33] width 318 height 16
type input "F"
type input "S"
click at [680, 25] on button "Browse" at bounding box center [697, 33] width 35 height 16
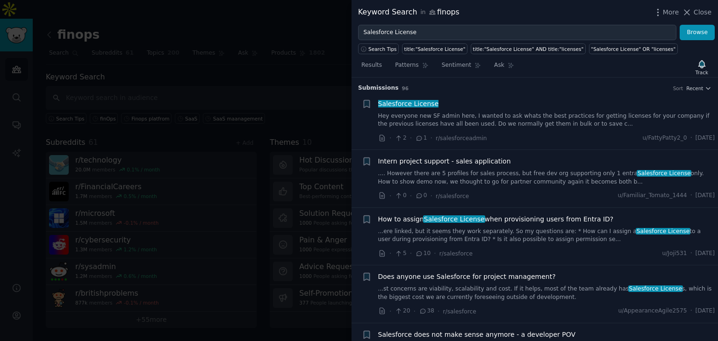
click at [478, 112] on link "Hey everyone new SF admin here, I wanted to ask whats the best practices for ge…" at bounding box center [546, 120] width 337 height 16
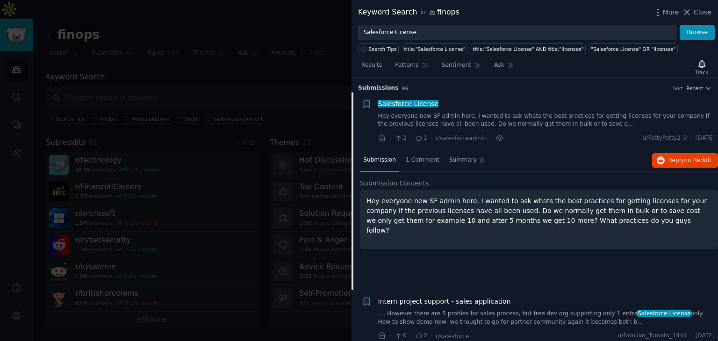
scroll to position [14, 0]
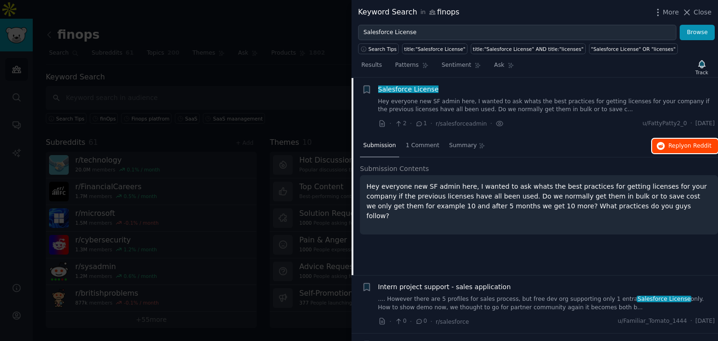
click at [683, 147] on span "Reply on Reddit" at bounding box center [690, 146] width 43 height 8
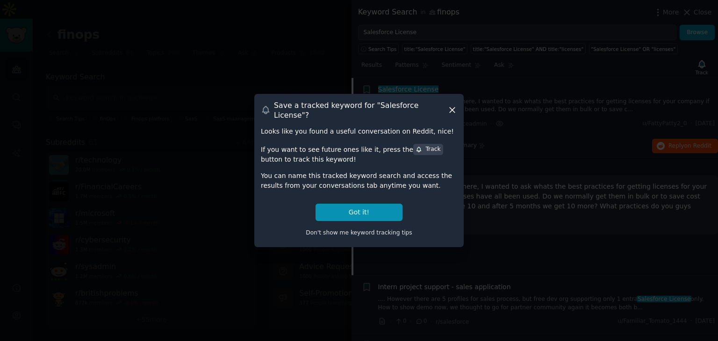
click at [449, 108] on icon at bounding box center [452, 110] width 10 height 10
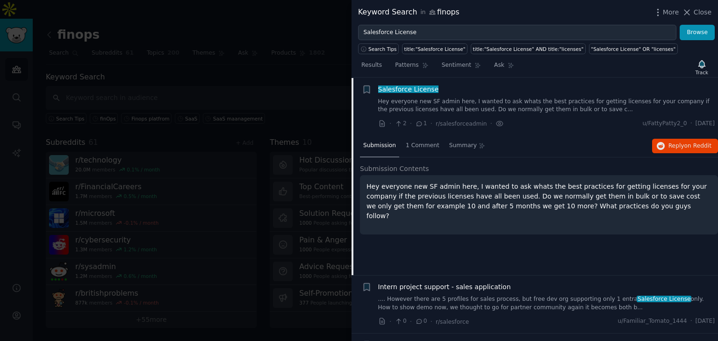
click at [429, 89] on span "Salesforce License" at bounding box center [408, 89] width 62 height 7
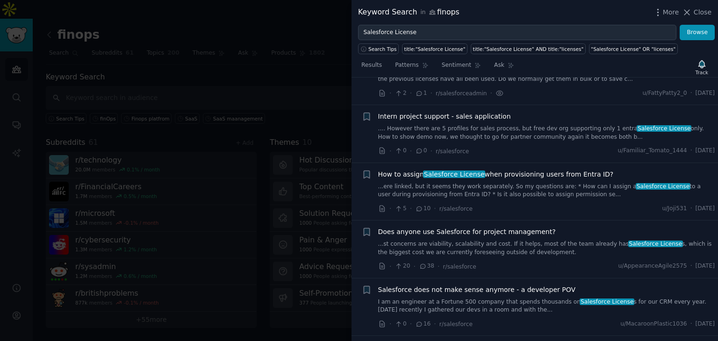
scroll to position [61, 0]
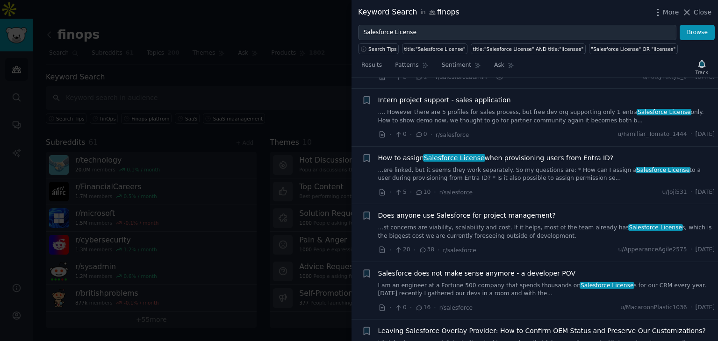
click at [500, 214] on span "Does anyone use Salesforce for project management?" at bounding box center [467, 216] width 178 height 10
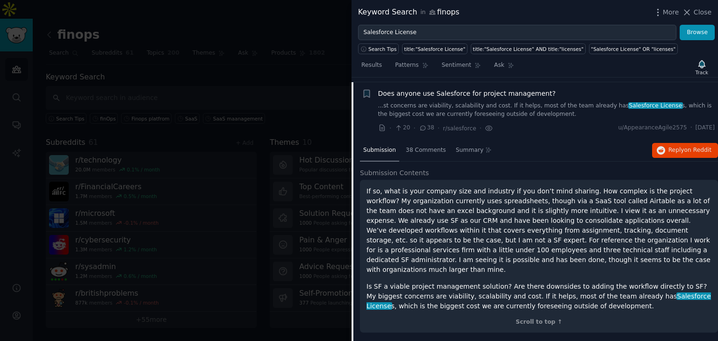
scroll to position [188, 0]
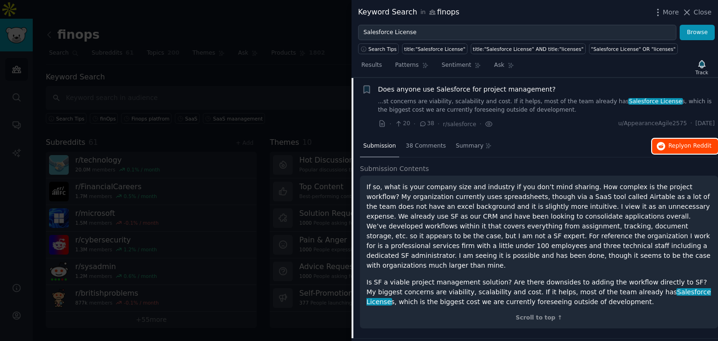
click at [677, 150] on button "Reply on Reddit" at bounding box center [685, 146] width 66 height 15
click at [515, 90] on span "Does anyone use Salesforce for project management?" at bounding box center [467, 90] width 178 height 10
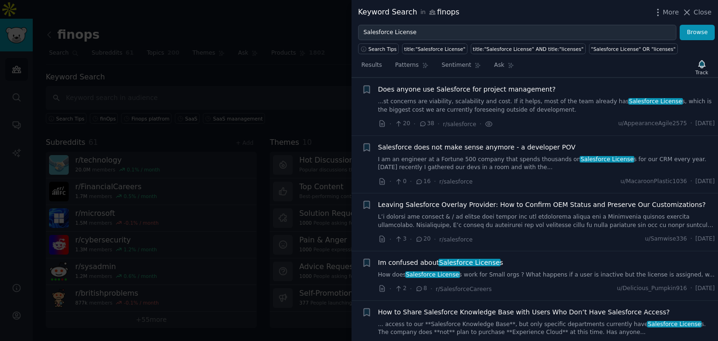
click at [527, 144] on span "Salesforce does not make sense anymore - a developer POV" at bounding box center [477, 148] width 198 height 10
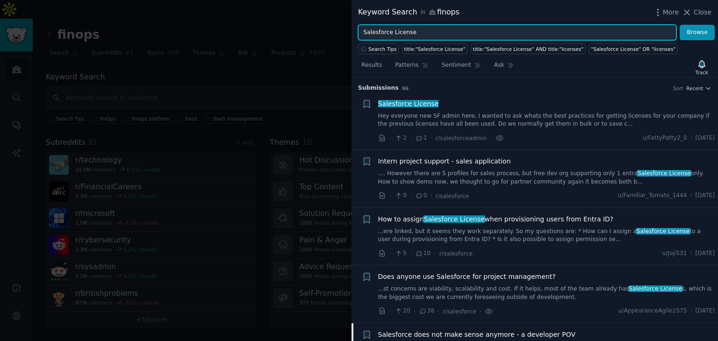
drag, startPoint x: 389, startPoint y: 33, endPoint x: 455, endPoint y: 39, distance: 66.2
click at [389, 33] on input "Salesforce License" at bounding box center [517, 33] width 318 height 16
type input "ServiceNow License"
click at [680, 25] on button "Browse" at bounding box center [697, 33] width 35 height 16
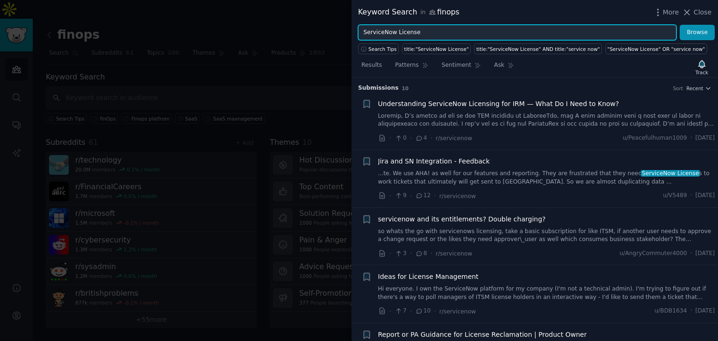
drag, startPoint x: 423, startPoint y: 30, endPoint x: 347, endPoint y: 36, distance: 76.4
click at [347, 36] on div "Keyword Search in finops More Close ServiceNow License Browse Search Tips title…" at bounding box center [359, 170] width 718 height 341
click at [680, 25] on button "Browse" at bounding box center [697, 33] width 35 height 16
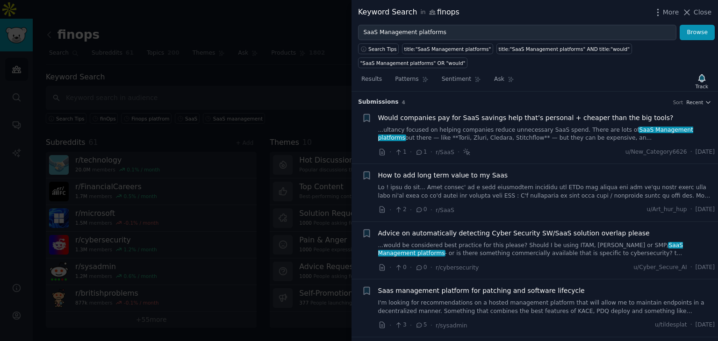
click at [553, 113] on span "Would companies pay for SaaS savings help that’s personal + cheaper than the bi…" at bounding box center [526, 118] width 296 height 10
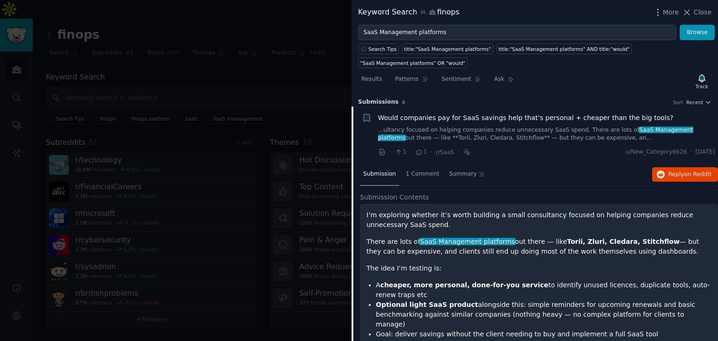
scroll to position [14, 0]
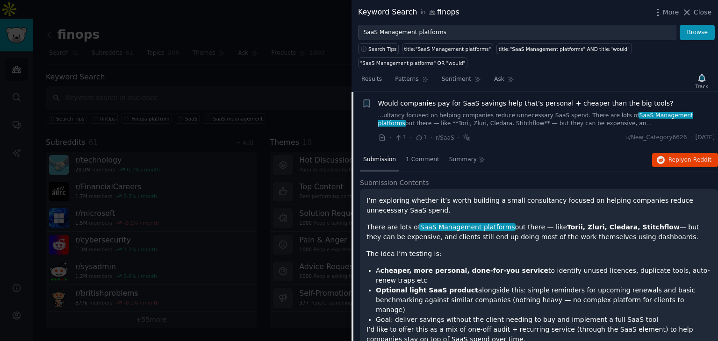
click at [585, 149] on div "Submission 1 Comment Summary Reply on Reddit" at bounding box center [539, 160] width 358 height 22
click at [542, 99] on span "Would companies pay for SaaS savings help that’s personal + cheaper than the bi…" at bounding box center [526, 104] width 296 height 10
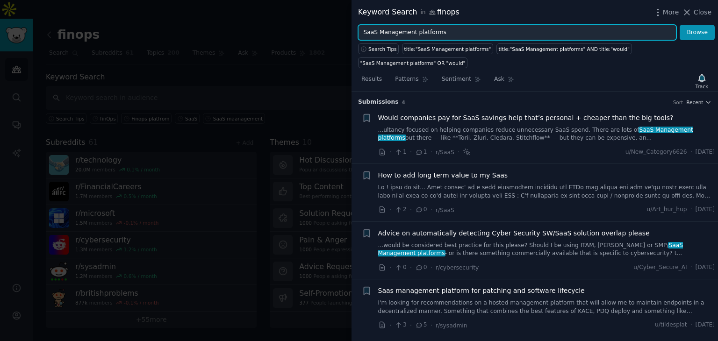
click at [593, 33] on input "SaaS Management platforms" at bounding box center [517, 33] width 318 height 16
type input "S"
click at [680, 25] on button "Browse" at bounding box center [697, 33] width 35 height 16
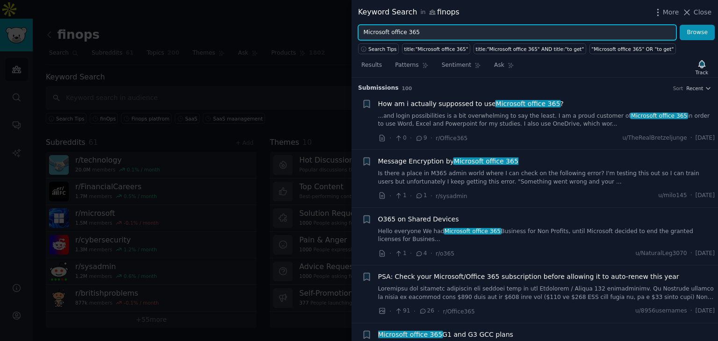
click at [421, 31] on input "Microsoft office 365" at bounding box center [517, 33] width 318 height 16
type input "M"
click at [421, 31] on input "Mi" at bounding box center [517, 33] width 318 height 16
click at [414, 32] on input "Mi" at bounding box center [517, 33] width 318 height 16
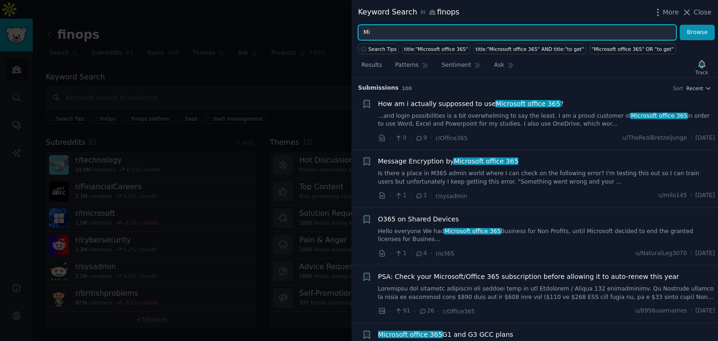
click at [414, 32] on input "Mi" at bounding box center [517, 33] width 318 height 16
type input "Microsoft E5 License"
click at [680, 25] on button "Browse" at bounding box center [697, 33] width 35 height 16
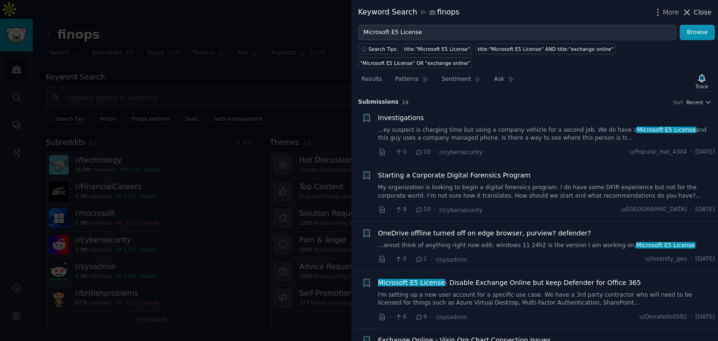
click at [690, 14] on icon at bounding box center [687, 12] width 5 height 5
